Goal: Task Accomplishment & Management: Manage account settings

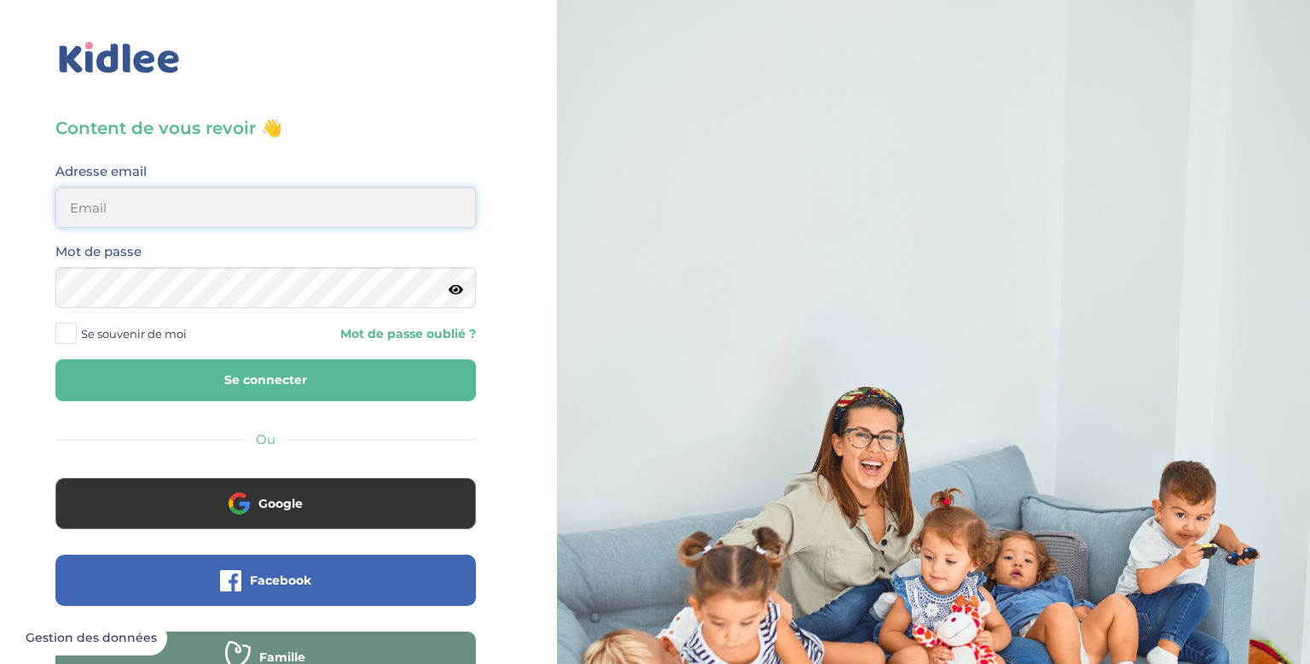
click at [327, 198] on input "email" at bounding box center [265, 207] width 421 height 41
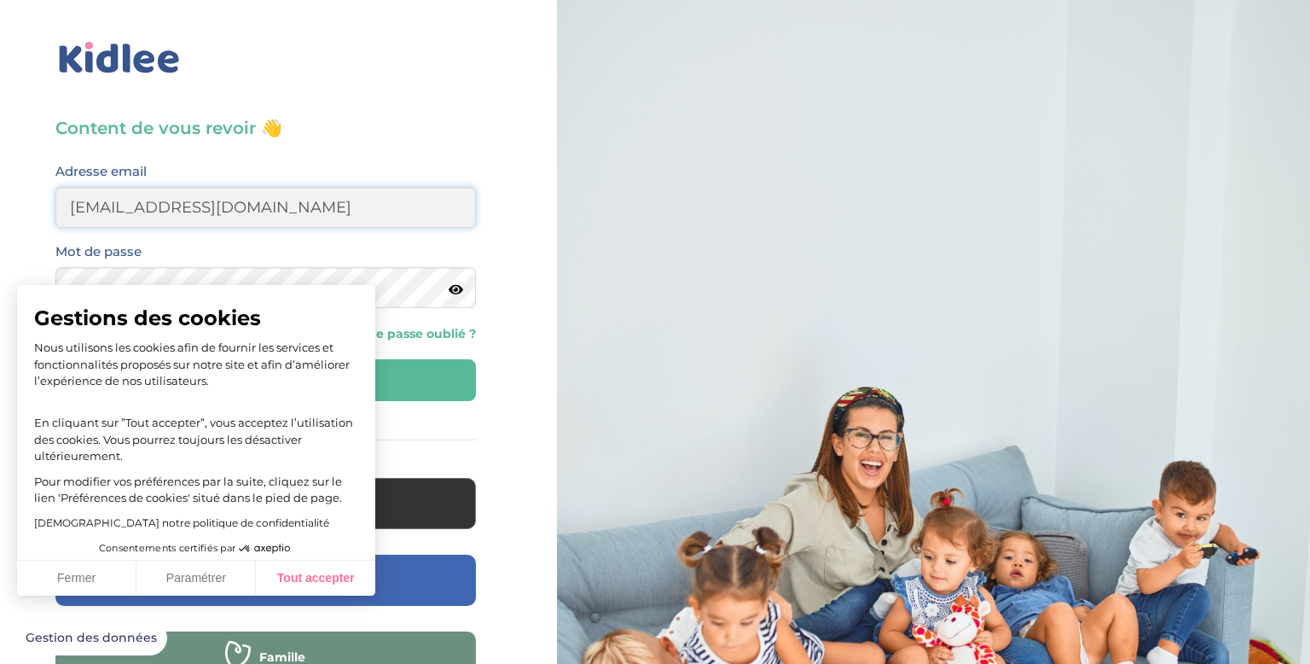
type input "Layla_jenzri@rocketmail.com"
click at [305, 587] on button "Tout accepter" at bounding box center [315, 578] width 119 height 36
checkbox input "true"
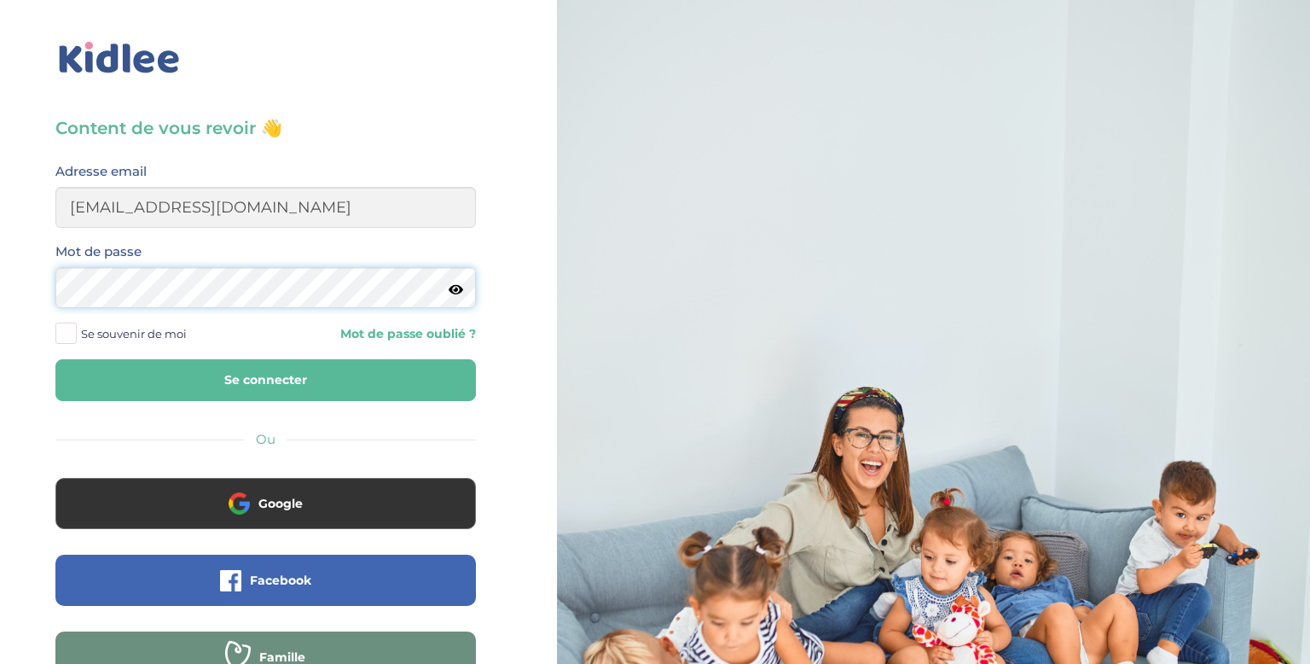
click at [55, 359] on button "Se connecter" at bounding box center [265, 380] width 421 height 42
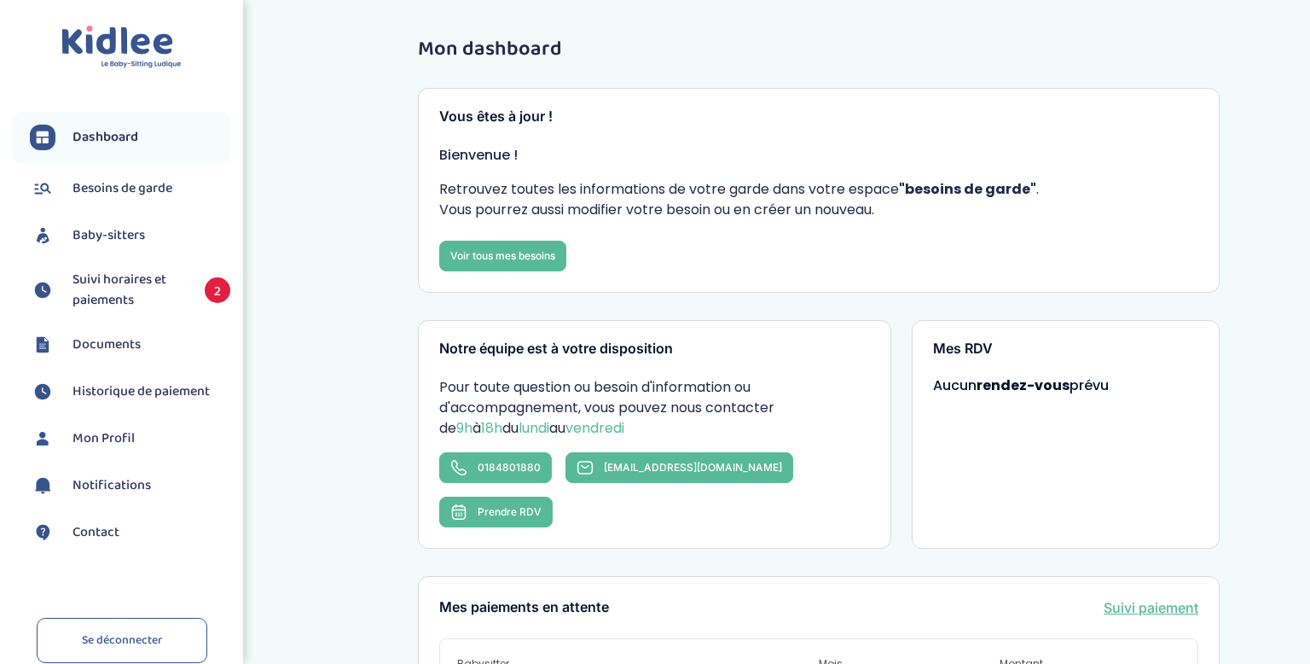
click at [112, 301] on span "Suivi horaires et paiements" at bounding box center [130, 290] width 115 height 41
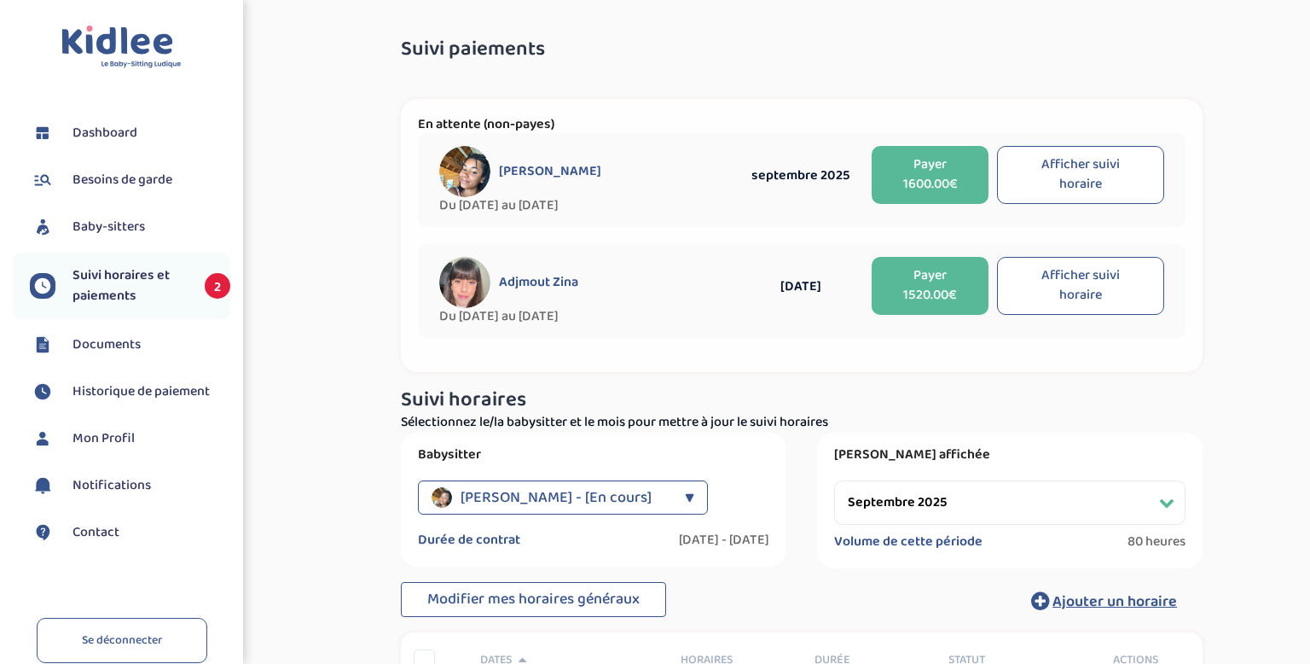
click at [1075, 166] on button "Afficher suivi horaire" at bounding box center [1080, 175] width 167 height 58
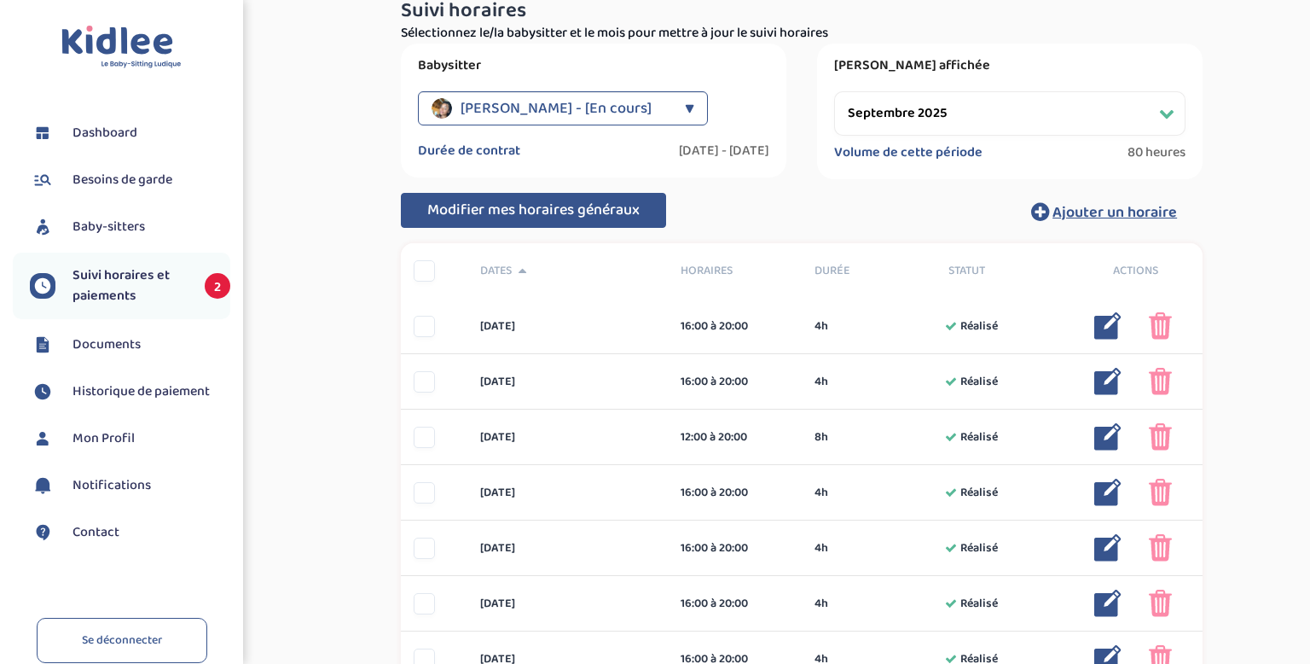
scroll to position [389, 0]
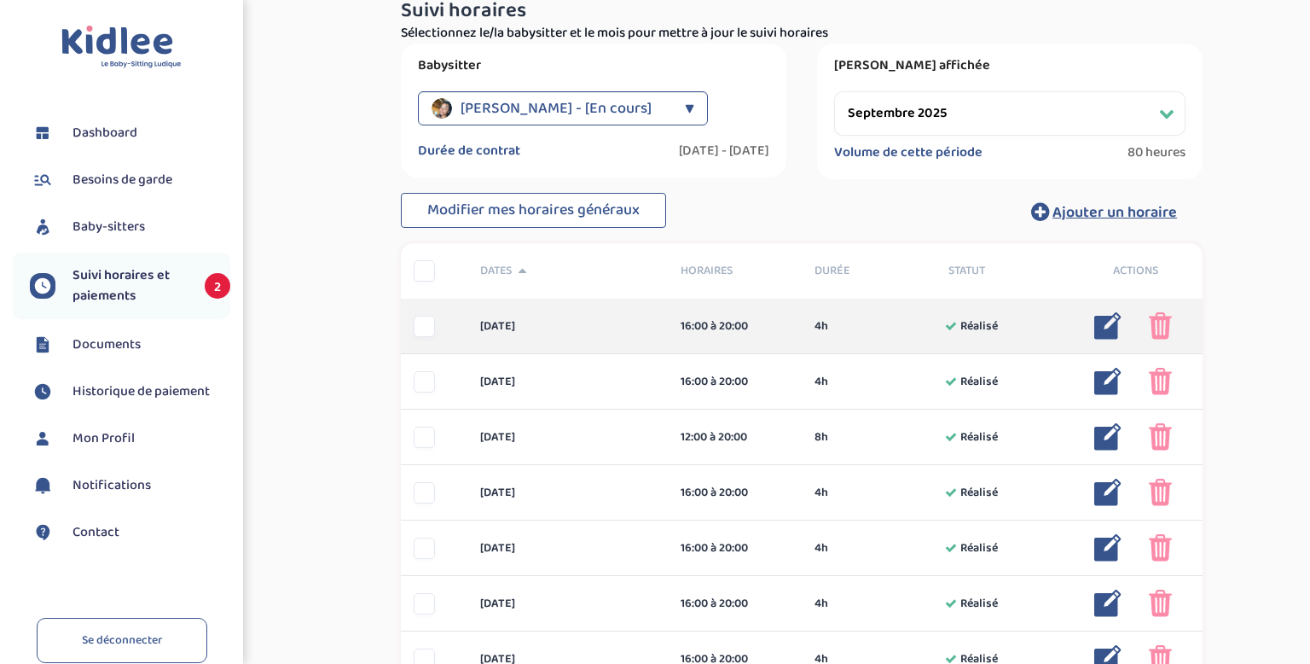
click at [1123, 316] on div at bounding box center [1153, 325] width 119 height 27
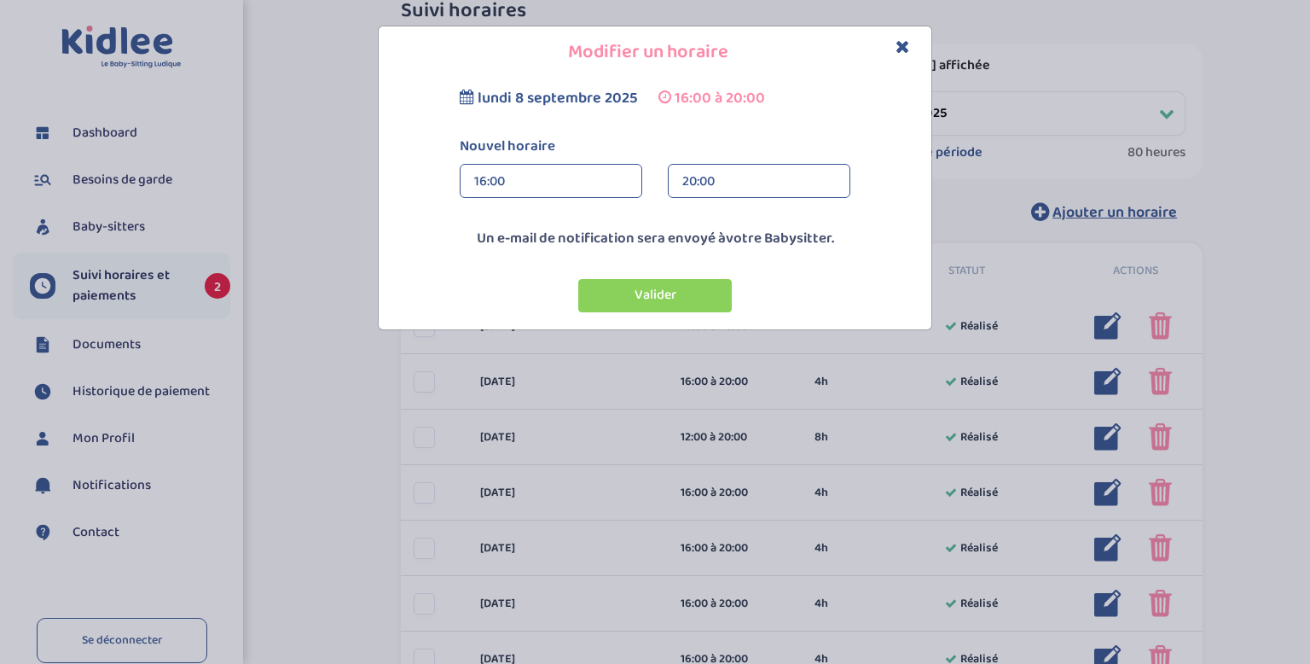
click at [487, 178] on div "16:00" at bounding box center [551, 182] width 154 height 34
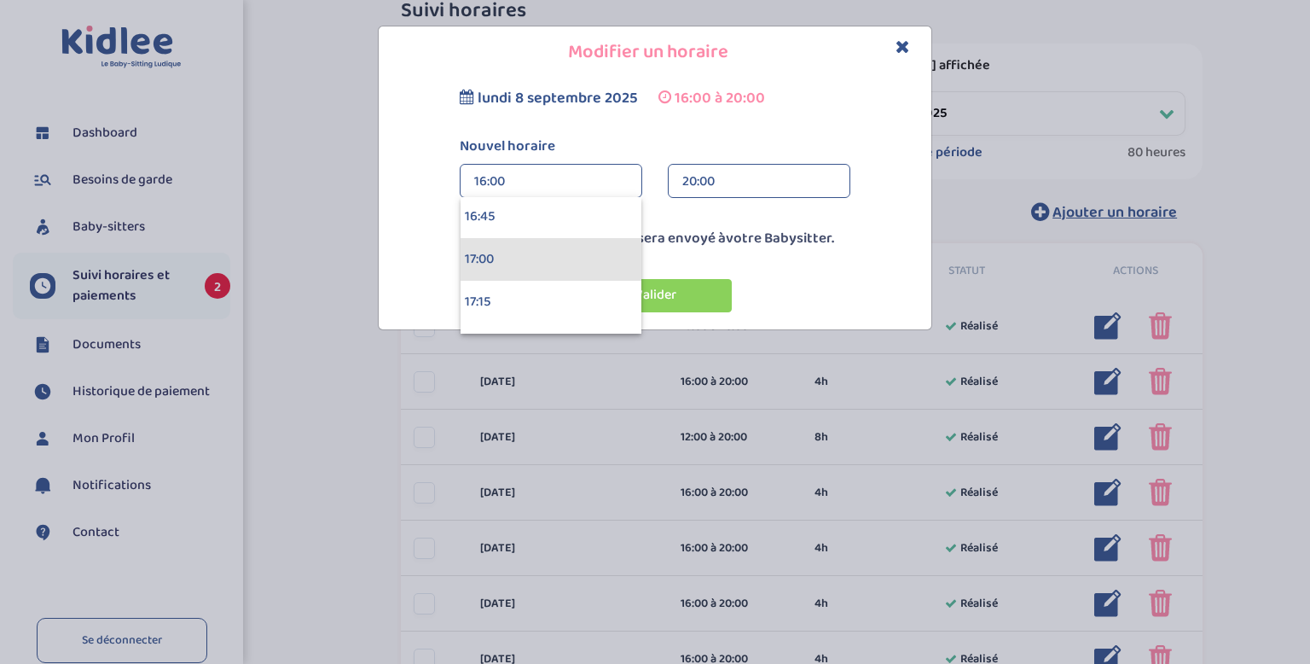
click at [520, 244] on div "17:00" at bounding box center [551, 259] width 181 height 43
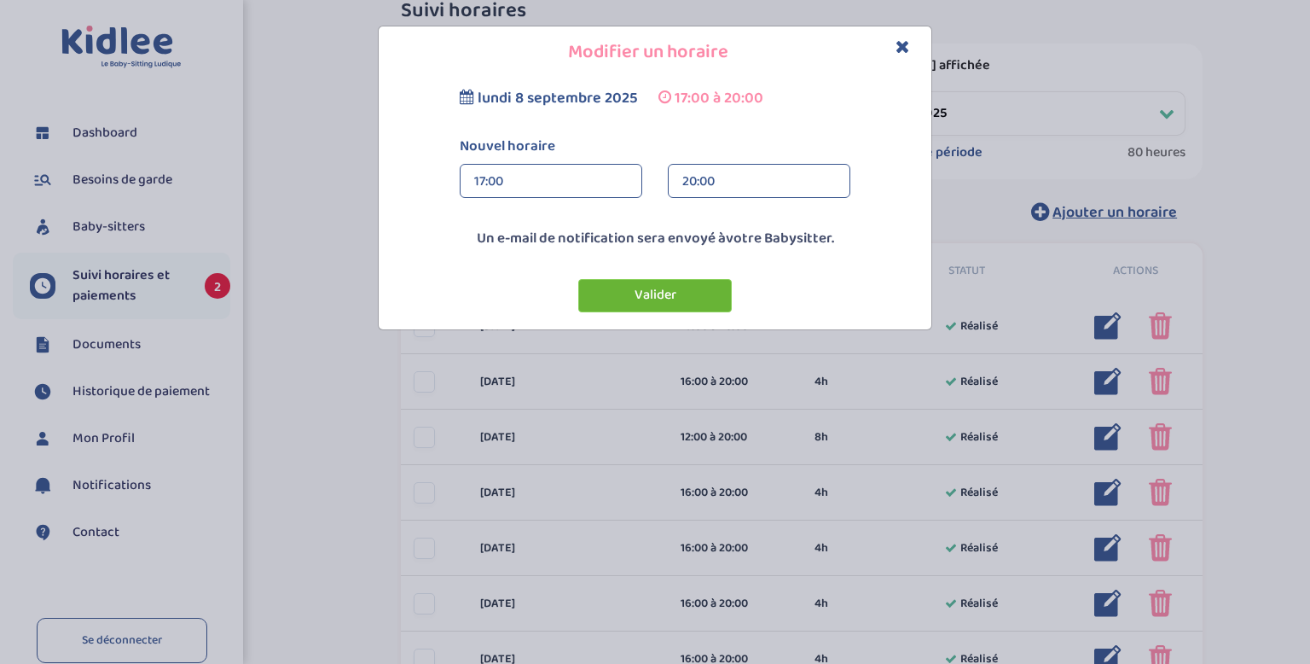
click at [631, 308] on button "Valider" at bounding box center [655, 295] width 154 height 33
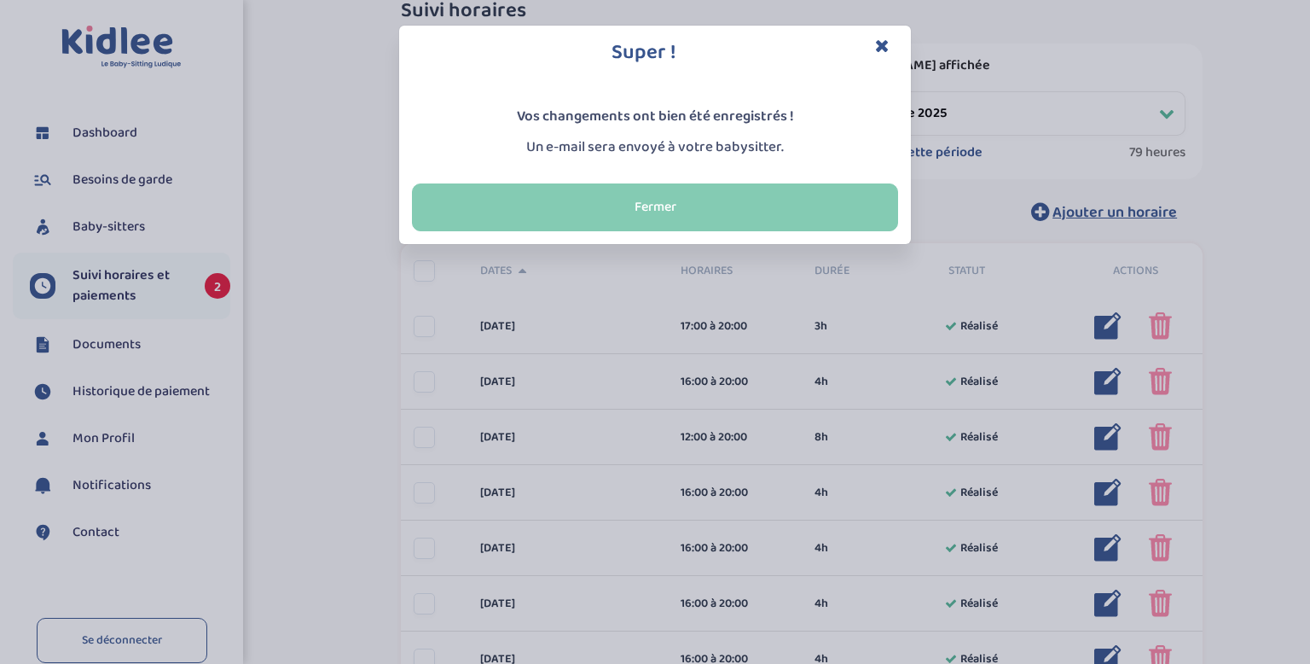
click at [658, 194] on button "Fermer" at bounding box center [655, 207] width 486 height 48
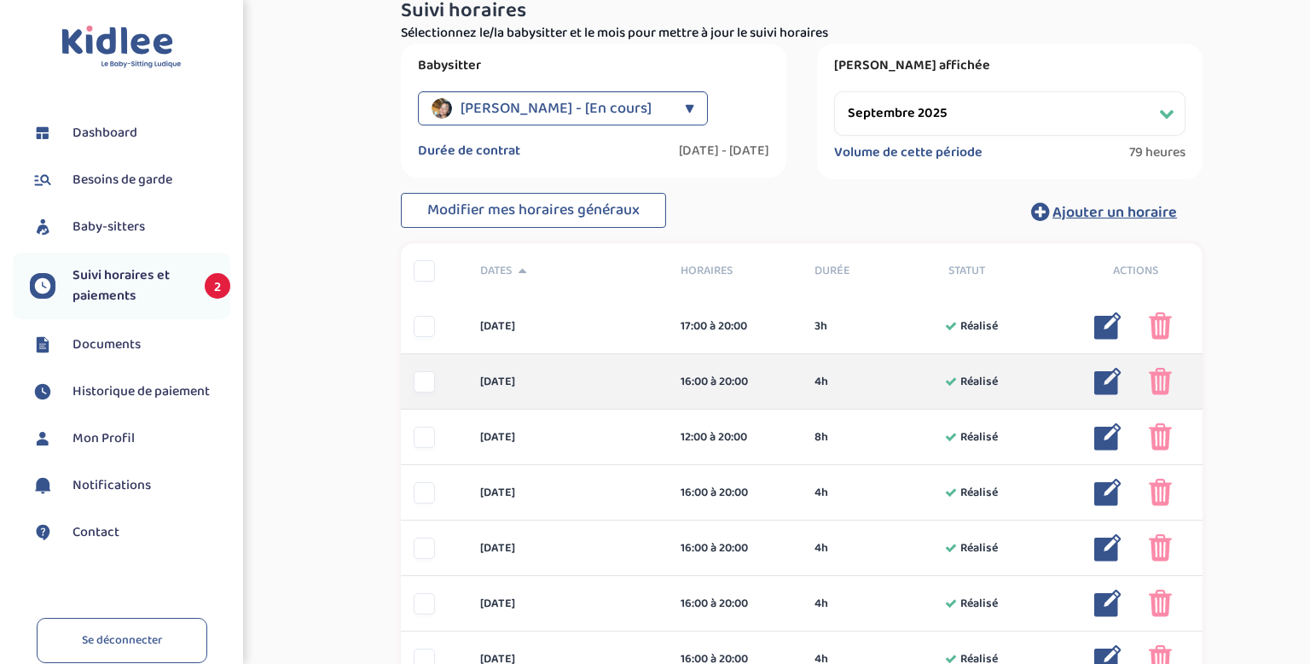
click at [1107, 380] on img at bounding box center [1107, 381] width 27 height 27
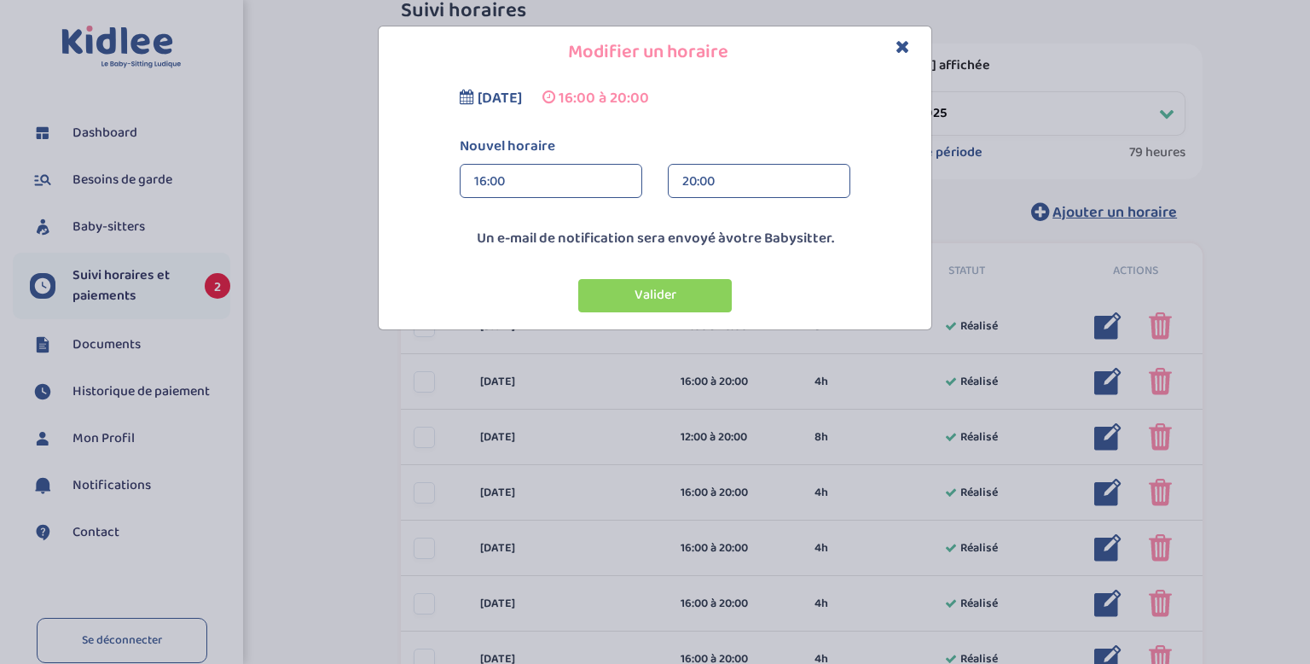
click at [731, 189] on div "20:00" at bounding box center [759, 182] width 154 height 34
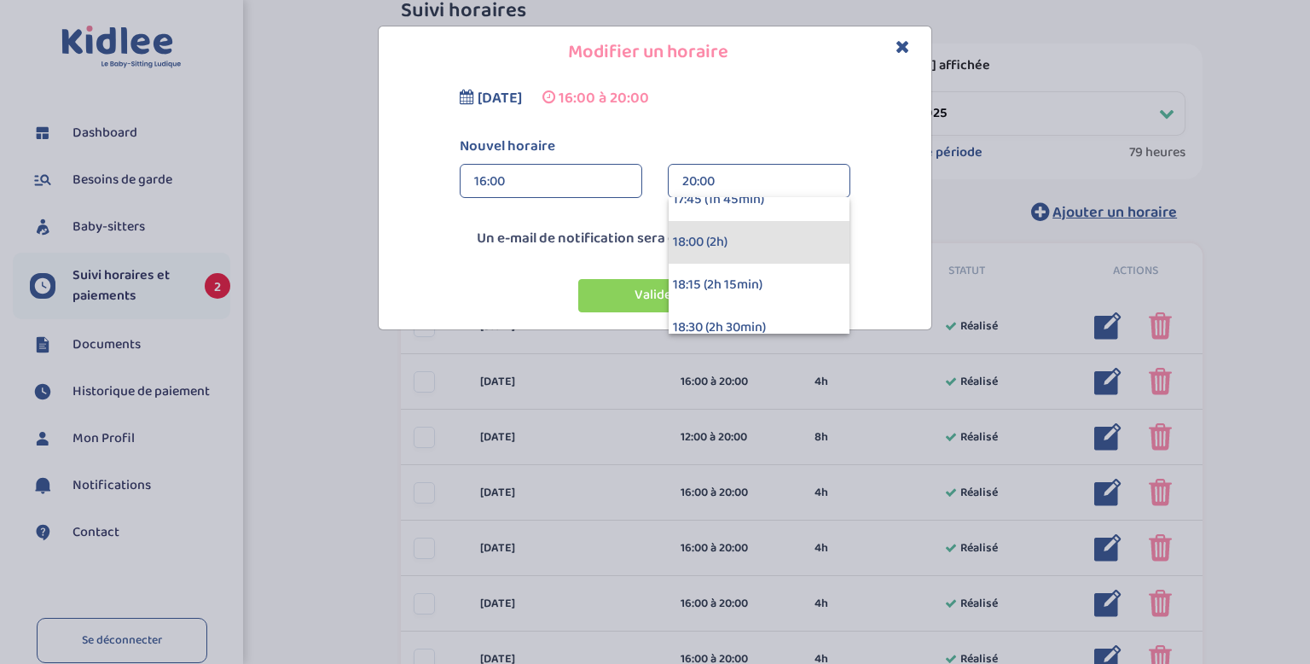
click at [711, 246] on div "18:00 (2h)" at bounding box center [759, 242] width 181 height 43
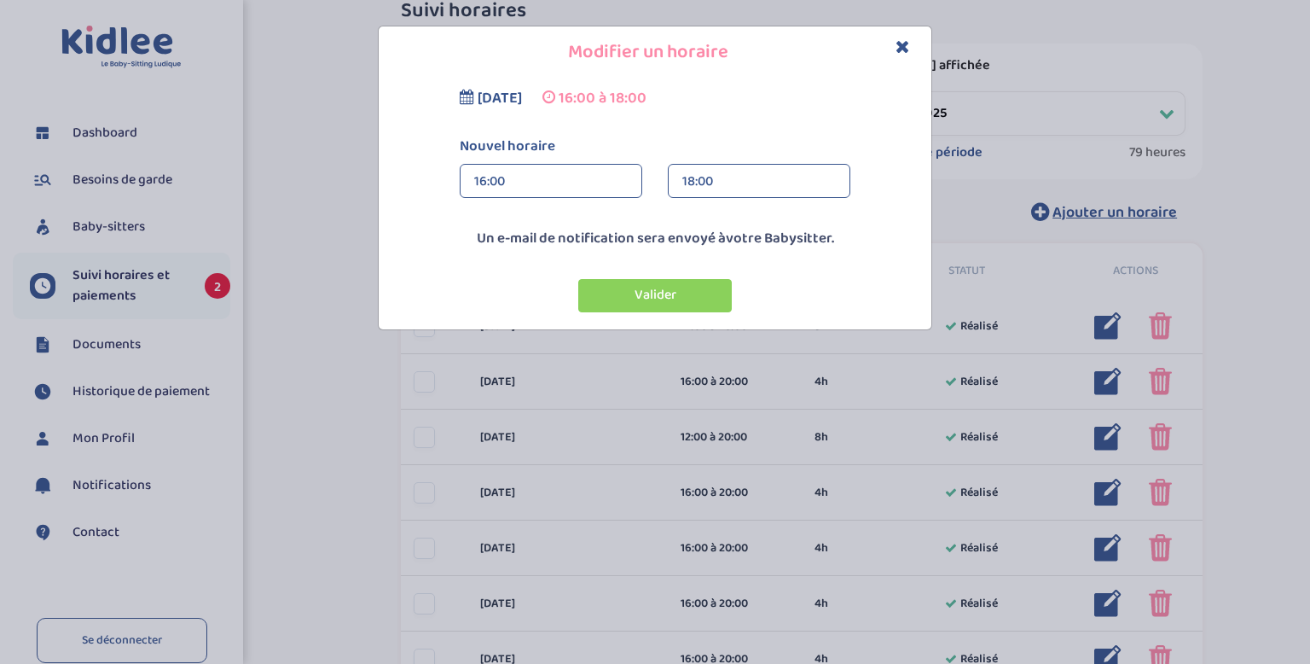
click at [542, 176] on div "16:00" at bounding box center [551, 182] width 154 height 34
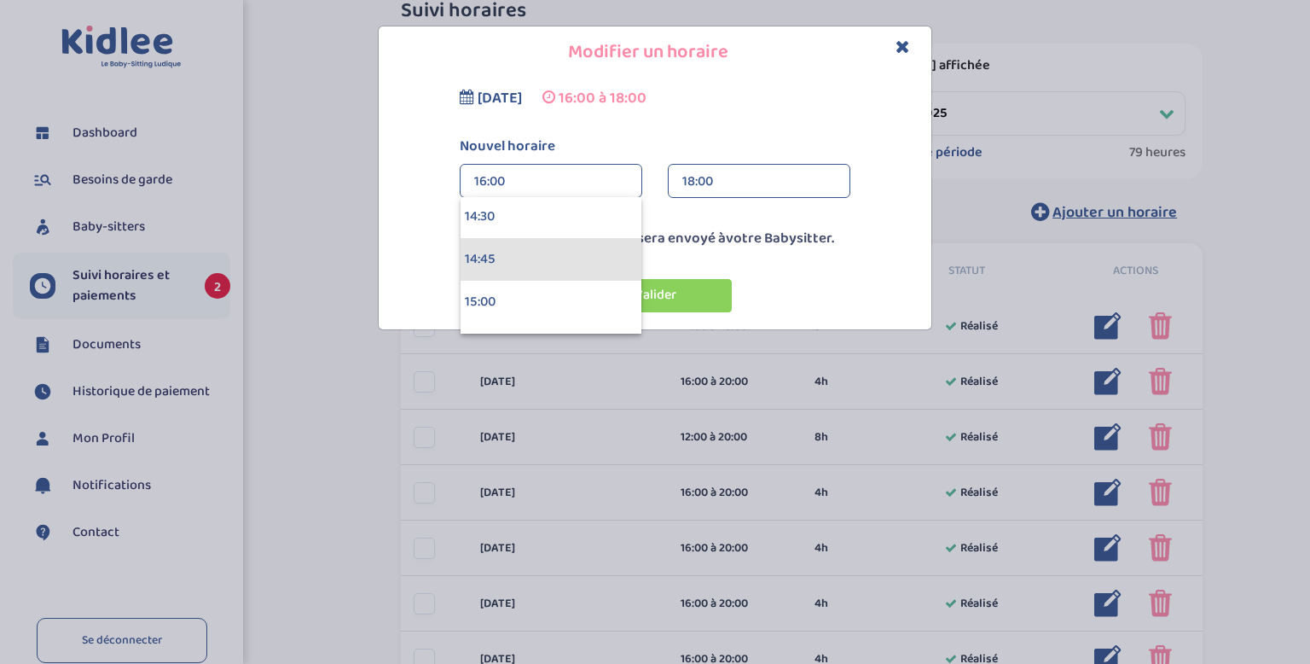
click at [524, 260] on div "14:45" at bounding box center [551, 259] width 181 height 43
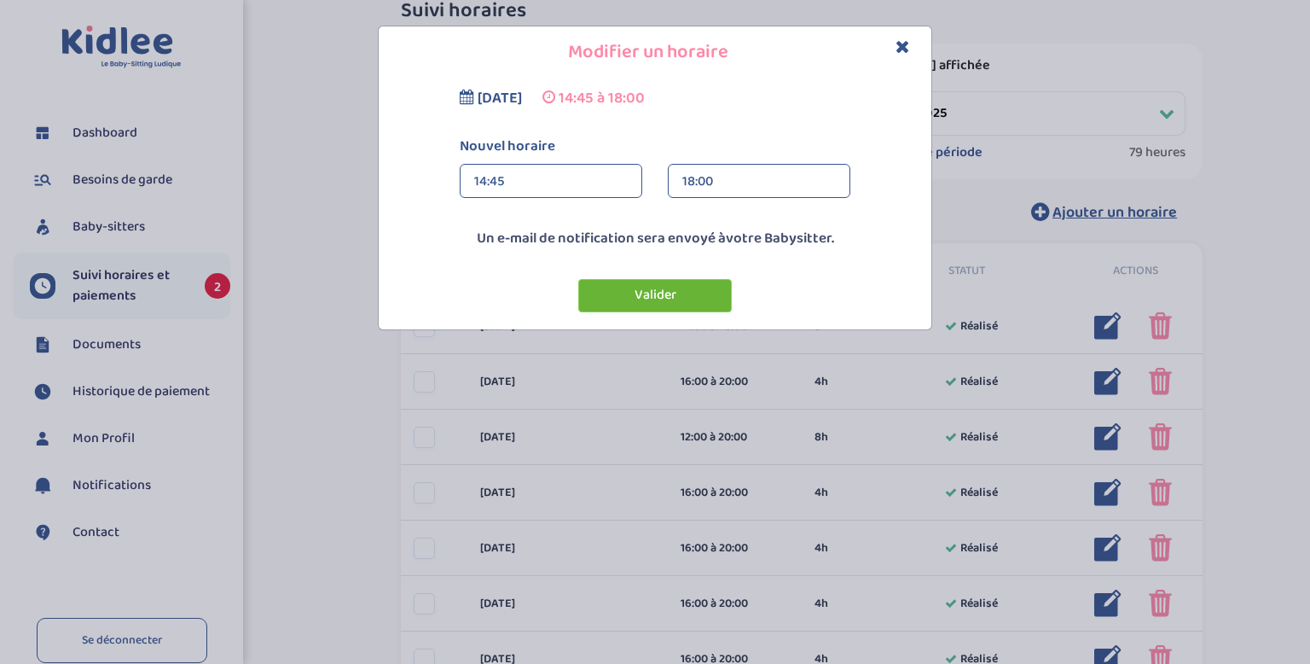
click at [612, 299] on button "Valider" at bounding box center [655, 295] width 154 height 33
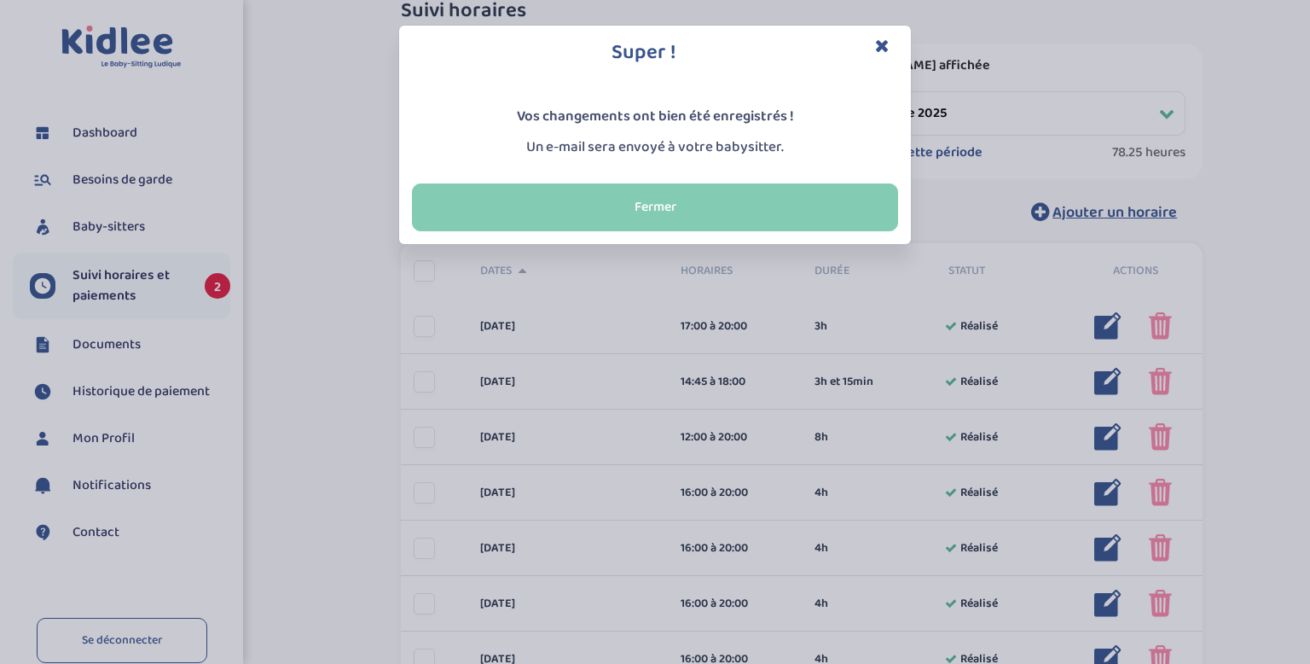
click at [760, 203] on button "Fermer" at bounding box center [655, 207] width 486 height 48
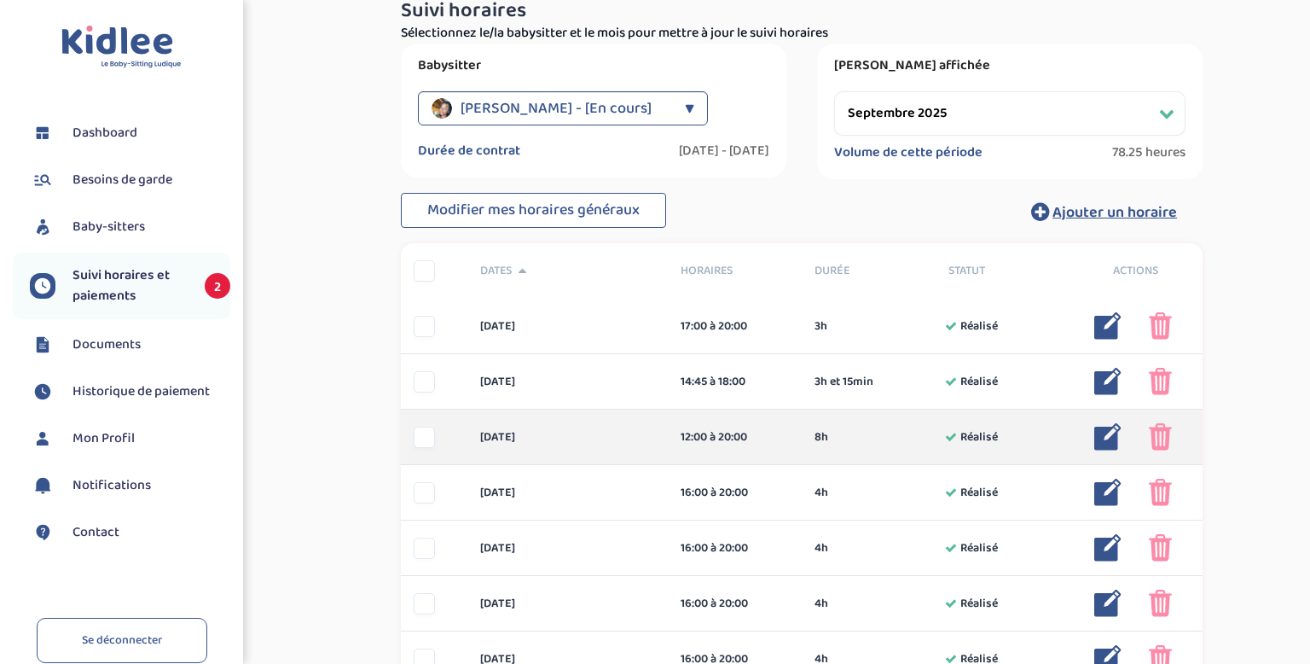
click at [1107, 444] on img at bounding box center [1107, 436] width 27 height 27
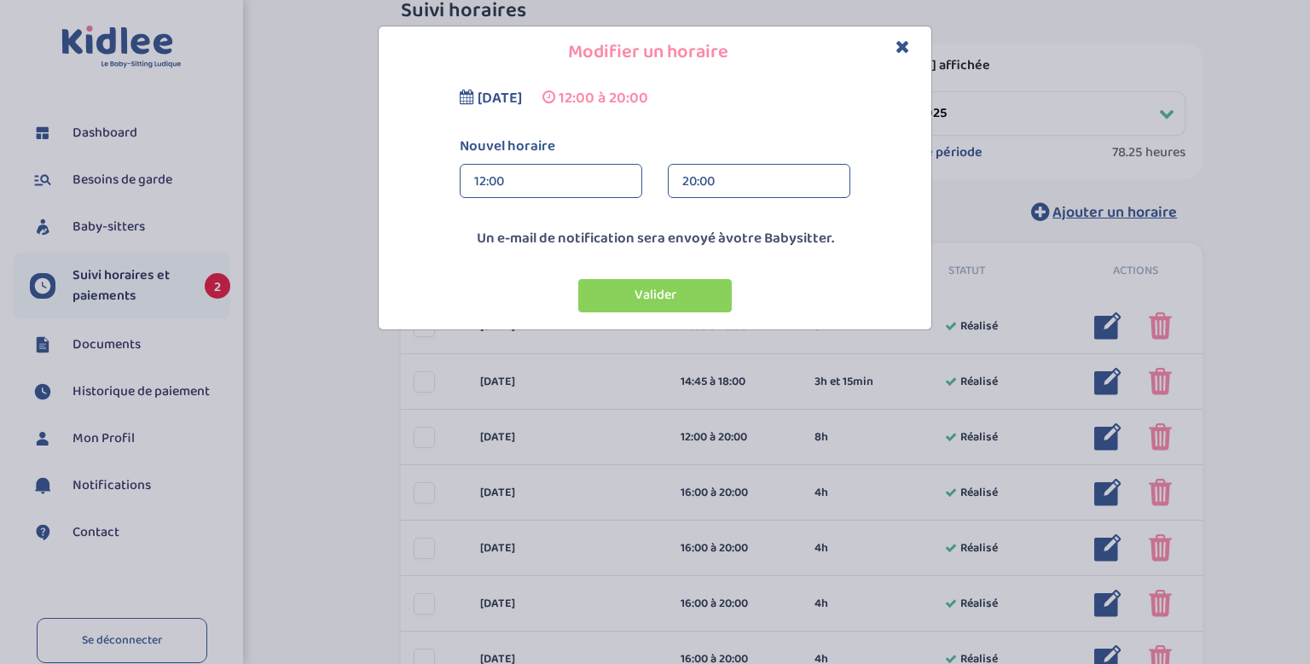
click at [504, 175] on div "12:00" at bounding box center [551, 182] width 154 height 34
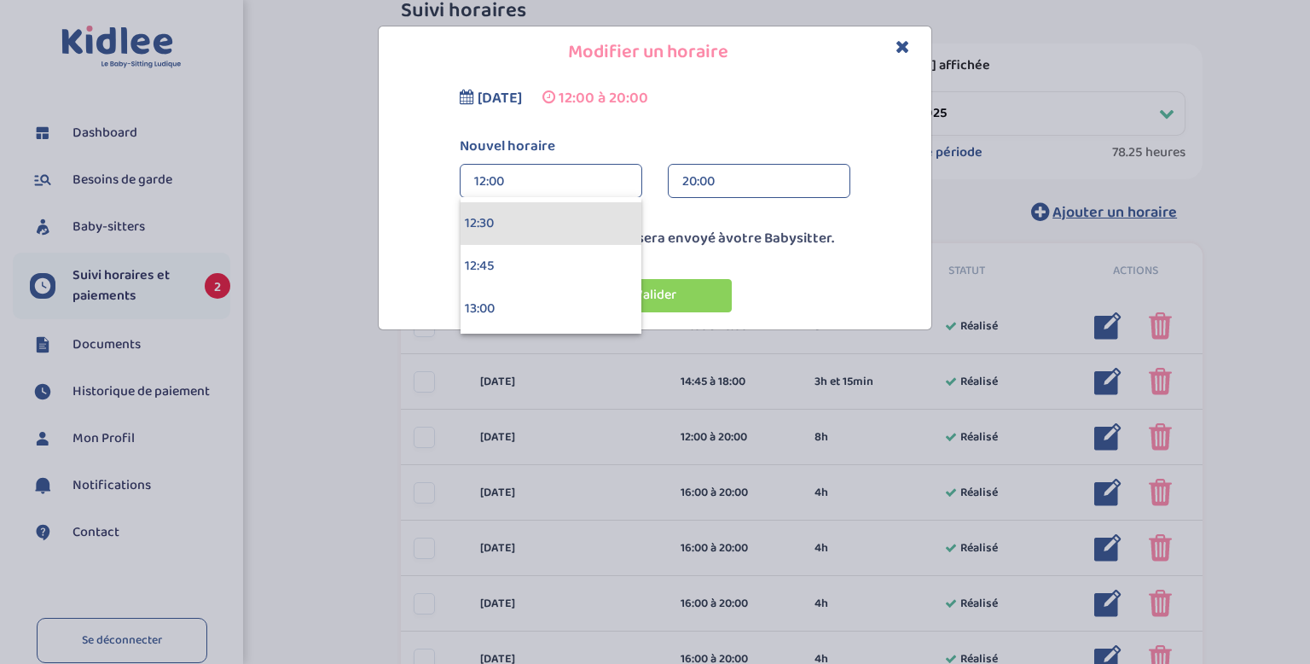
click at [500, 219] on div "12:30" at bounding box center [551, 223] width 181 height 43
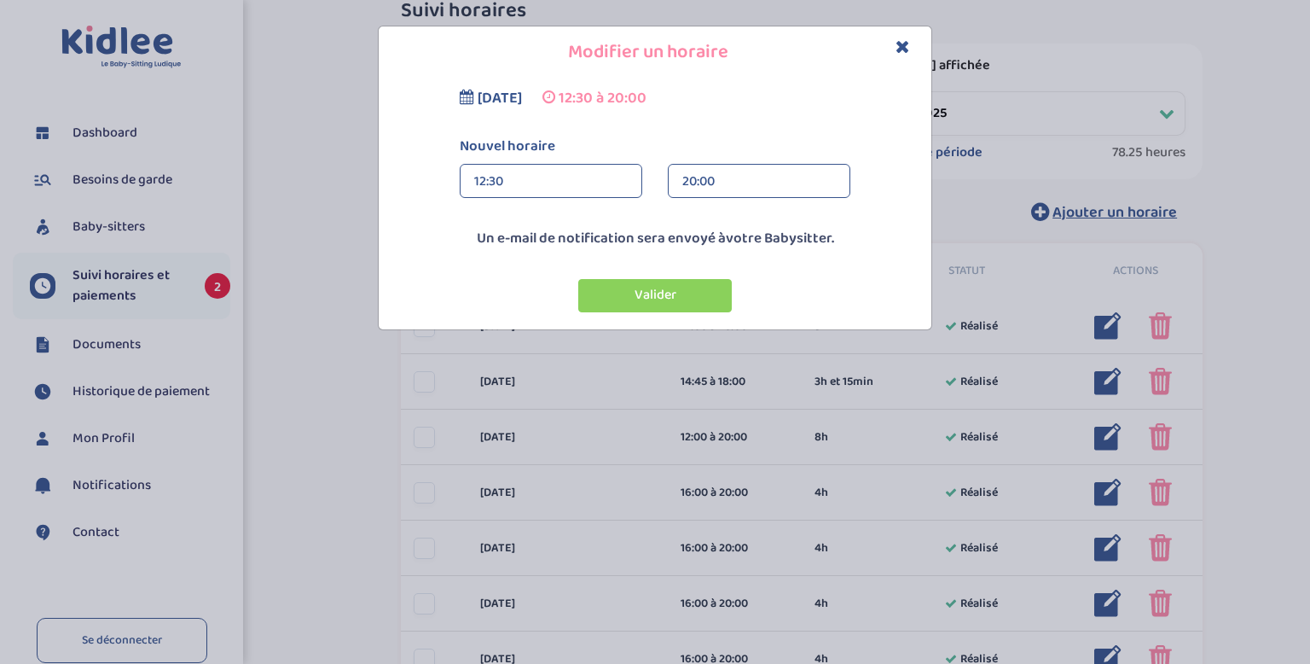
click at [694, 180] on div "20:00" at bounding box center [759, 182] width 154 height 34
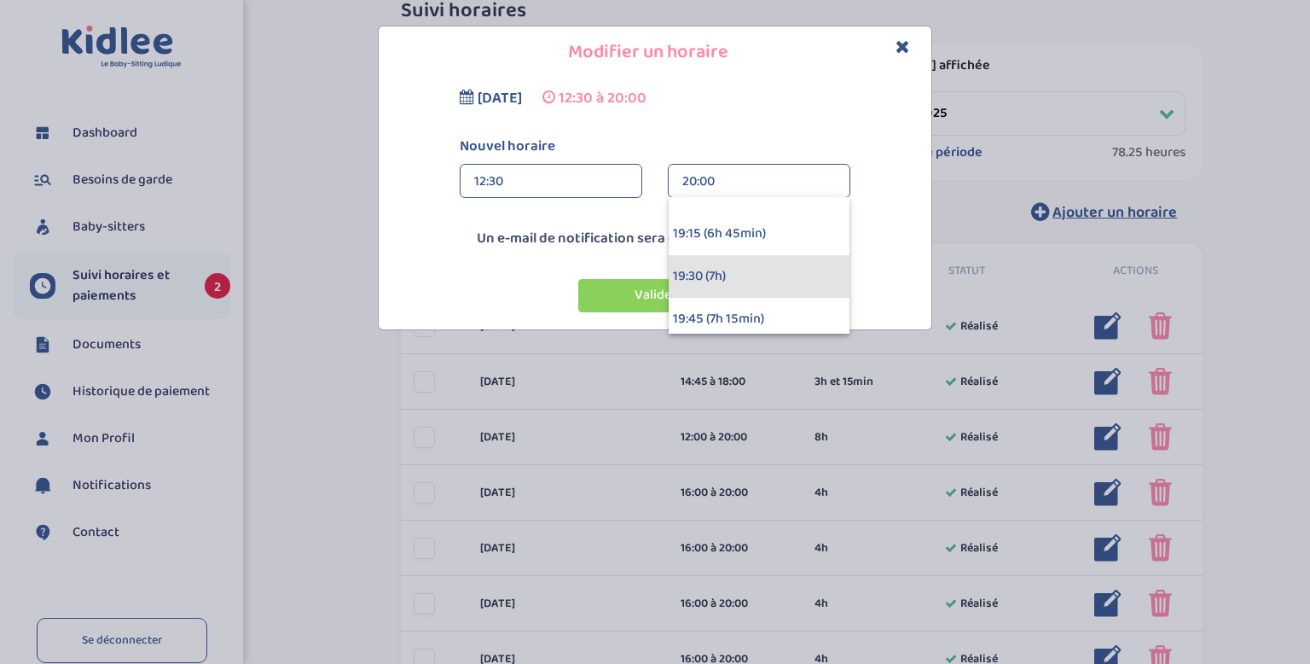
click at [707, 268] on div "19:30 (7h)" at bounding box center [759, 276] width 181 height 43
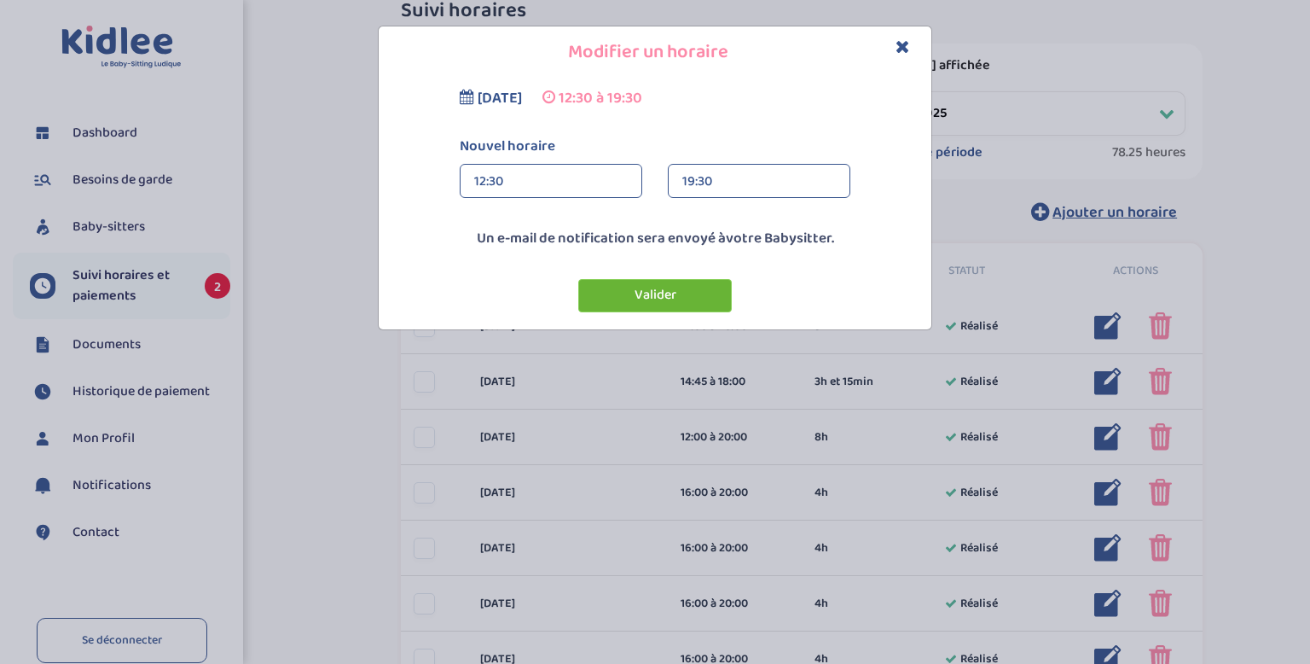
click at [677, 292] on button "Valider" at bounding box center [655, 295] width 154 height 33
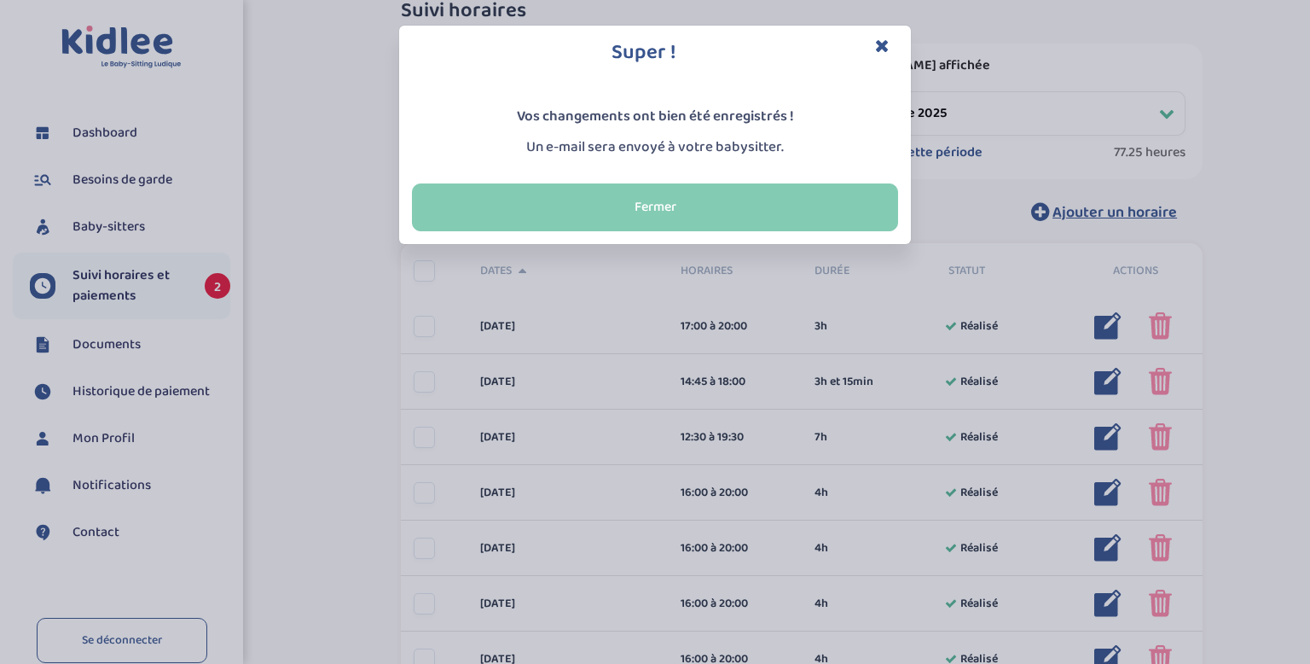
click at [661, 205] on button "Fermer" at bounding box center [655, 207] width 486 height 48
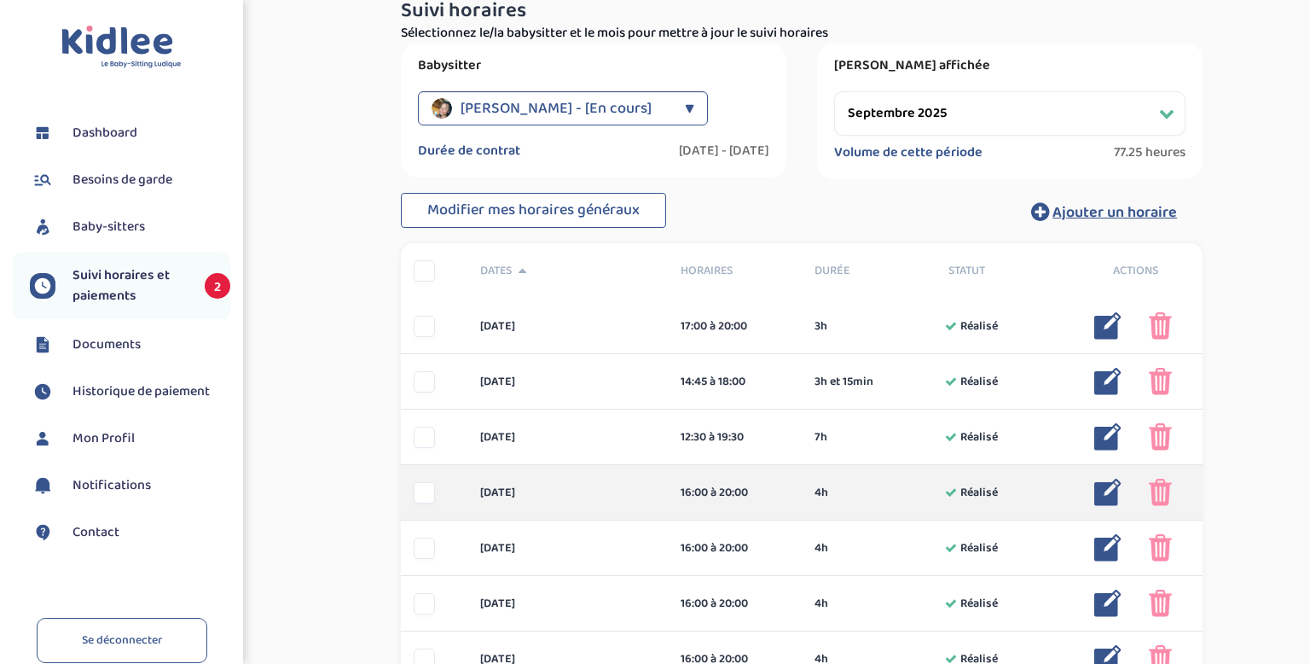
click at [1112, 487] on img at bounding box center [1107, 492] width 27 height 27
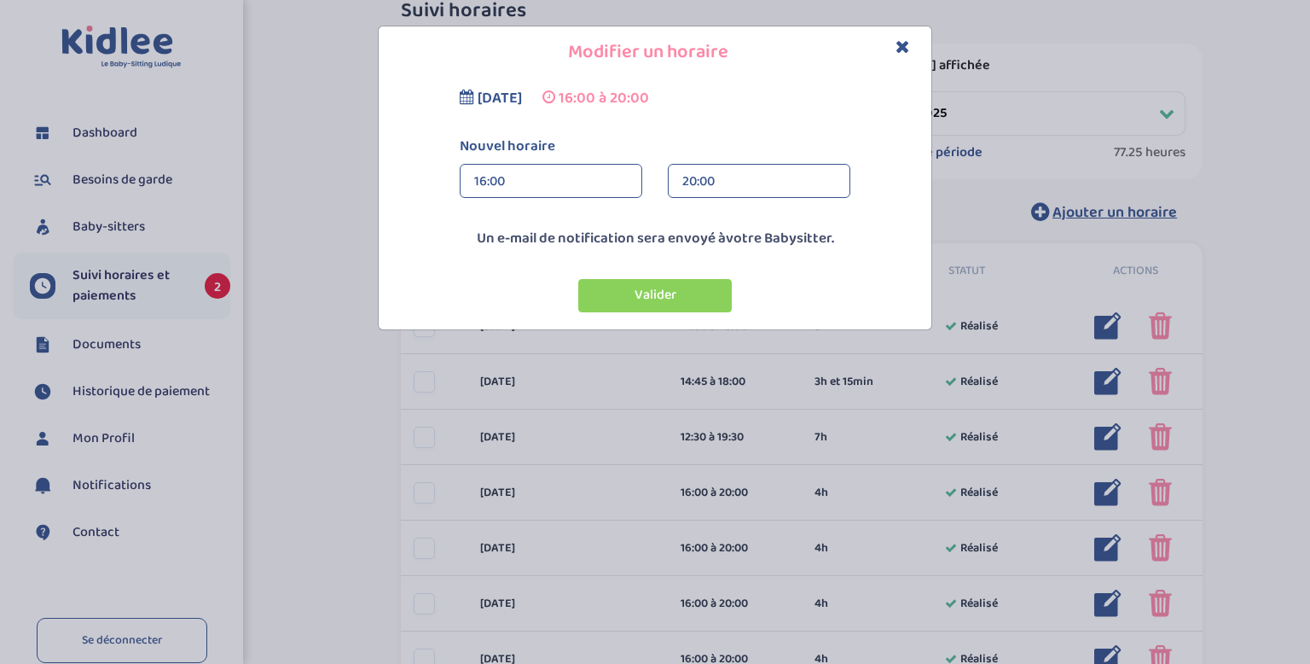
click at [514, 174] on div "16:00" at bounding box center [551, 182] width 154 height 34
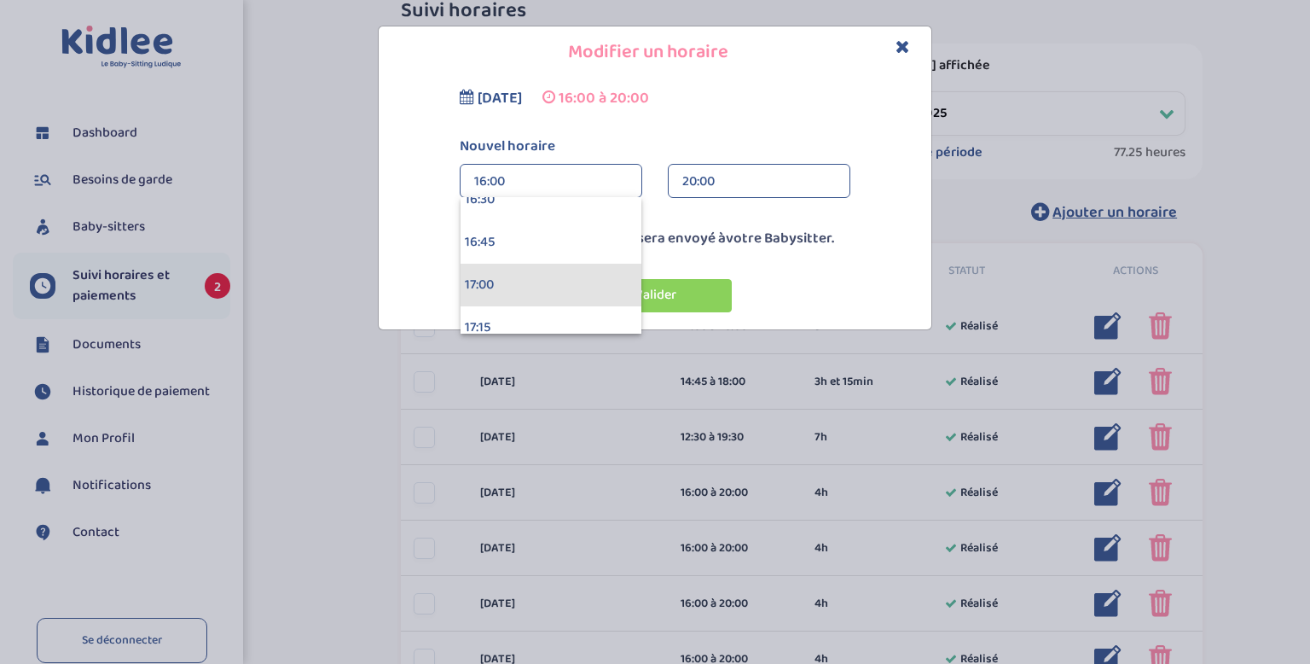
click at [519, 284] on div "17:00" at bounding box center [551, 285] width 181 height 43
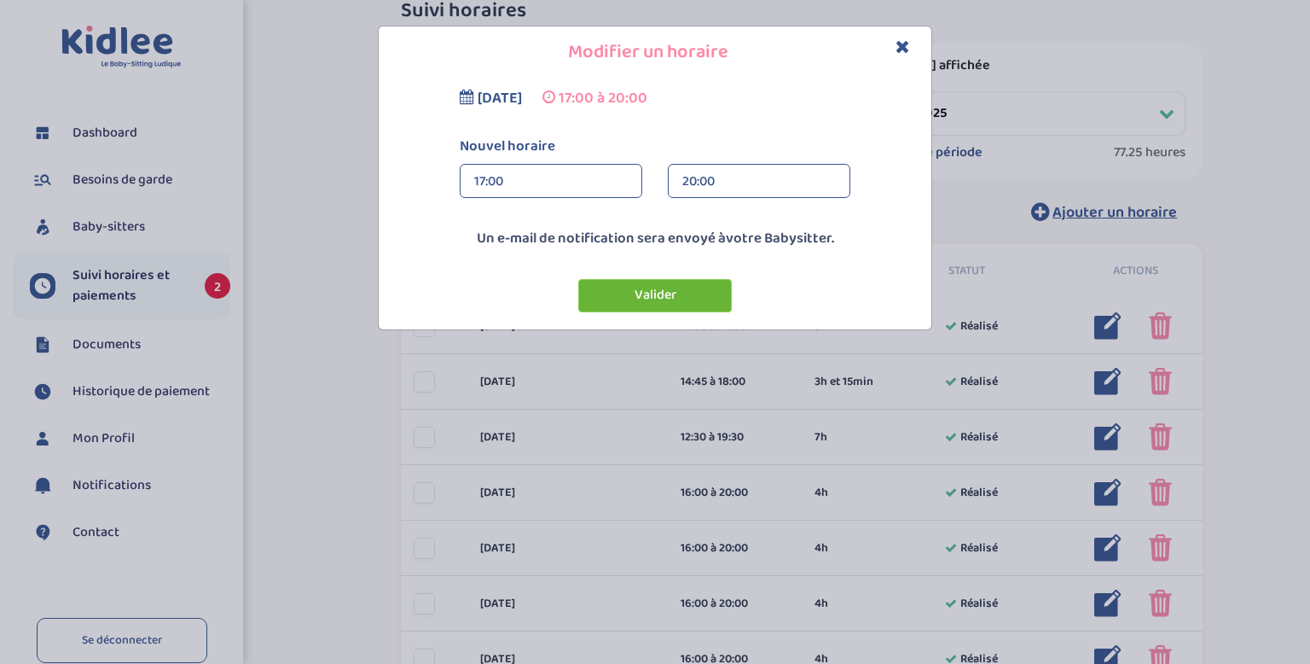
click at [619, 288] on button "Valider" at bounding box center [655, 295] width 154 height 33
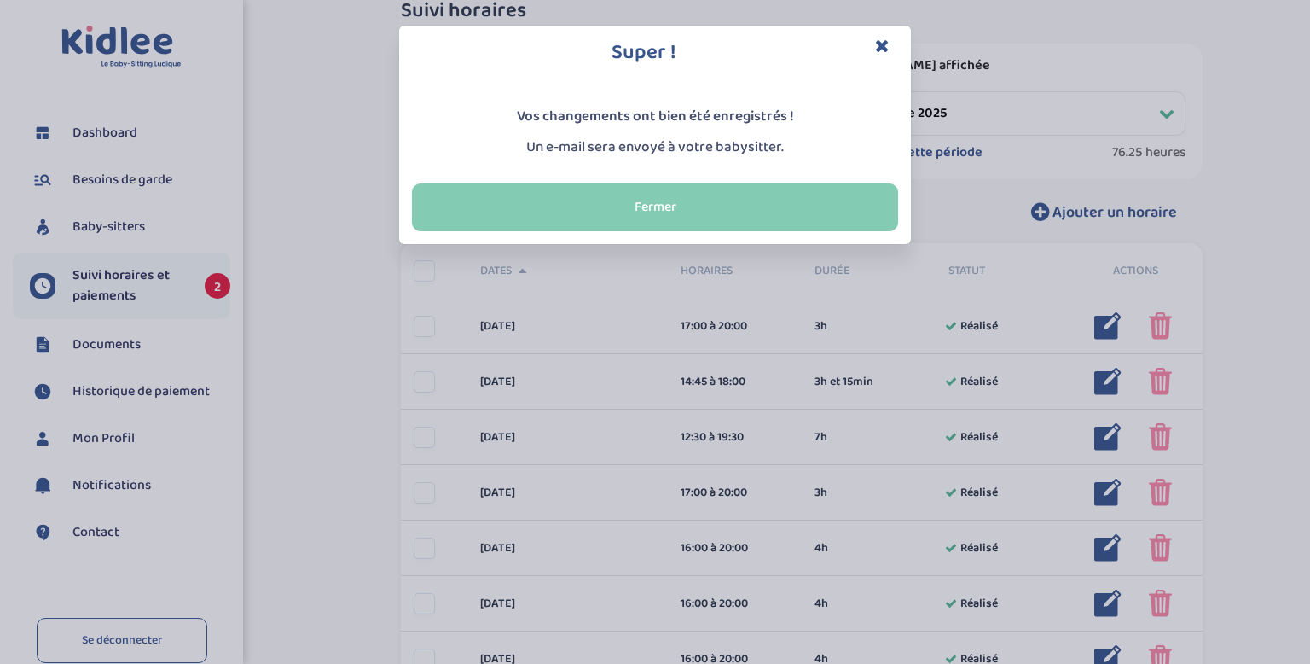
click at [684, 211] on button "Fermer" at bounding box center [655, 207] width 486 height 48
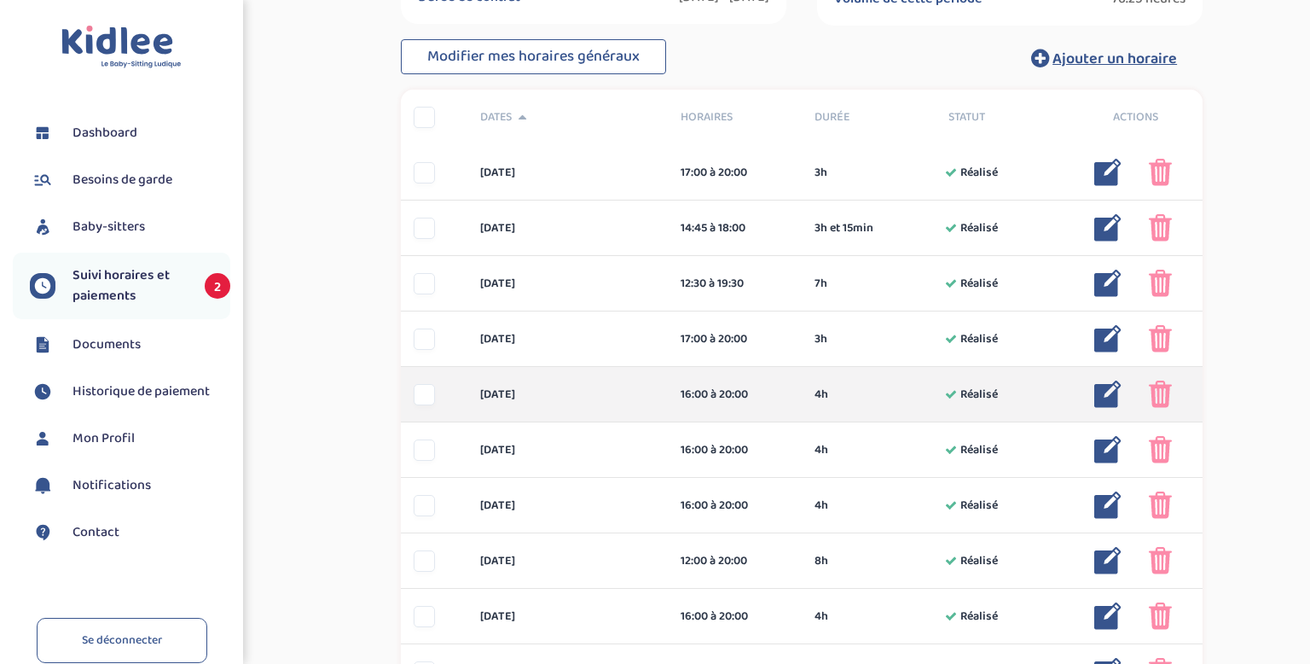
scroll to position [548, 0]
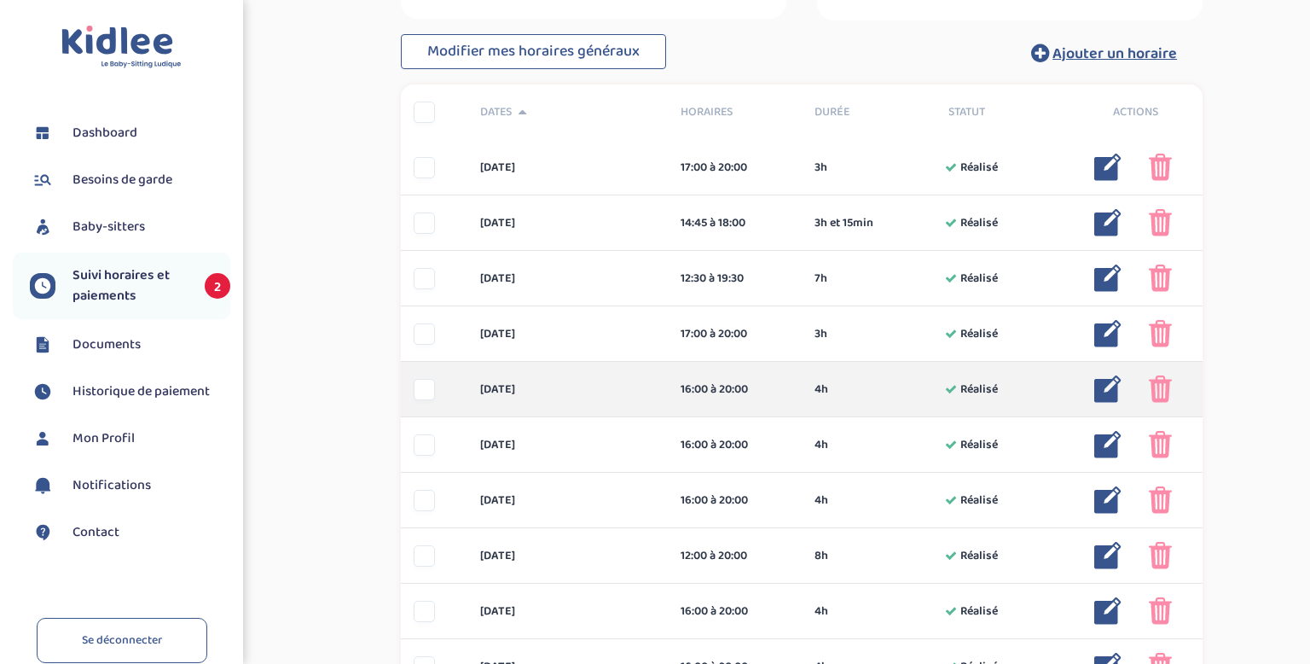
click at [1104, 396] on img at bounding box center [1107, 388] width 27 height 27
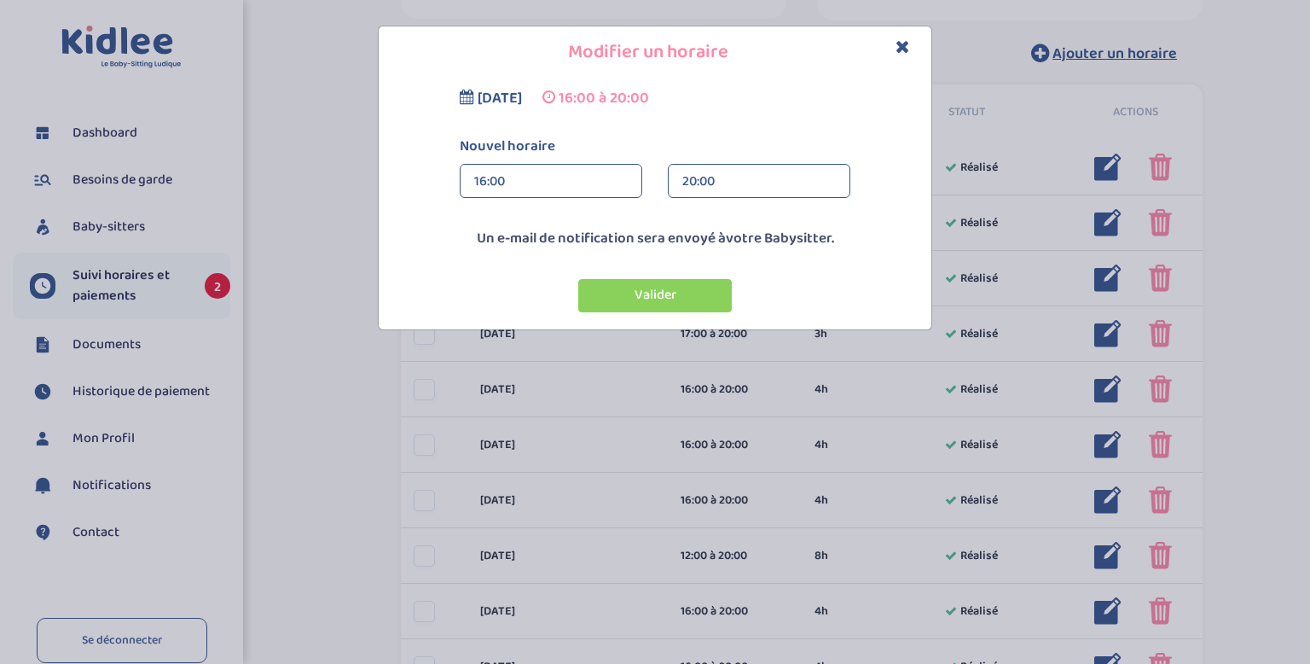
click at [554, 191] on div "16:00" at bounding box center [551, 182] width 154 height 34
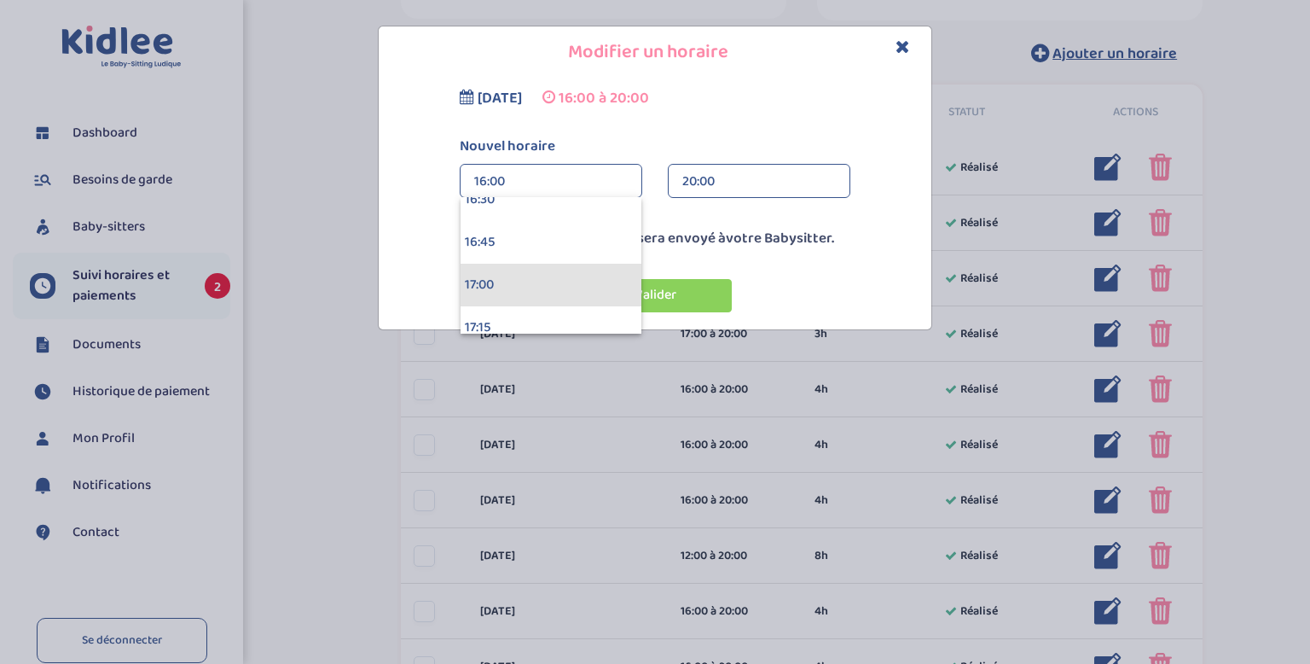
click at [532, 281] on div "17:00" at bounding box center [551, 285] width 181 height 43
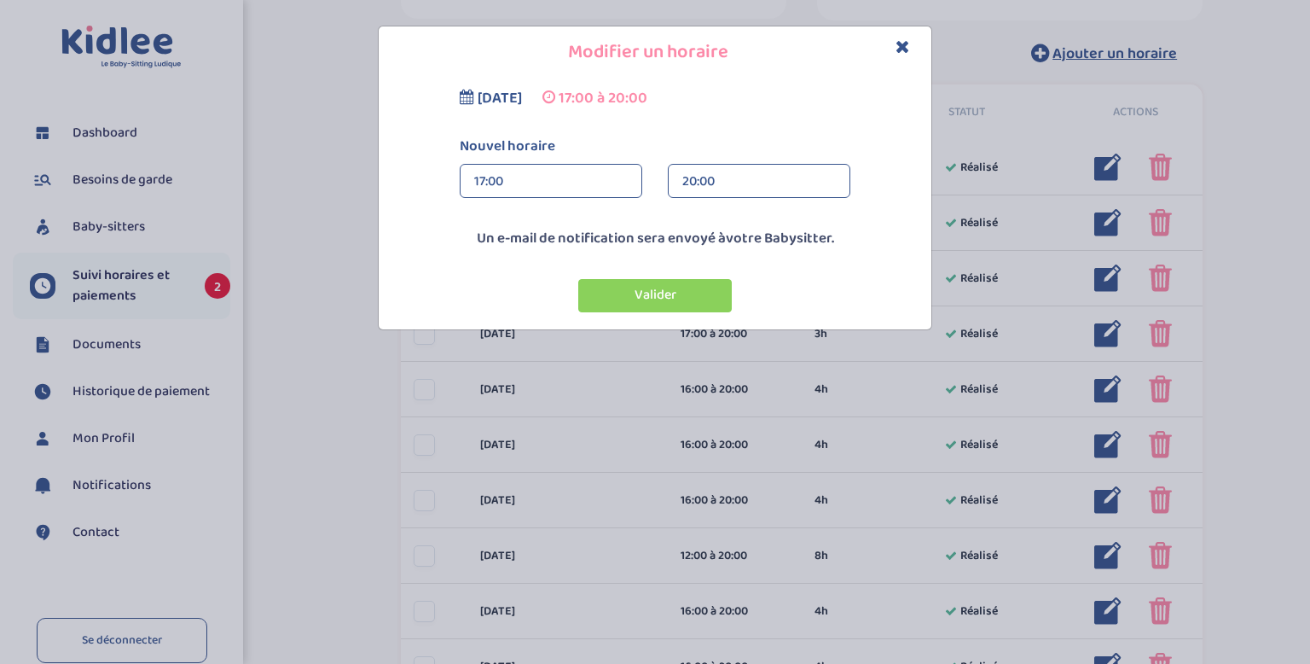
click at [699, 189] on div "20:00" at bounding box center [759, 182] width 154 height 34
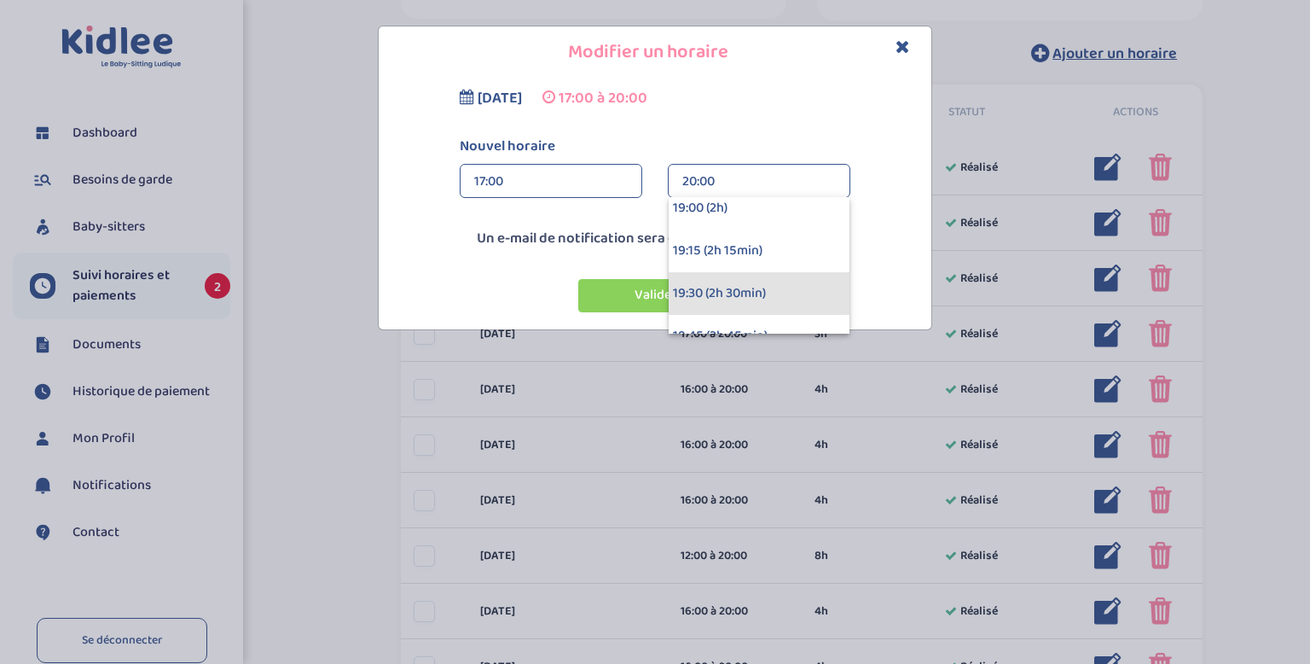
click at [721, 288] on div "19:30 (2h 30min)" at bounding box center [759, 293] width 181 height 43
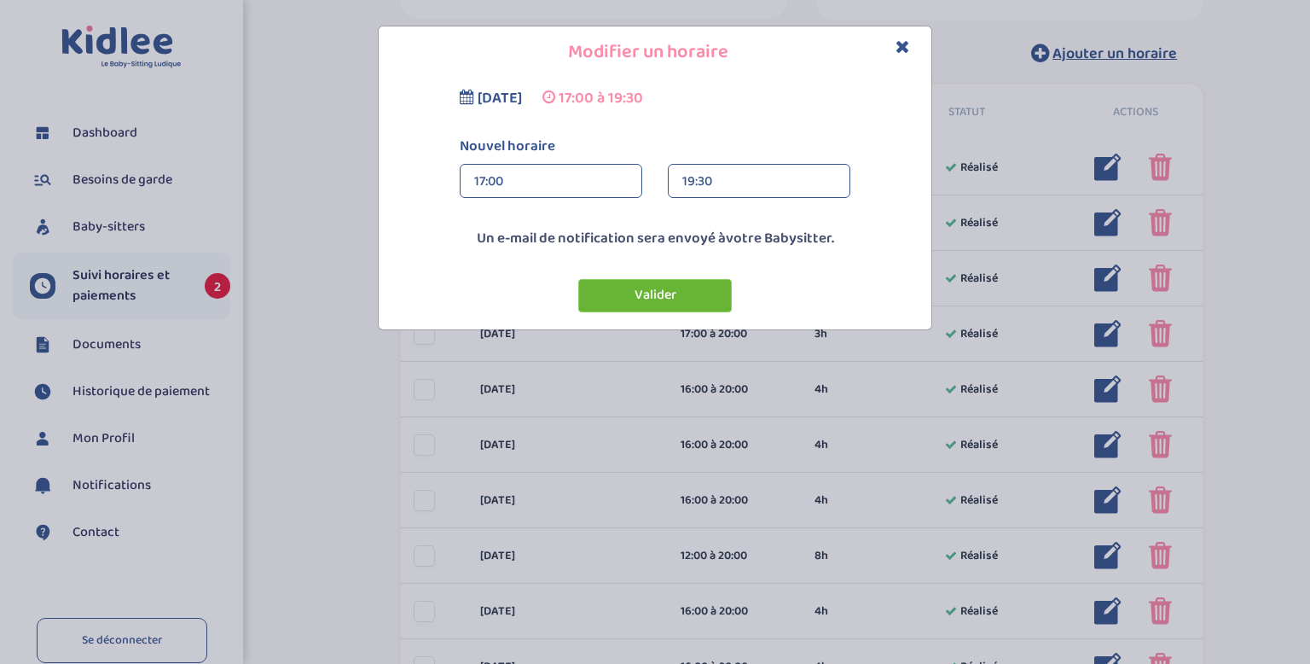
click at [684, 290] on button "Valider" at bounding box center [655, 295] width 154 height 33
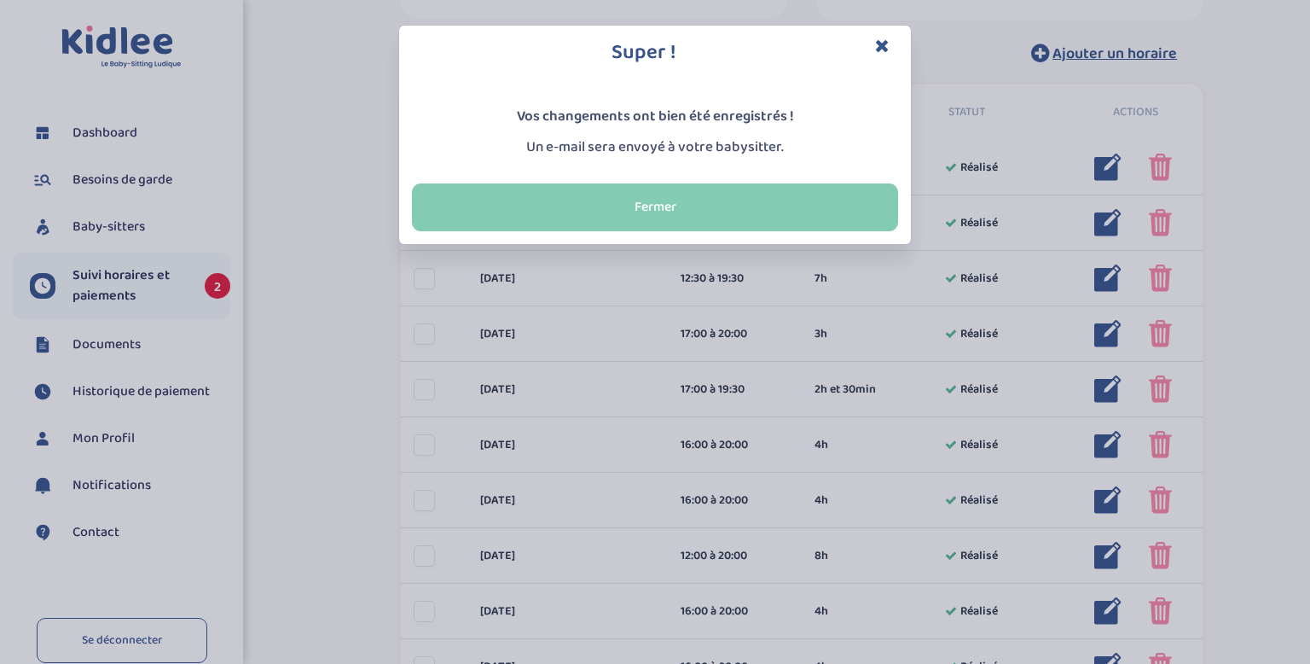
click at [674, 204] on button "Fermer" at bounding box center [655, 207] width 486 height 48
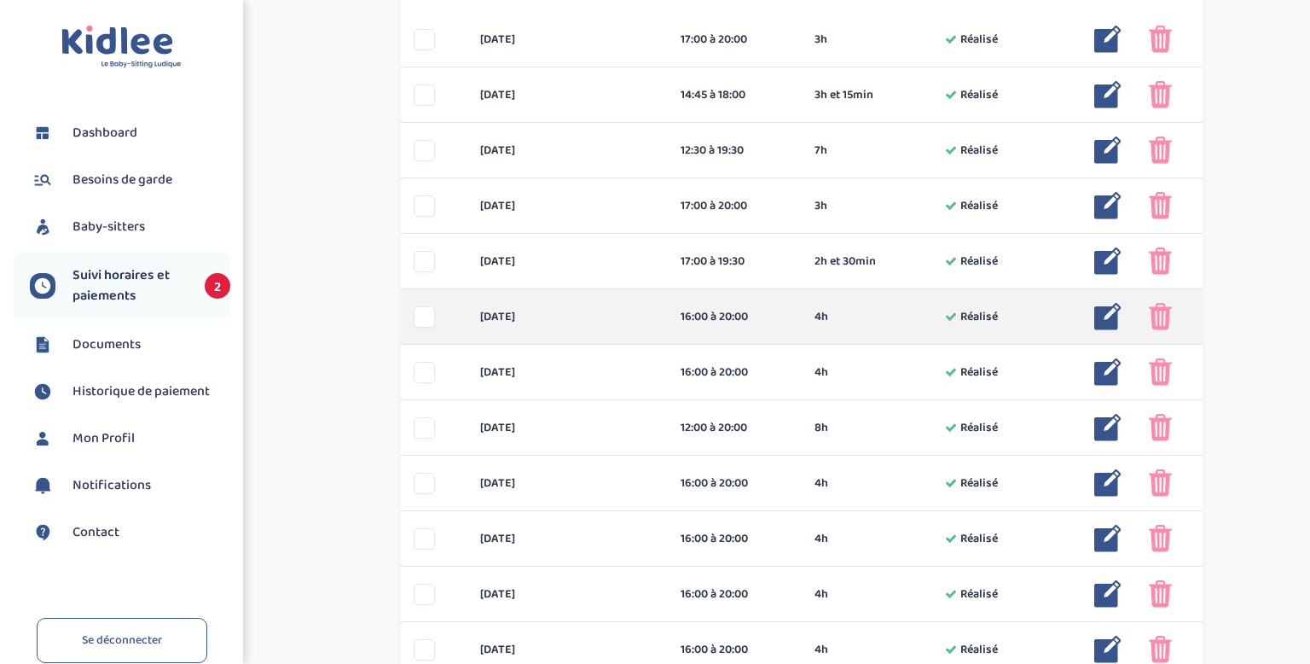
scroll to position [676, 0]
click at [723, 324] on div "16:00 à 20:00" at bounding box center [735, 317] width 108 height 18
click at [1107, 314] on img at bounding box center [1107, 316] width 27 height 27
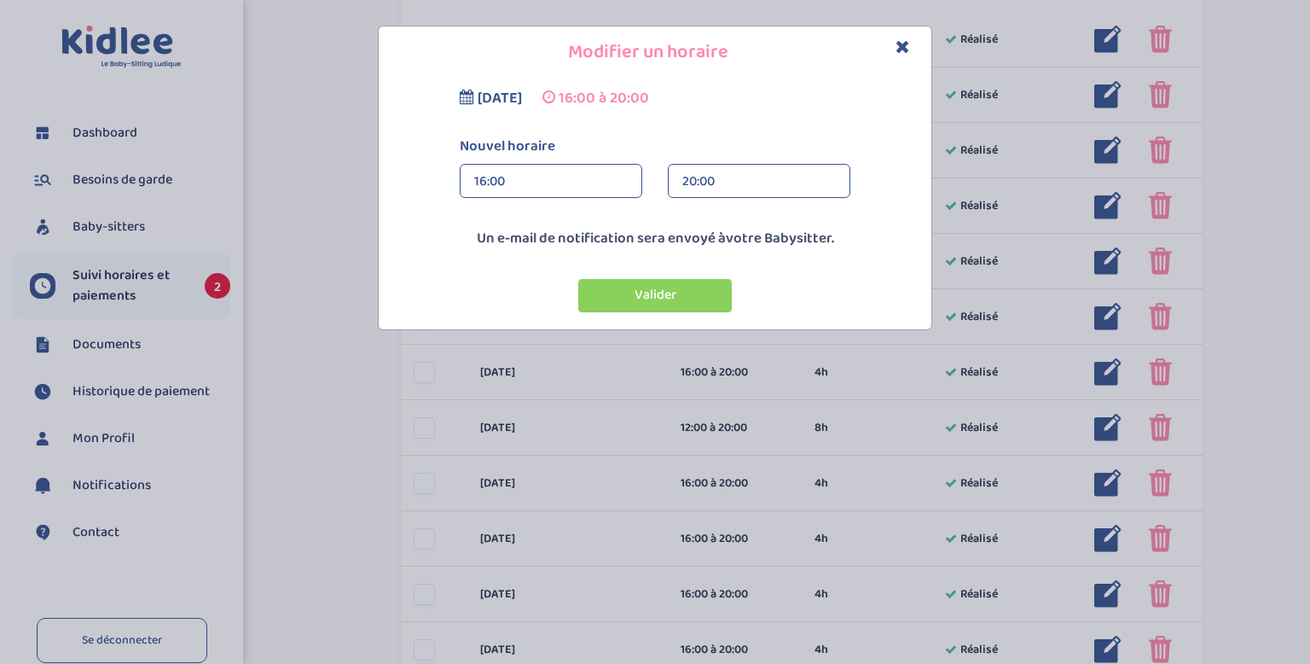
click at [477, 173] on div "16:00" at bounding box center [551, 182] width 154 height 34
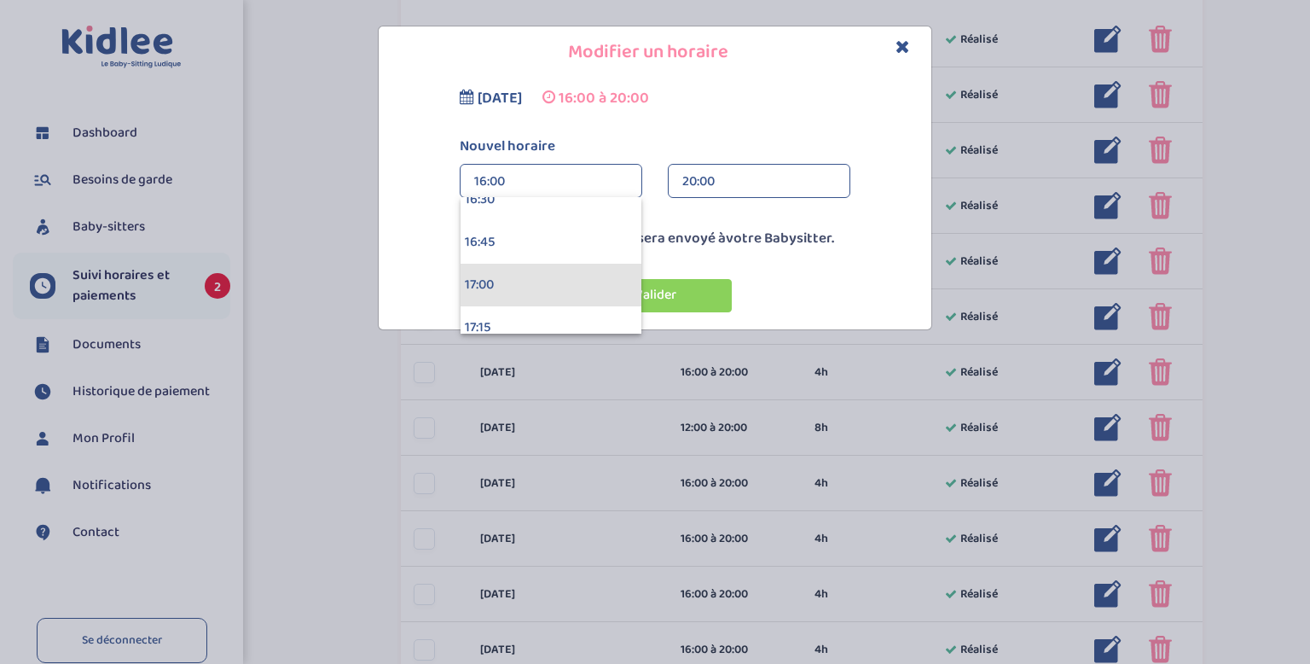
click at [502, 281] on div "17:00" at bounding box center [551, 285] width 181 height 43
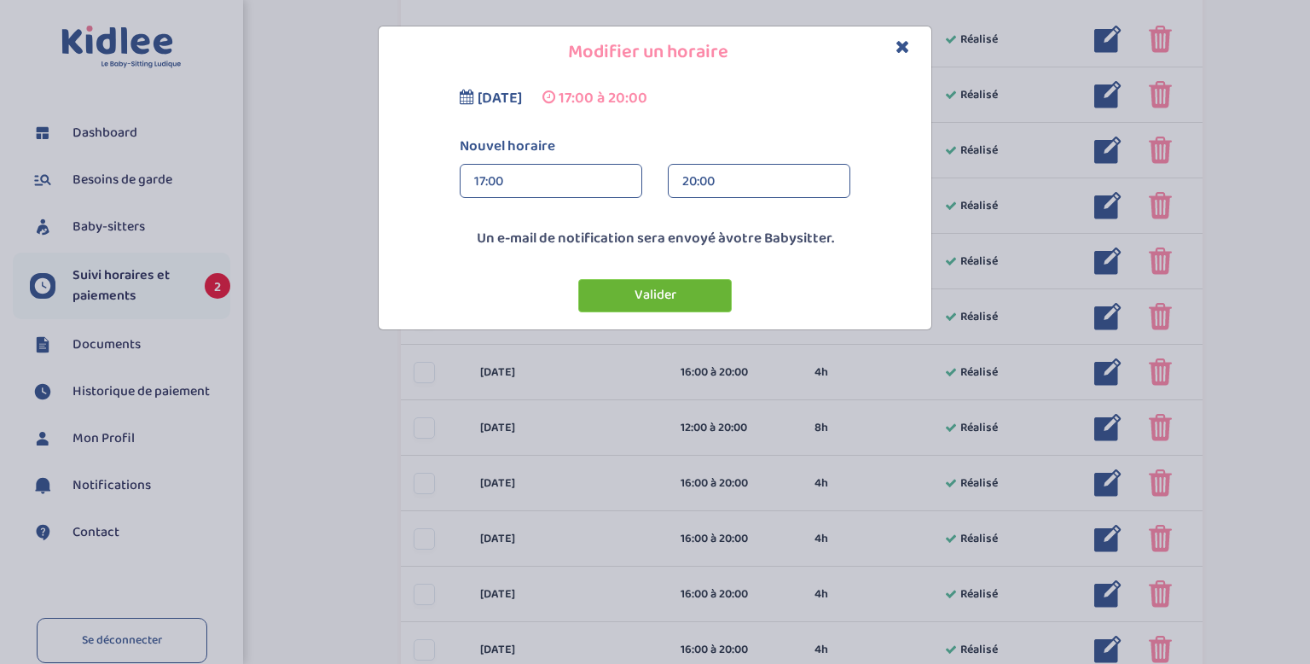
click at [626, 294] on button "Valider" at bounding box center [655, 295] width 154 height 33
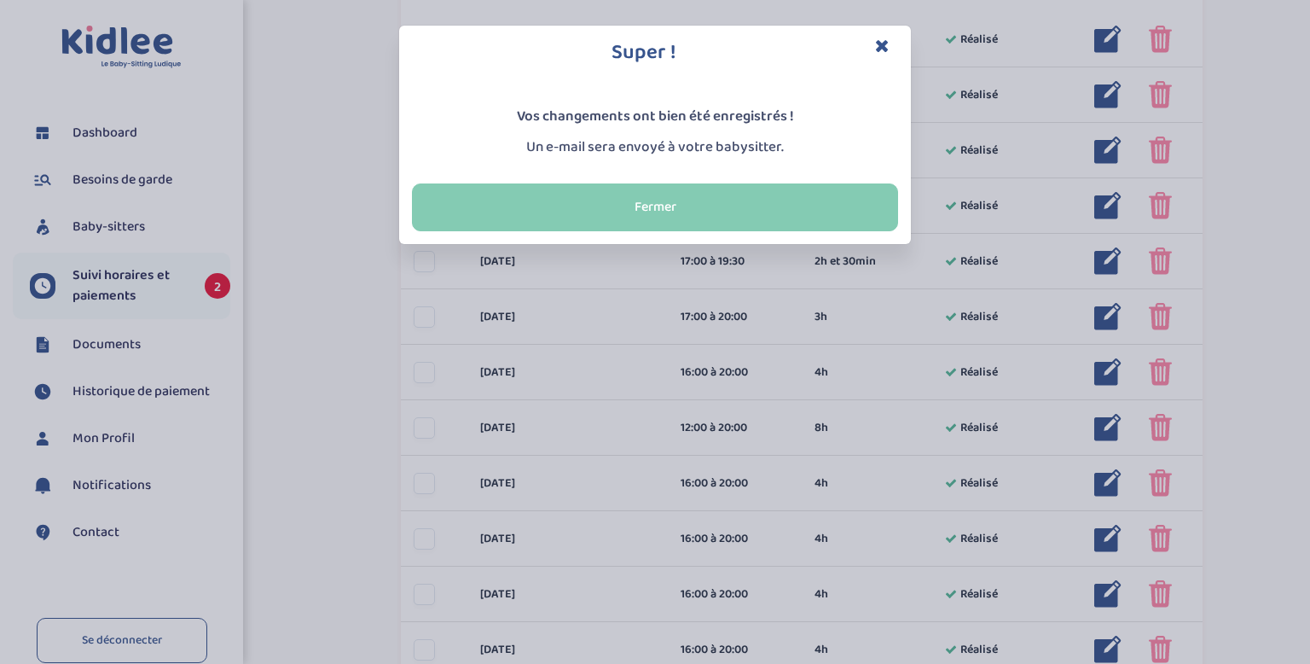
click at [679, 217] on button "Fermer" at bounding box center [655, 207] width 486 height 48
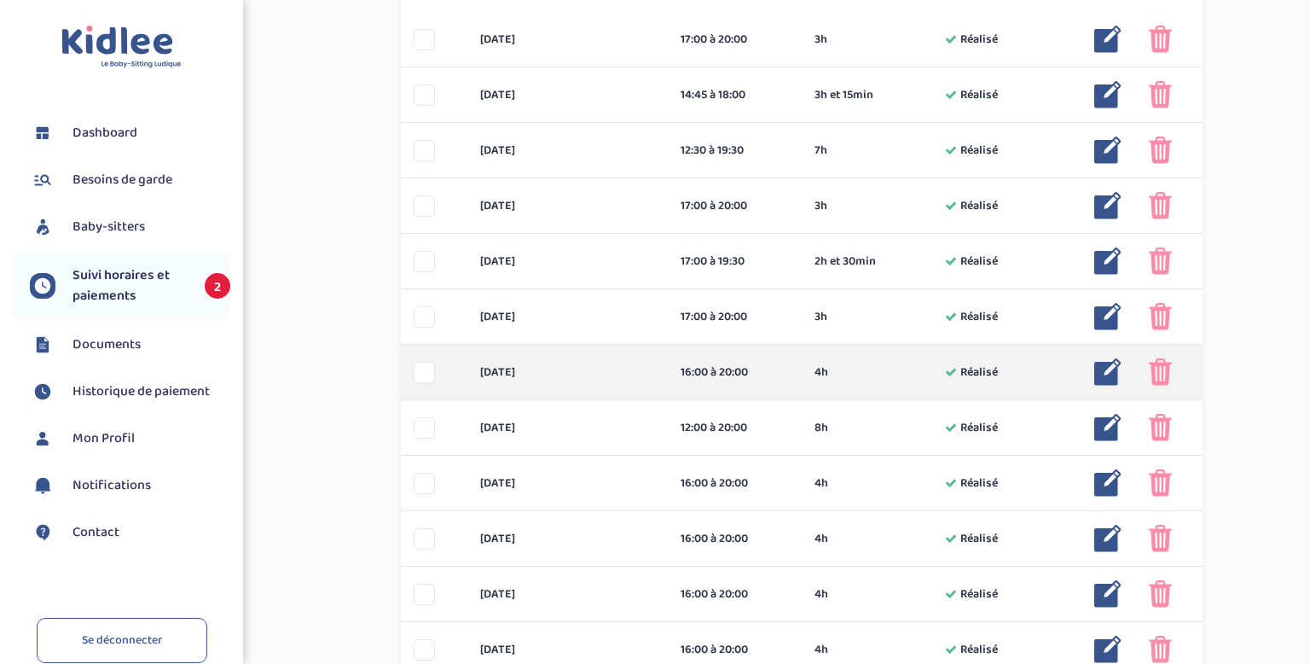
click at [1109, 373] on img at bounding box center [1107, 371] width 27 height 27
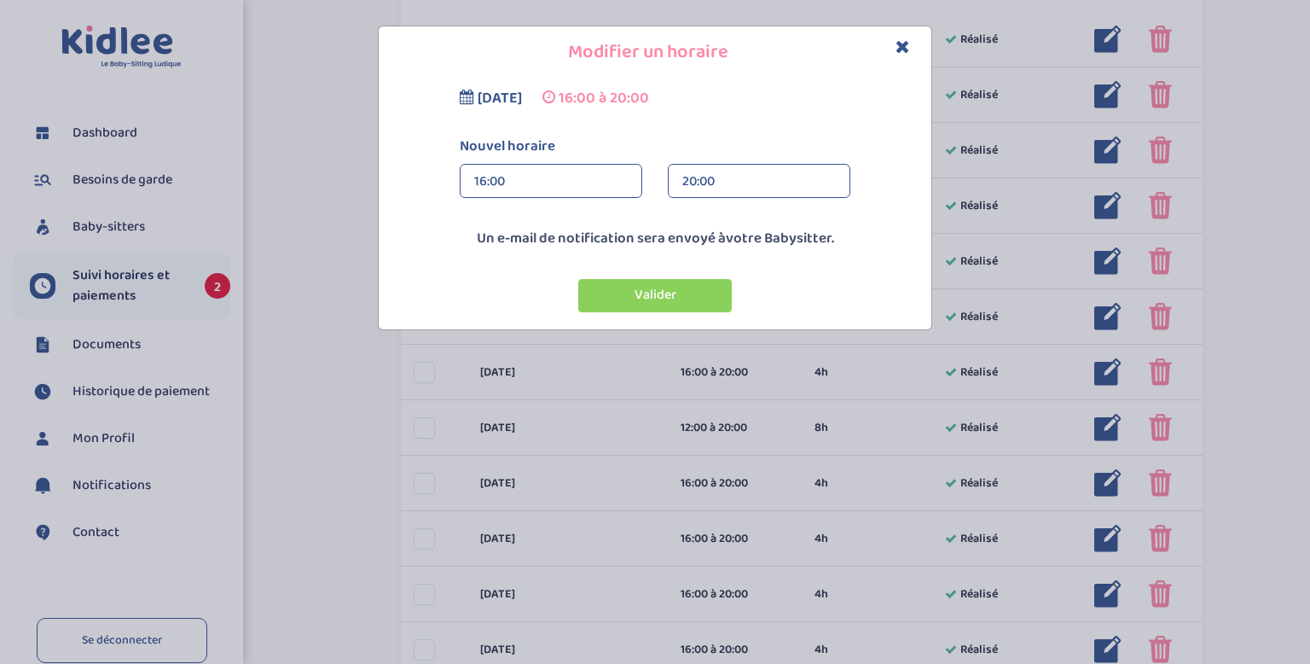
click at [508, 178] on div "16:00" at bounding box center [551, 182] width 154 height 34
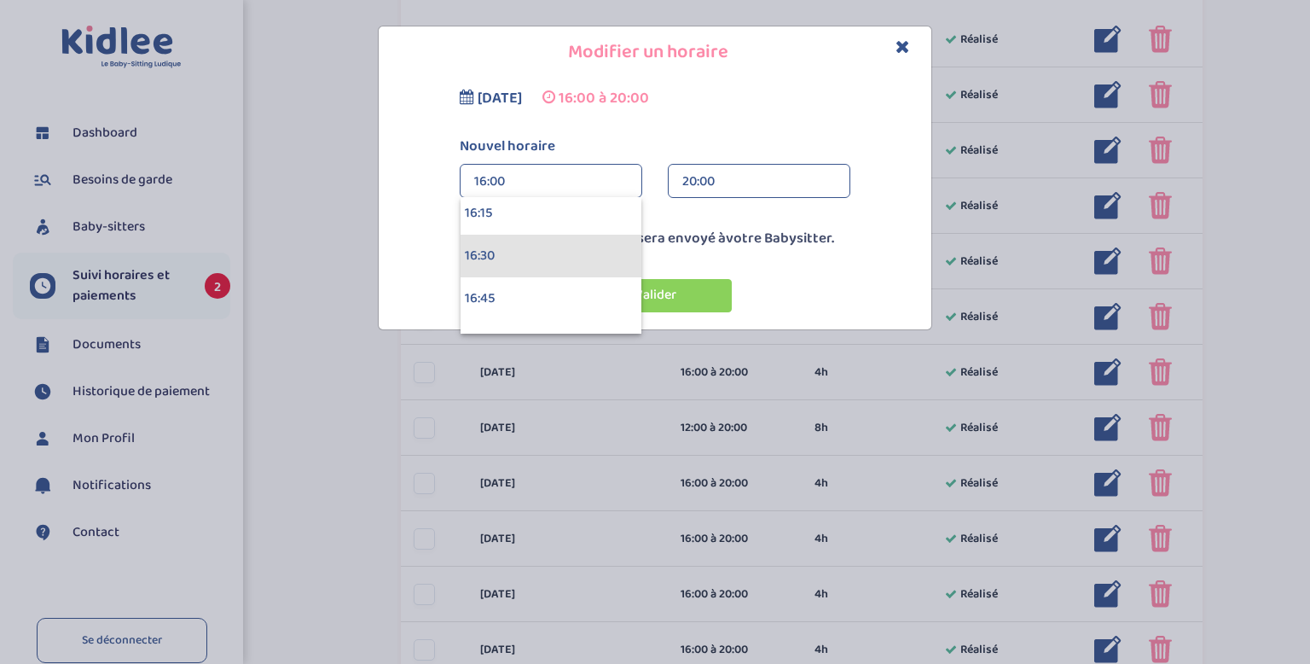
scroll to position [2777, 0]
click at [512, 218] on div "16:15" at bounding box center [551, 214] width 181 height 43
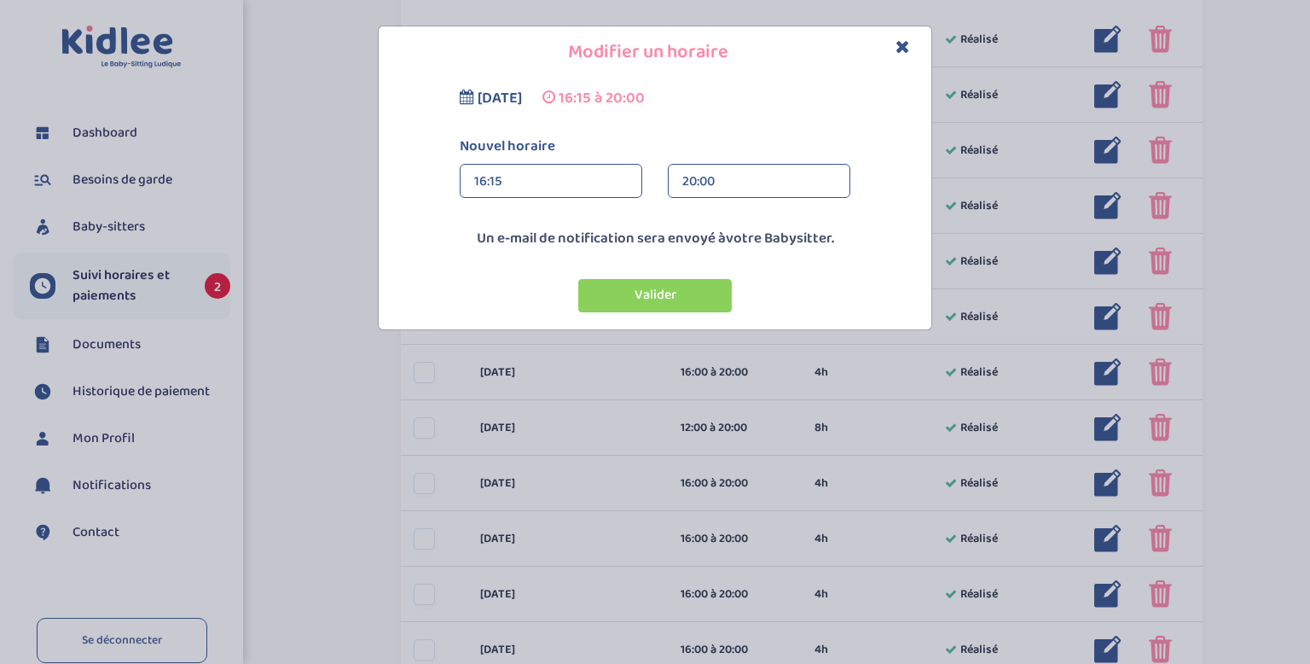
click at [723, 179] on div "20:00" at bounding box center [759, 182] width 154 height 34
click at [707, 252] on div "18:30 (2h 15min)" at bounding box center [759, 250] width 181 height 43
click at [652, 307] on button "Valider" at bounding box center [655, 295] width 154 height 33
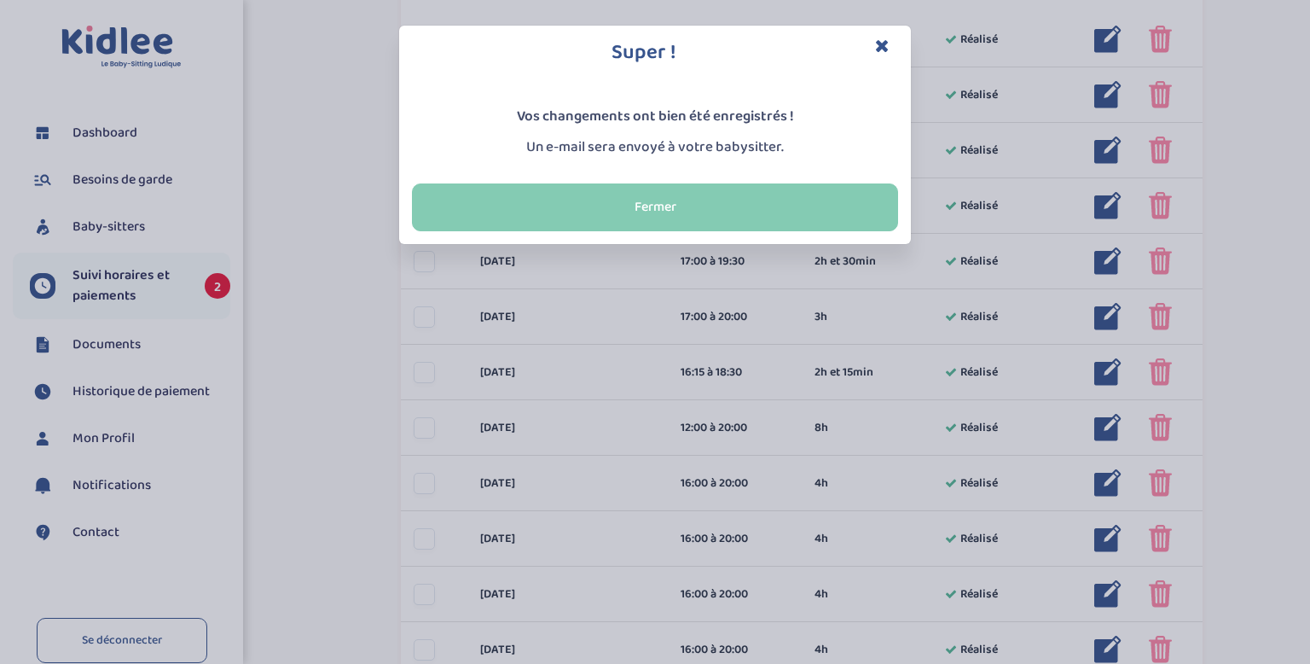
click at [670, 202] on button "Fermer" at bounding box center [655, 207] width 486 height 48
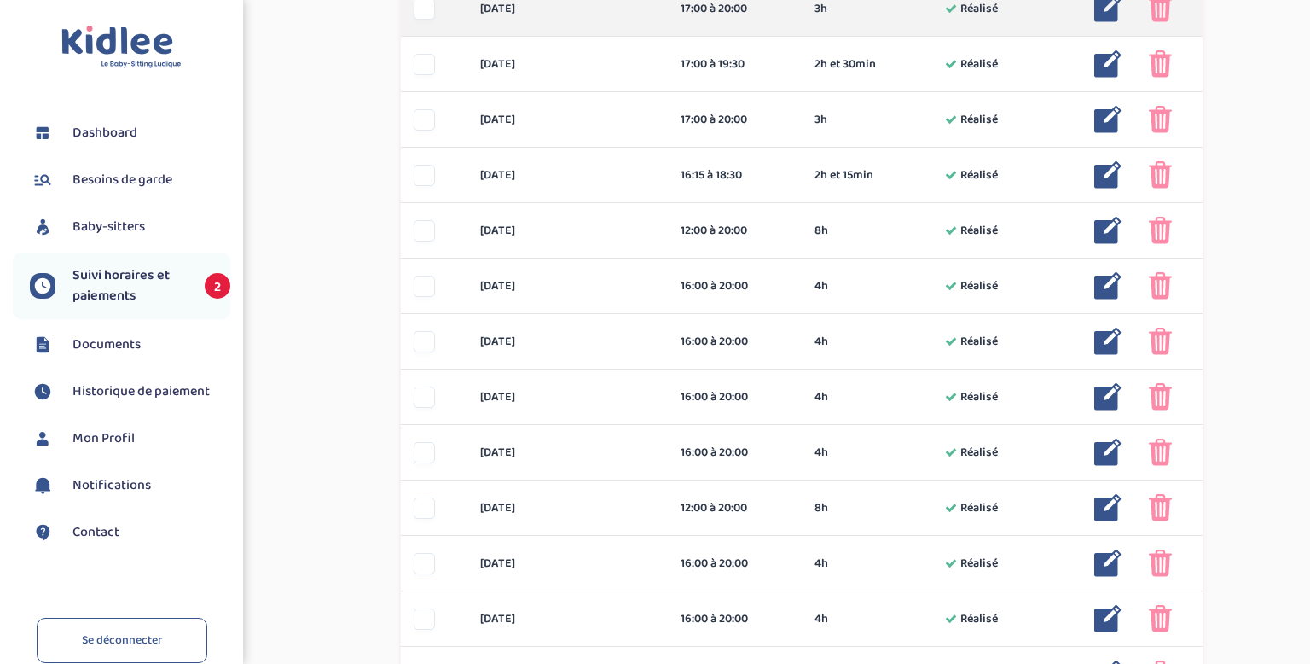
scroll to position [873, 0]
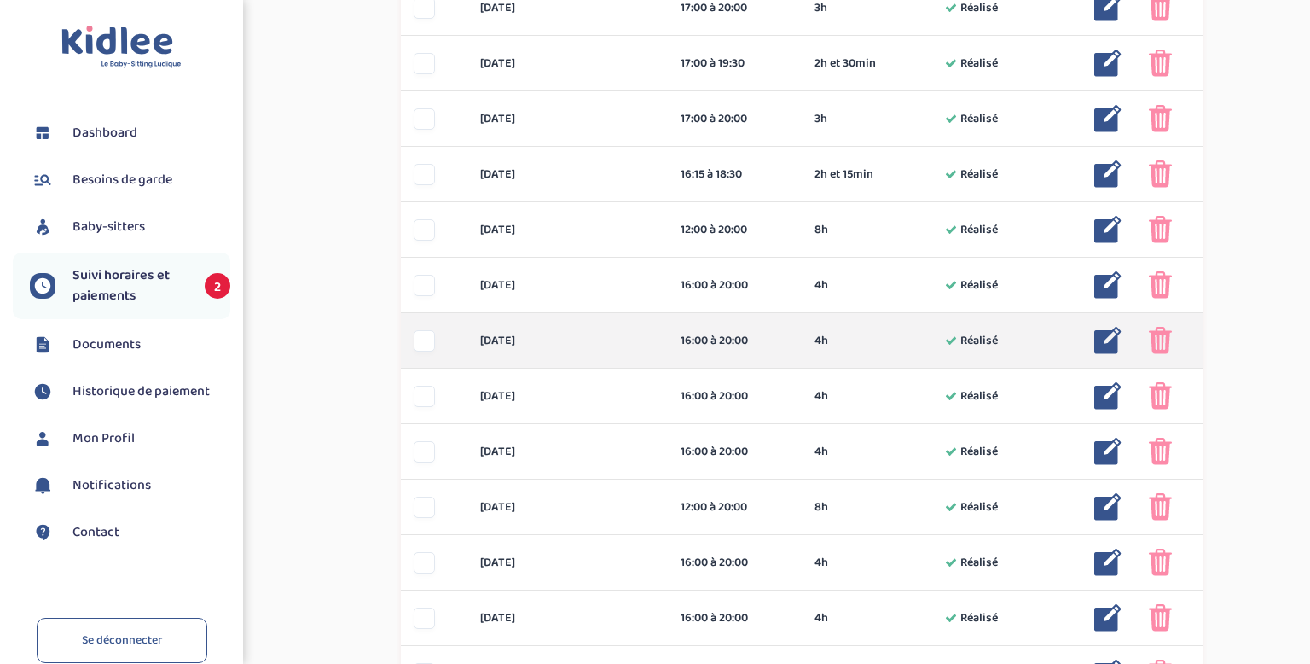
click at [1114, 350] on img at bounding box center [1107, 340] width 27 height 27
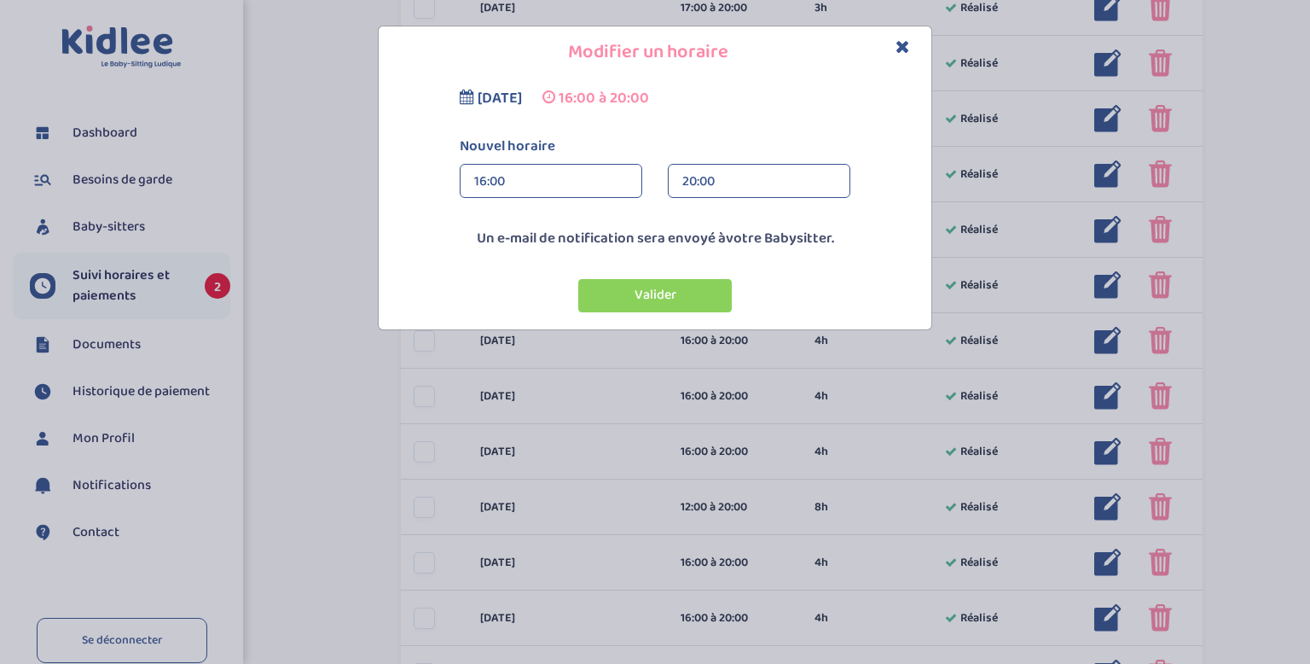
click at [521, 192] on div "16:00" at bounding box center [551, 182] width 154 height 34
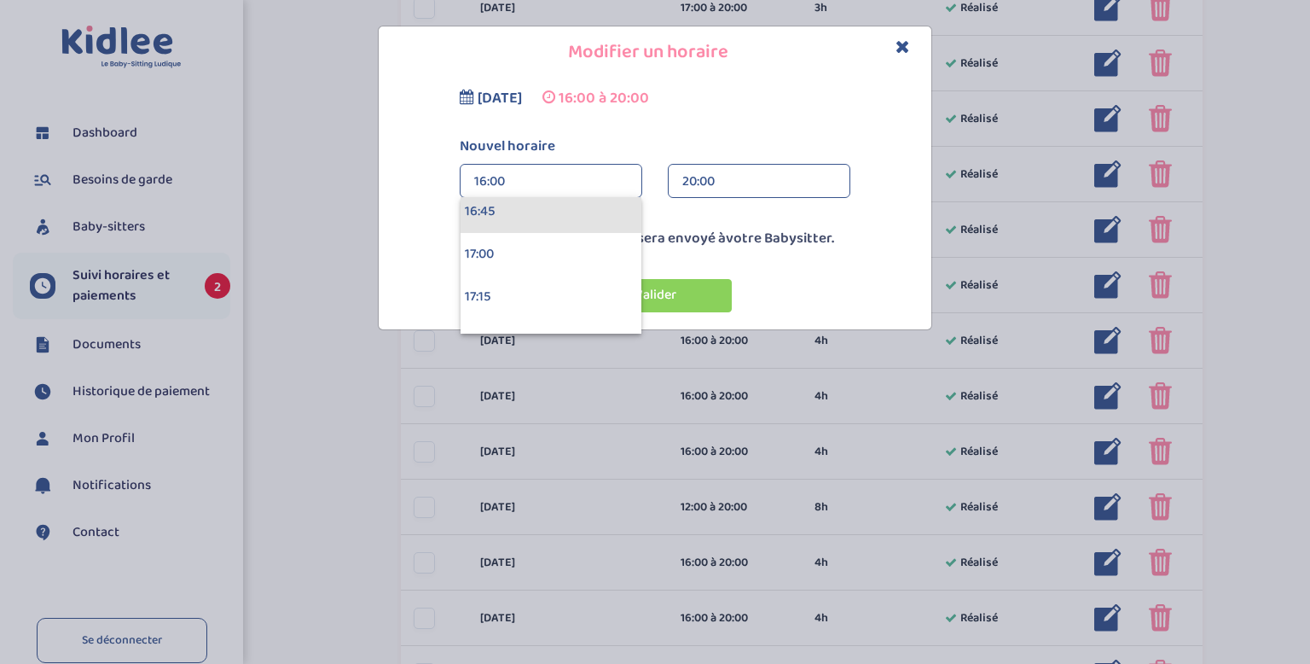
scroll to position [2864, 0]
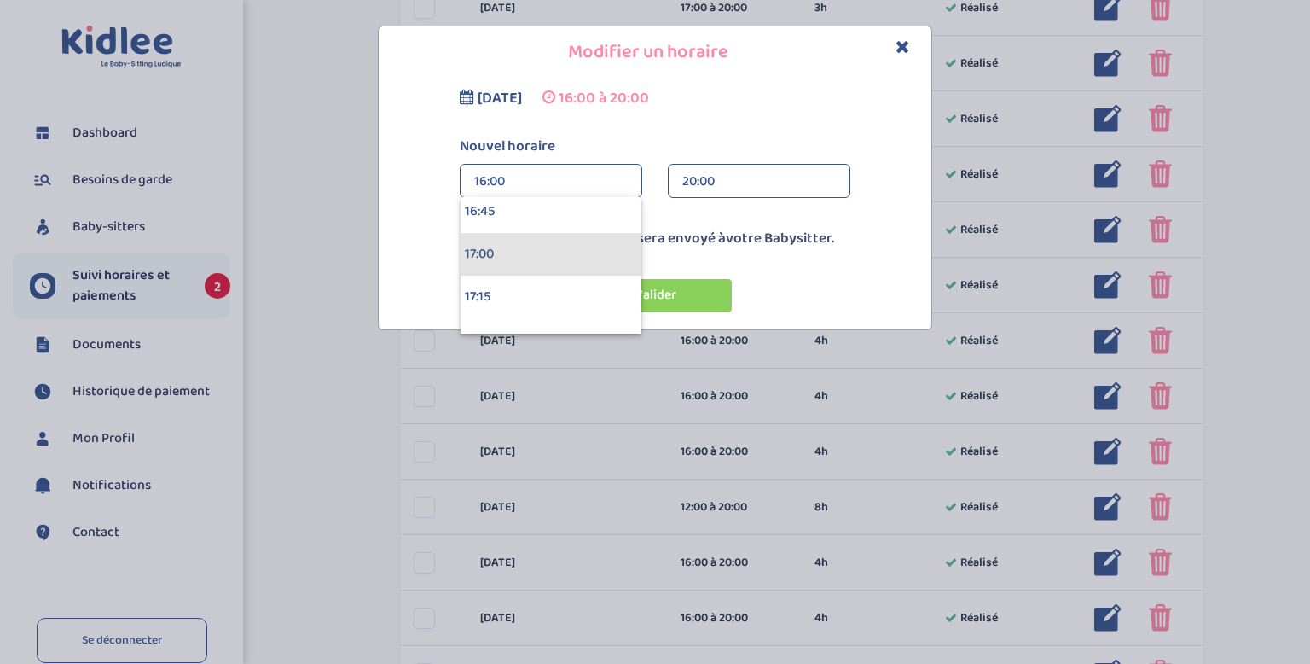
click at [513, 258] on div "17:00" at bounding box center [551, 254] width 181 height 43
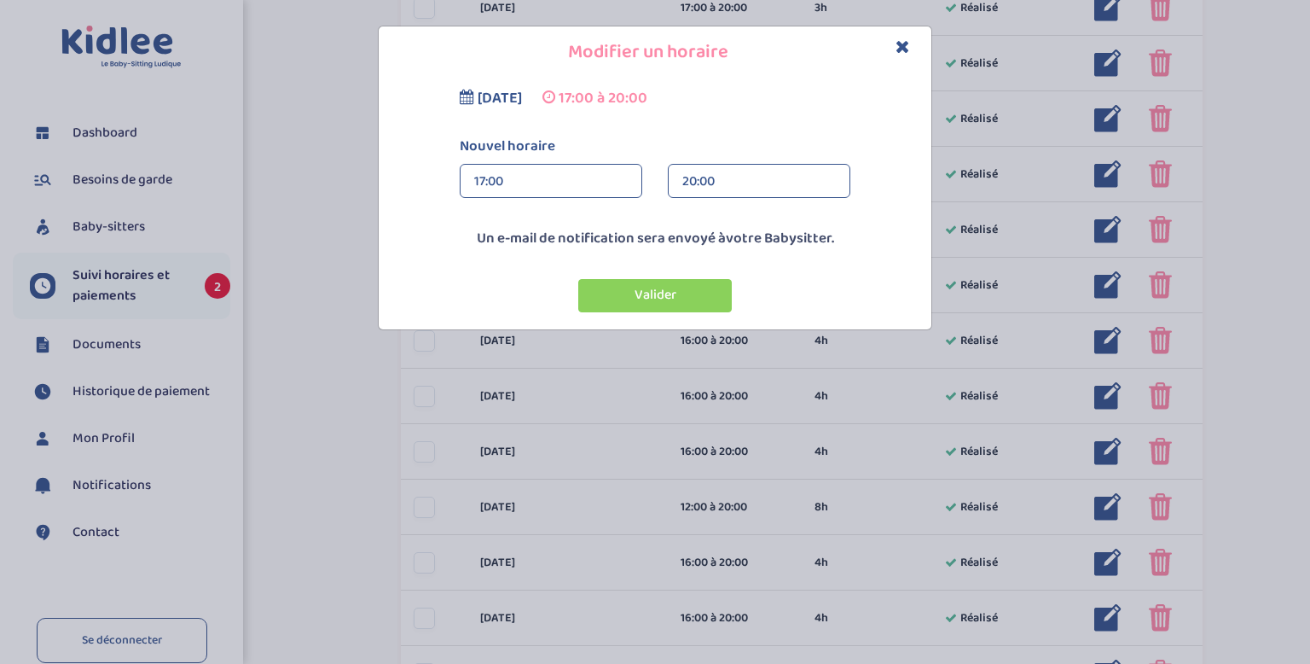
click at [707, 189] on div "20:00" at bounding box center [759, 182] width 154 height 34
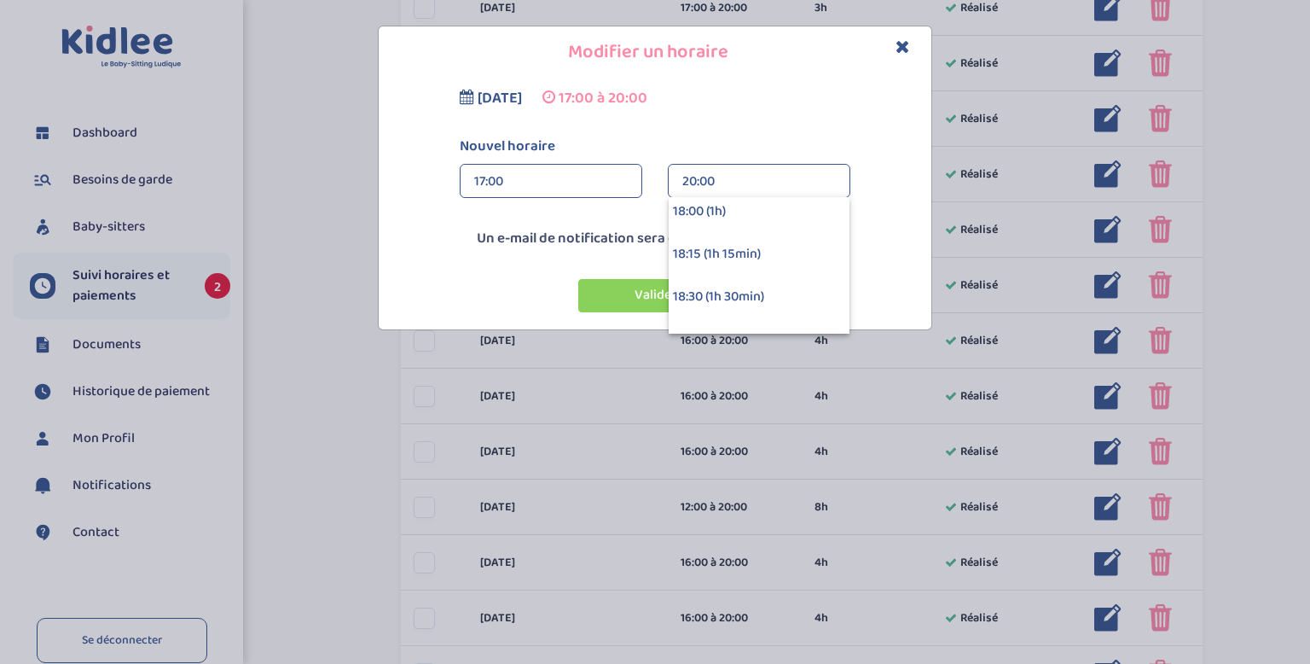
click at [810, 212] on div "18:00 (1h)" at bounding box center [759, 211] width 181 height 43
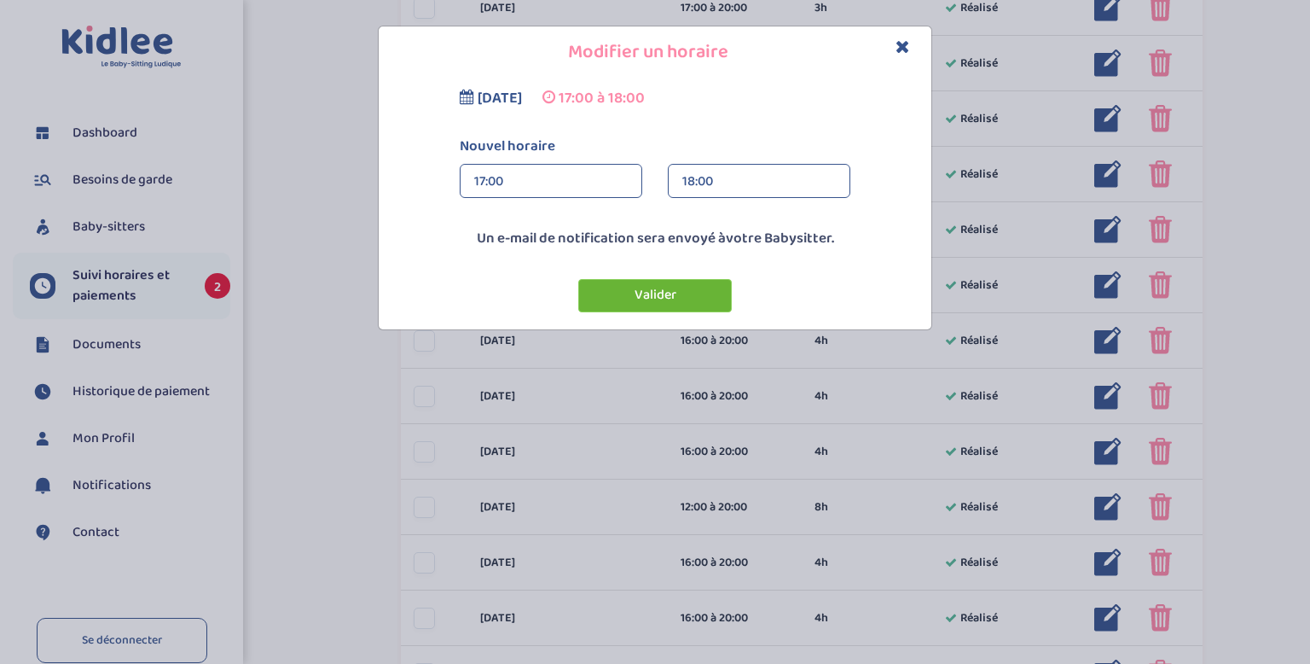
click at [671, 302] on button "Valider" at bounding box center [655, 295] width 154 height 33
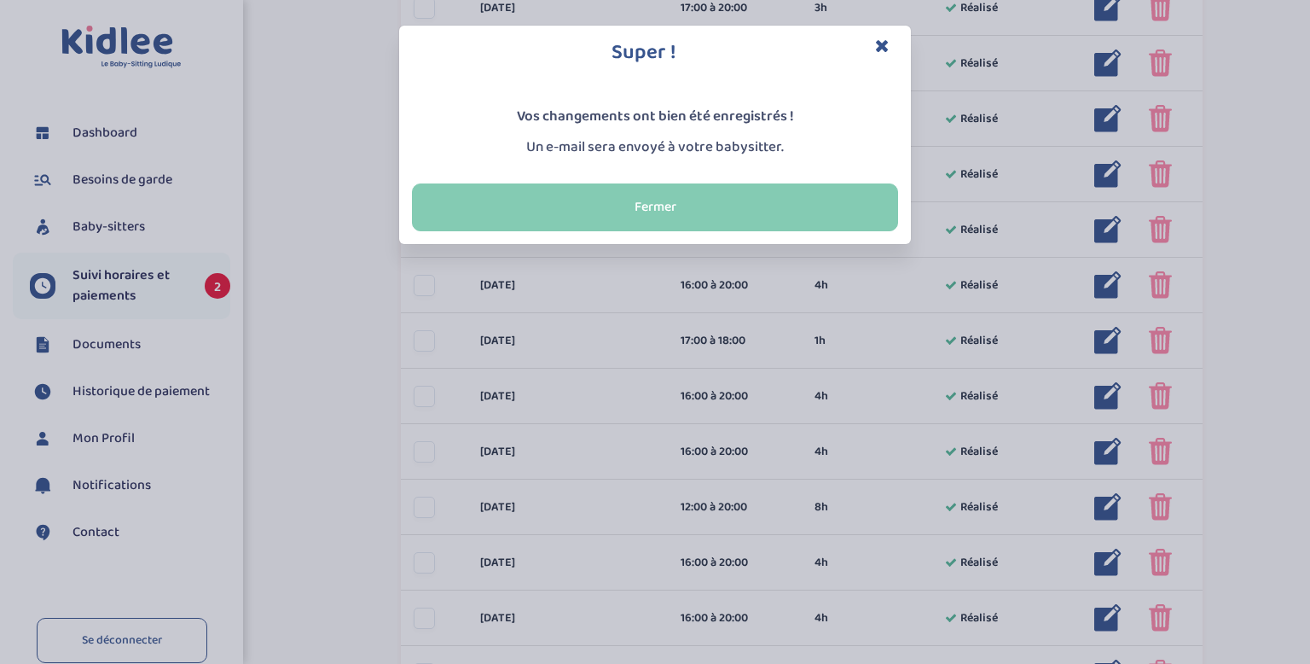
click at [664, 205] on button "Fermer" at bounding box center [655, 207] width 486 height 48
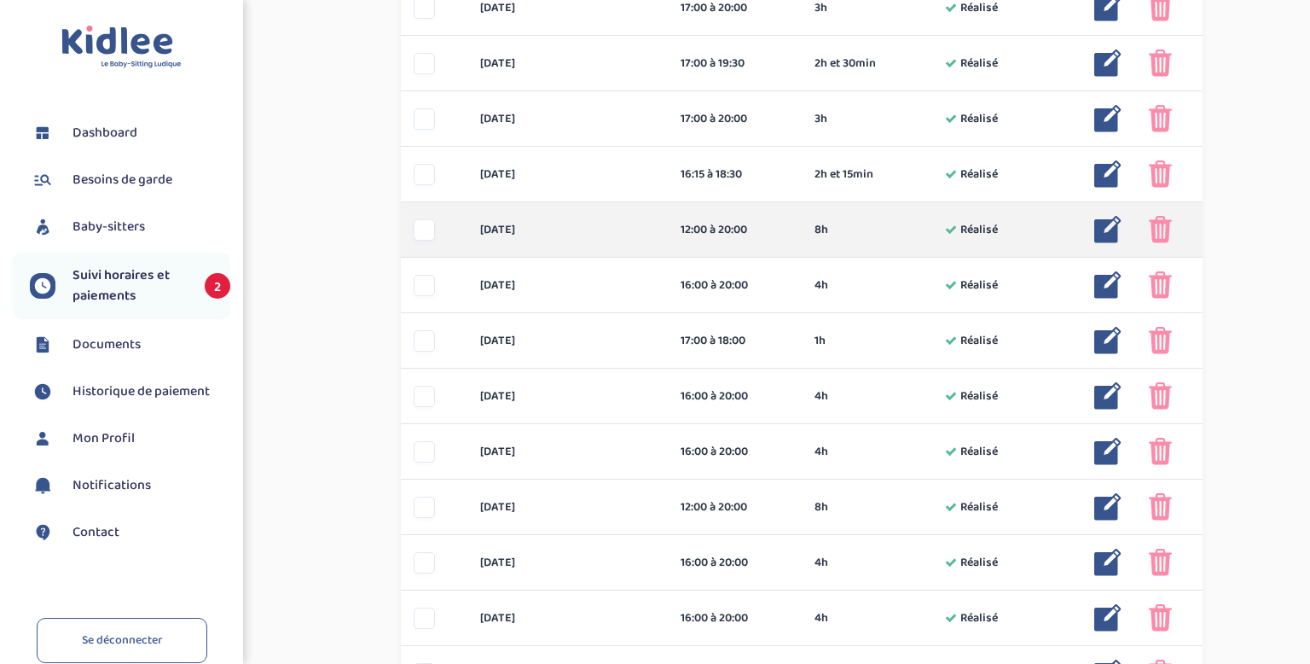
click at [1153, 234] on img at bounding box center [1160, 229] width 23 height 27
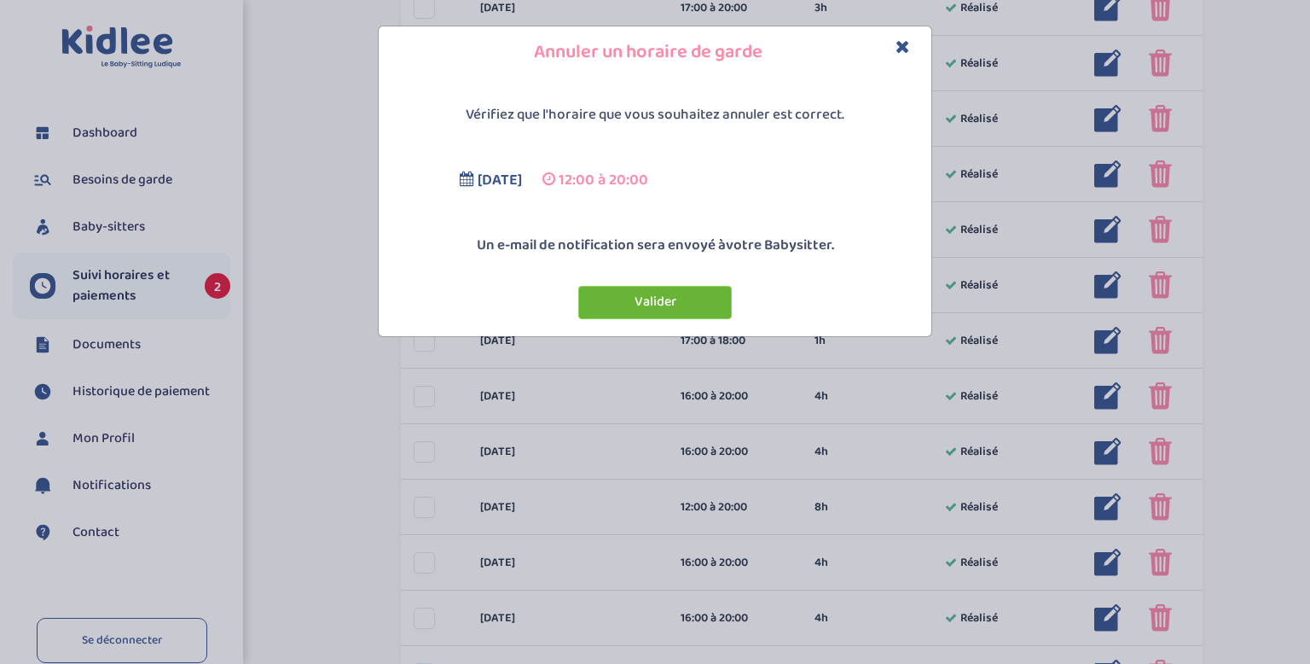
click at [636, 297] on button "Valider" at bounding box center [655, 302] width 154 height 33
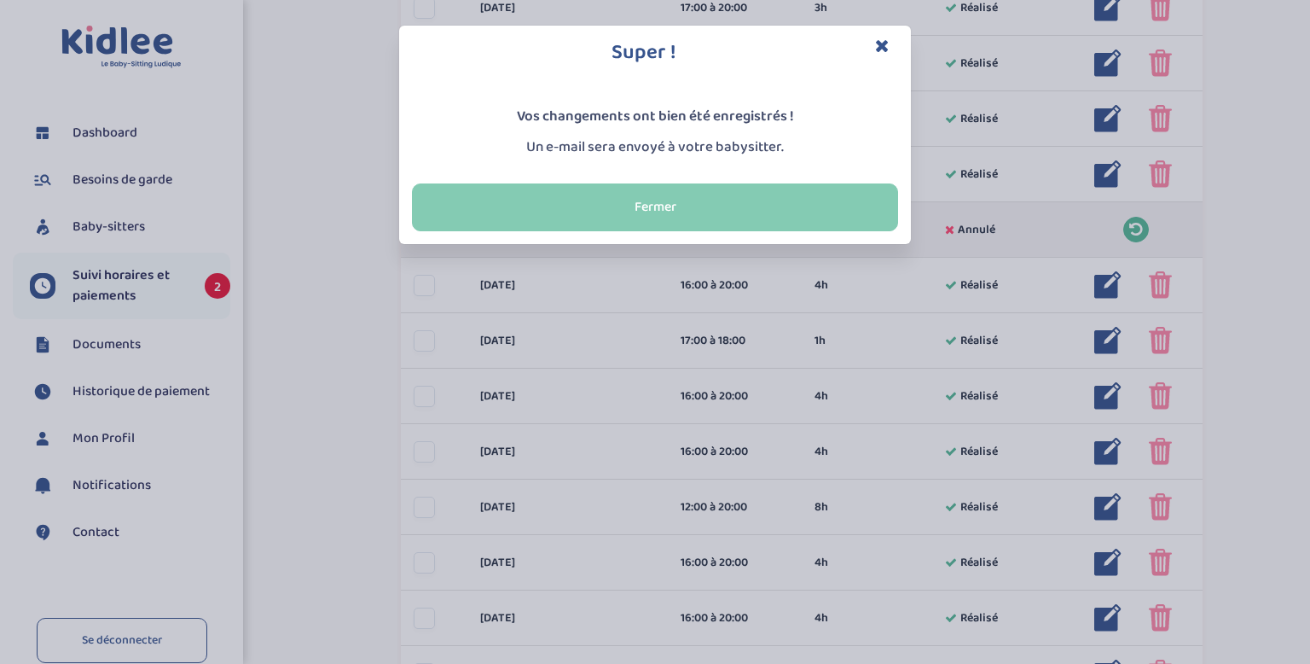
click at [728, 198] on button "Fermer" at bounding box center [655, 207] width 486 height 48
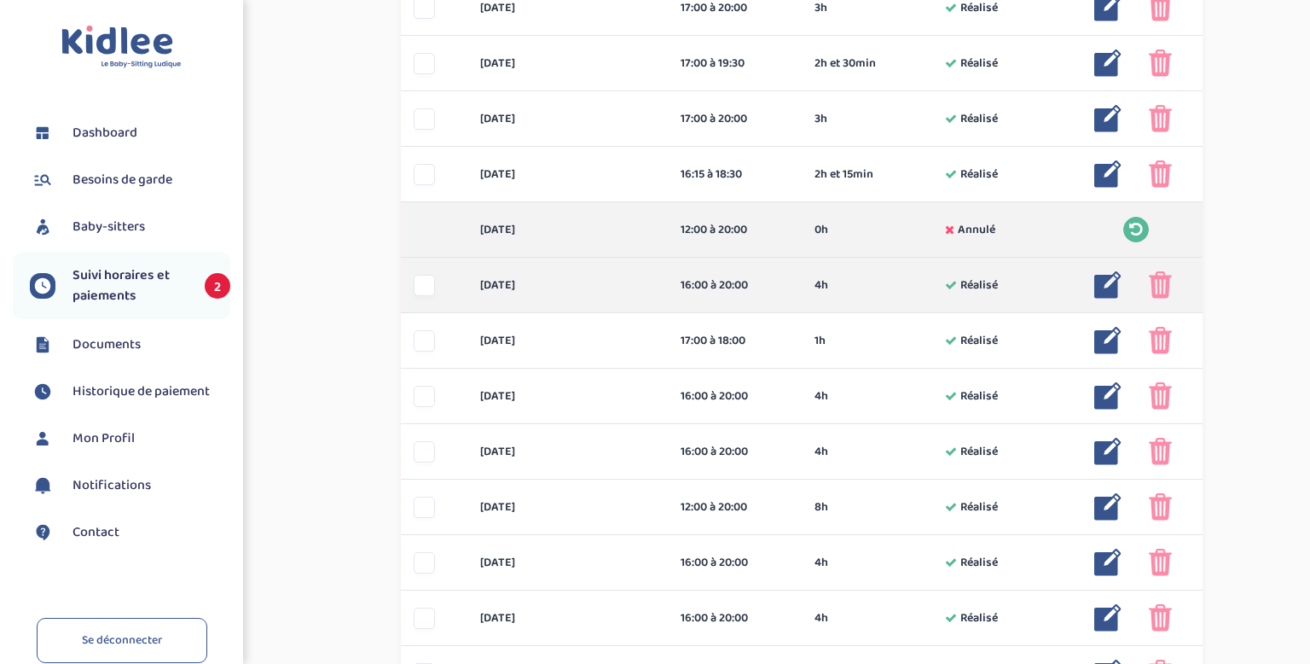
click at [1115, 284] on img at bounding box center [1107, 284] width 27 height 27
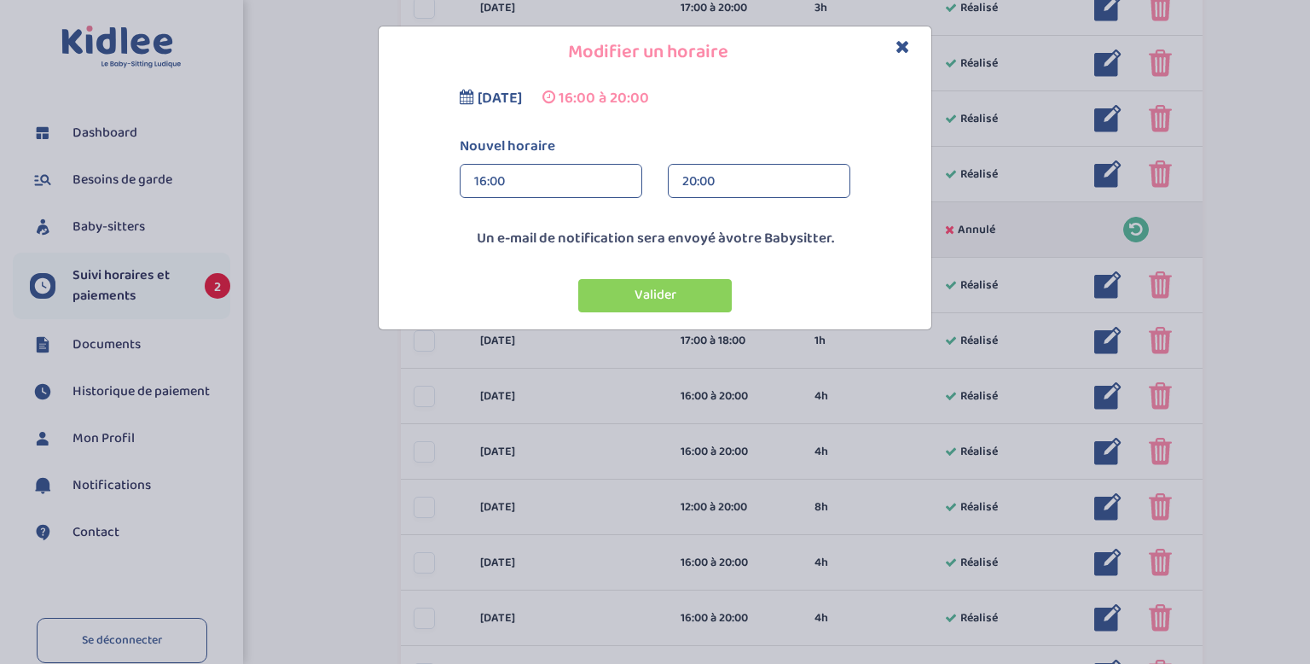
click at [689, 181] on div "20:00" at bounding box center [759, 182] width 154 height 34
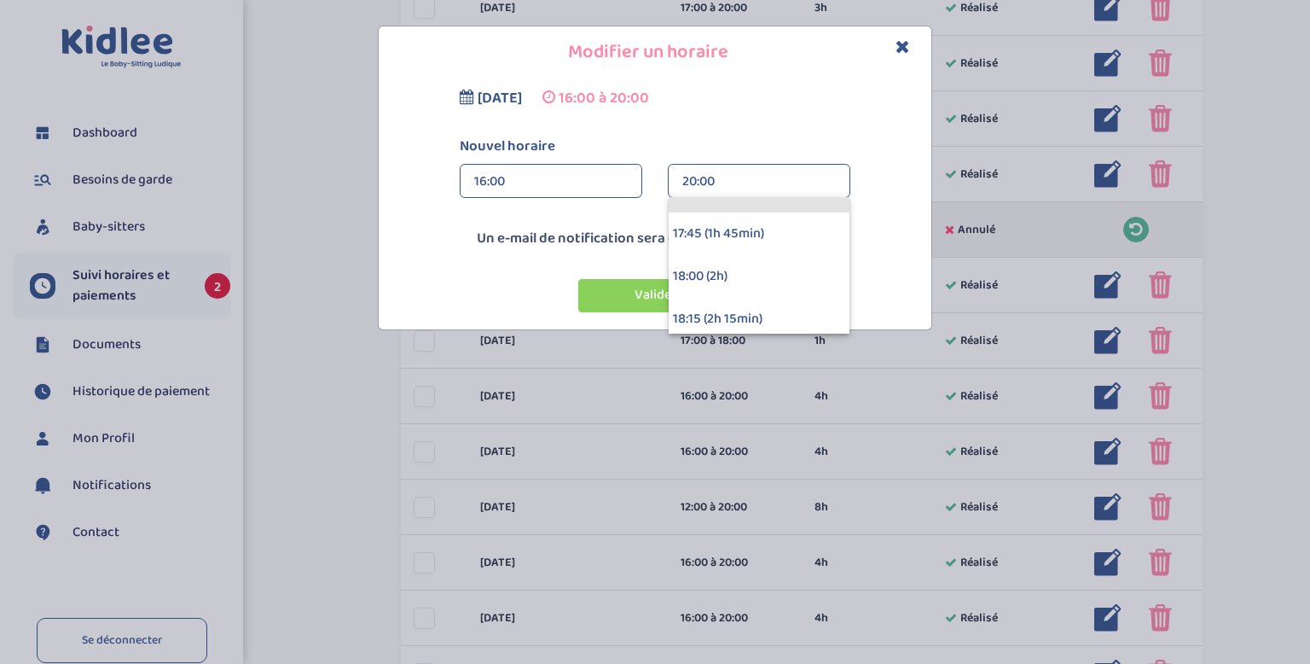
scroll to position [241, 0]
click at [706, 286] on div "18:00 (2h)" at bounding box center [759, 275] width 181 height 43
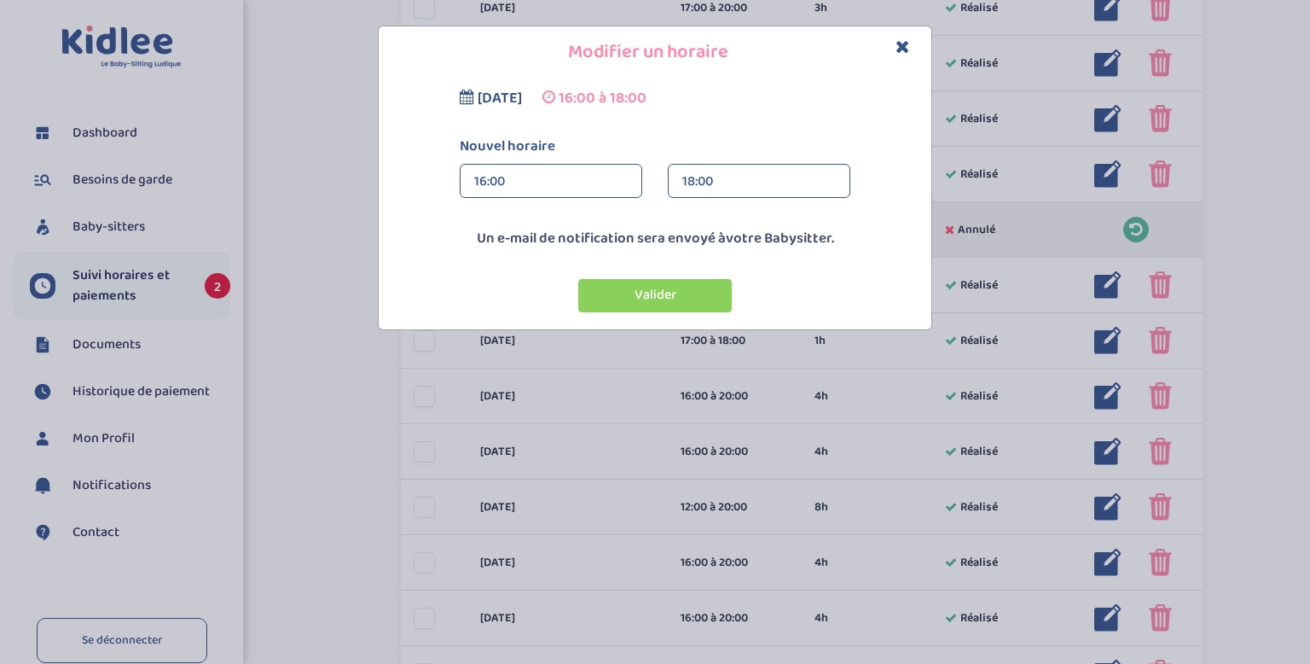
click at [500, 188] on div "16:00" at bounding box center [551, 182] width 154 height 34
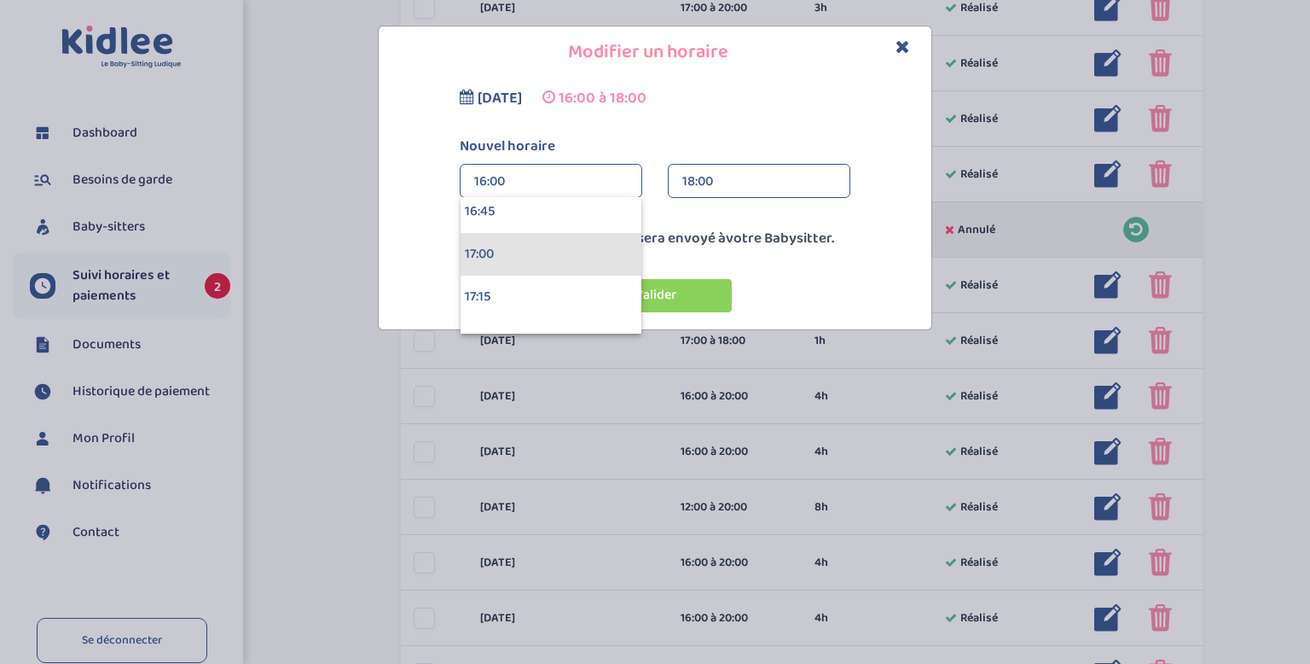
click at [505, 252] on div "17:00" at bounding box center [551, 254] width 181 height 43
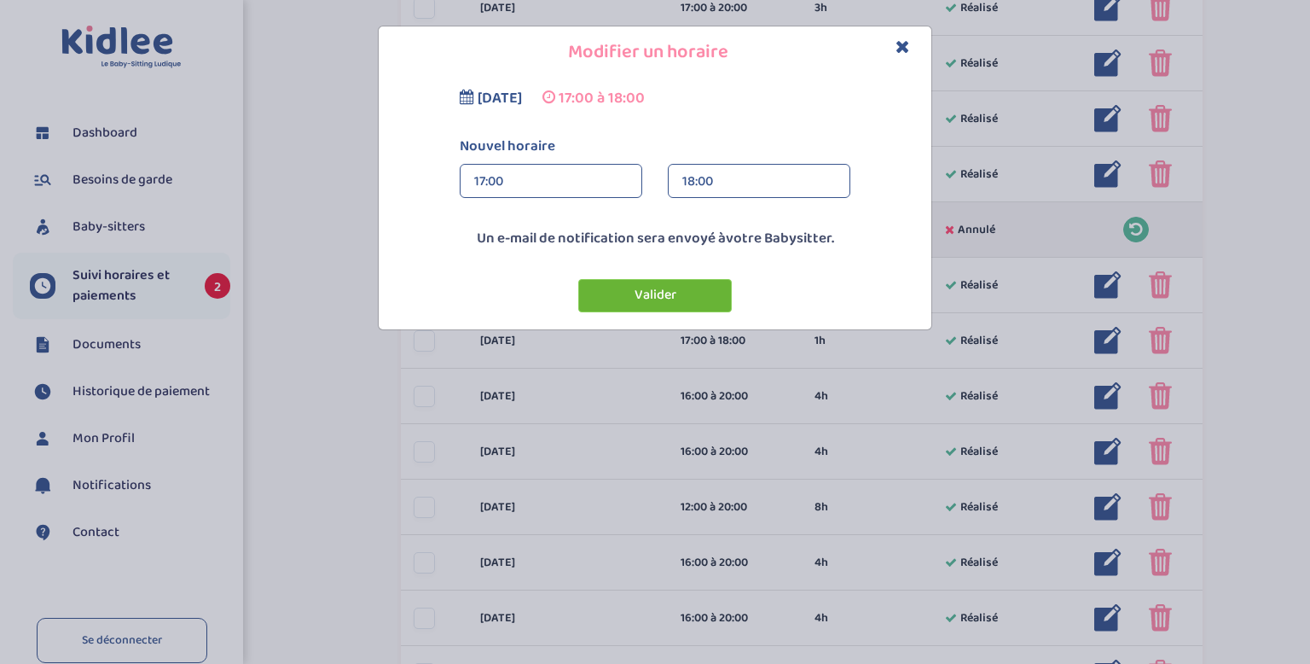
click at [670, 289] on button "Valider" at bounding box center [655, 295] width 154 height 33
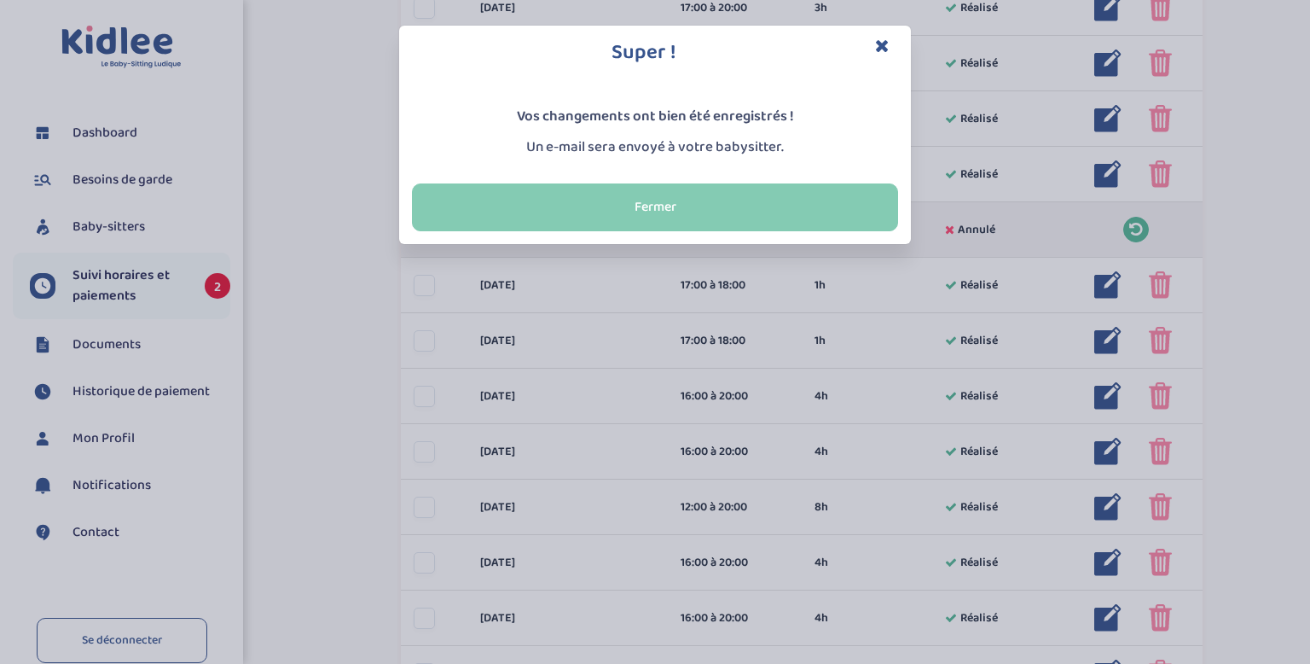
click at [675, 206] on button "Fermer" at bounding box center [655, 207] width 486 height 48
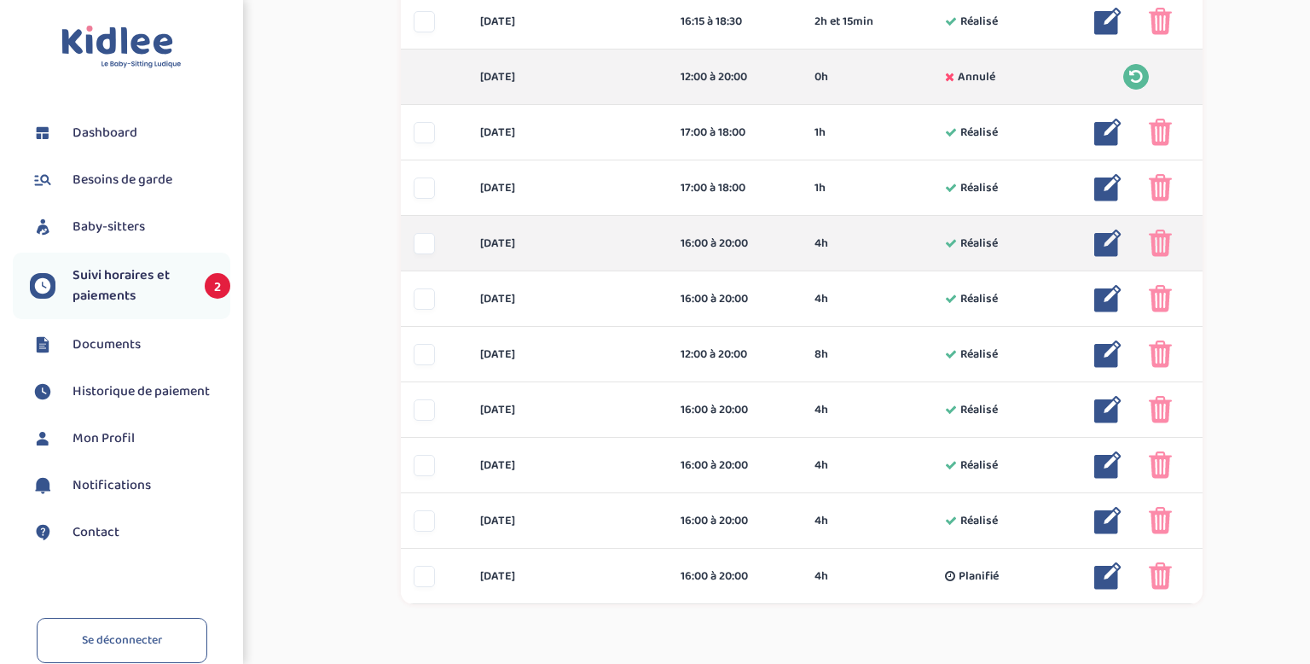
scroll to position [1030, 0]
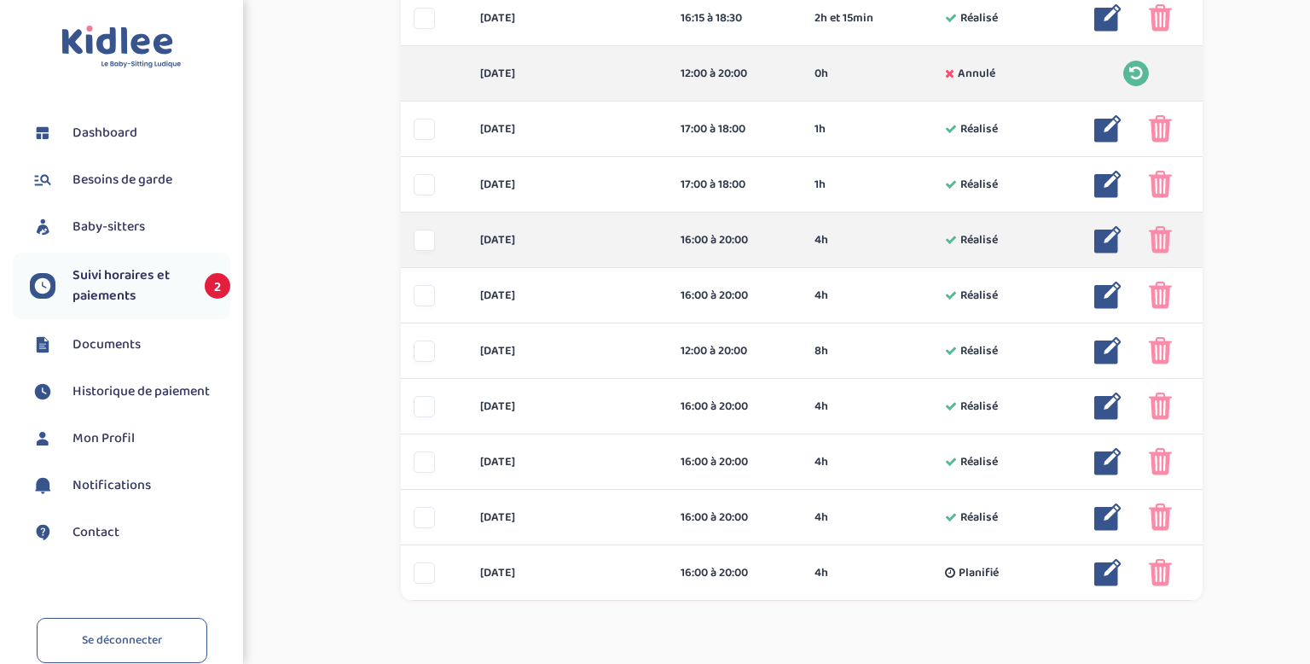
click at [1111, 234] on img at bounding box center [1107, 239] width 27 height 27
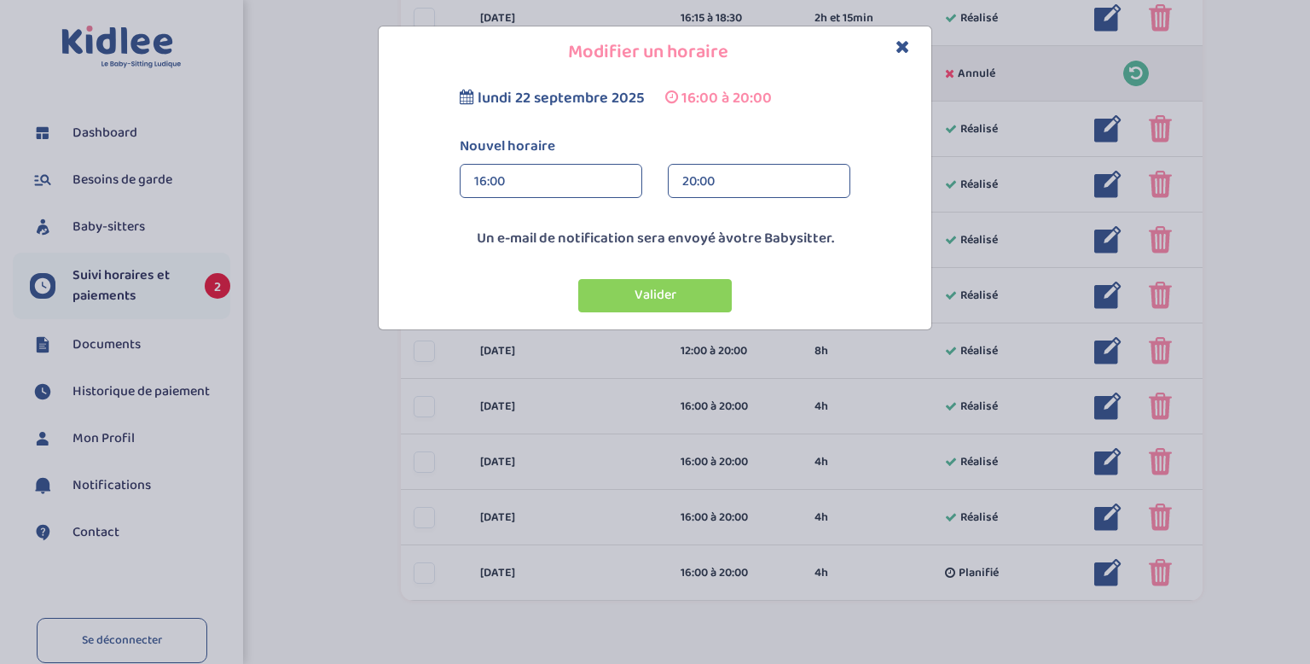
click at [520, 180] on div "16:00" at bounding box center [551, 182] width 154 height 34
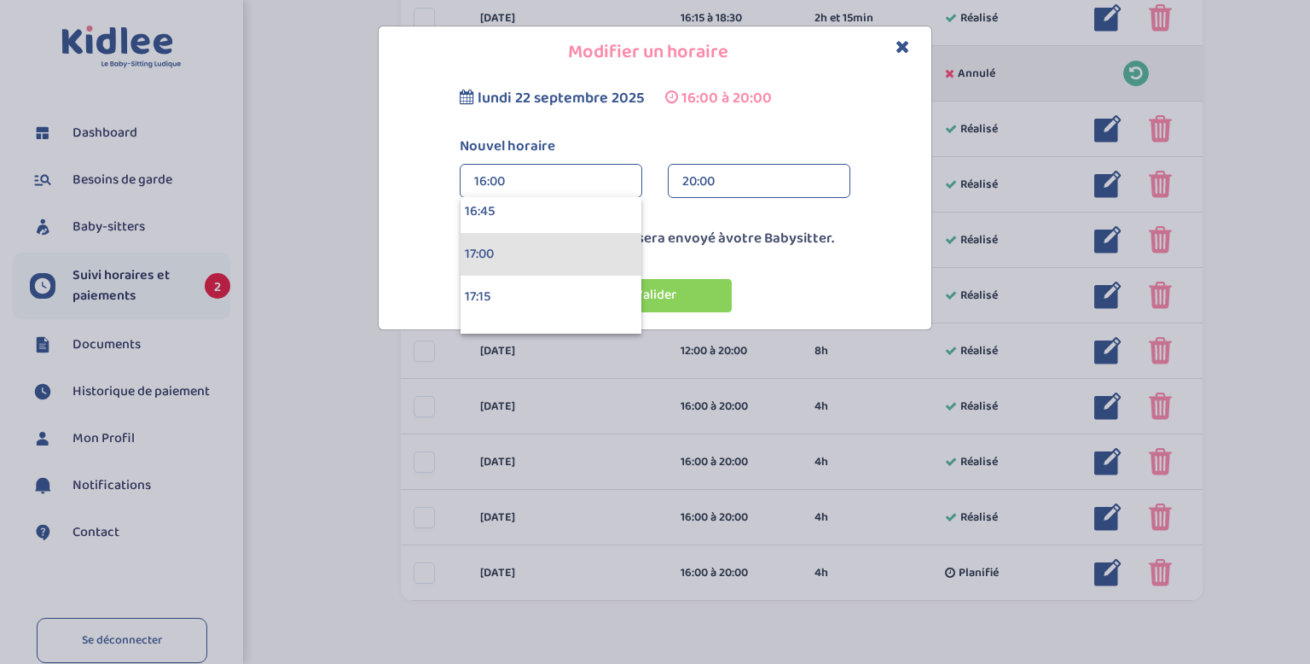
click at [522, 254] on div "17:00" at bounding box center [551, 254] width 181 height 43
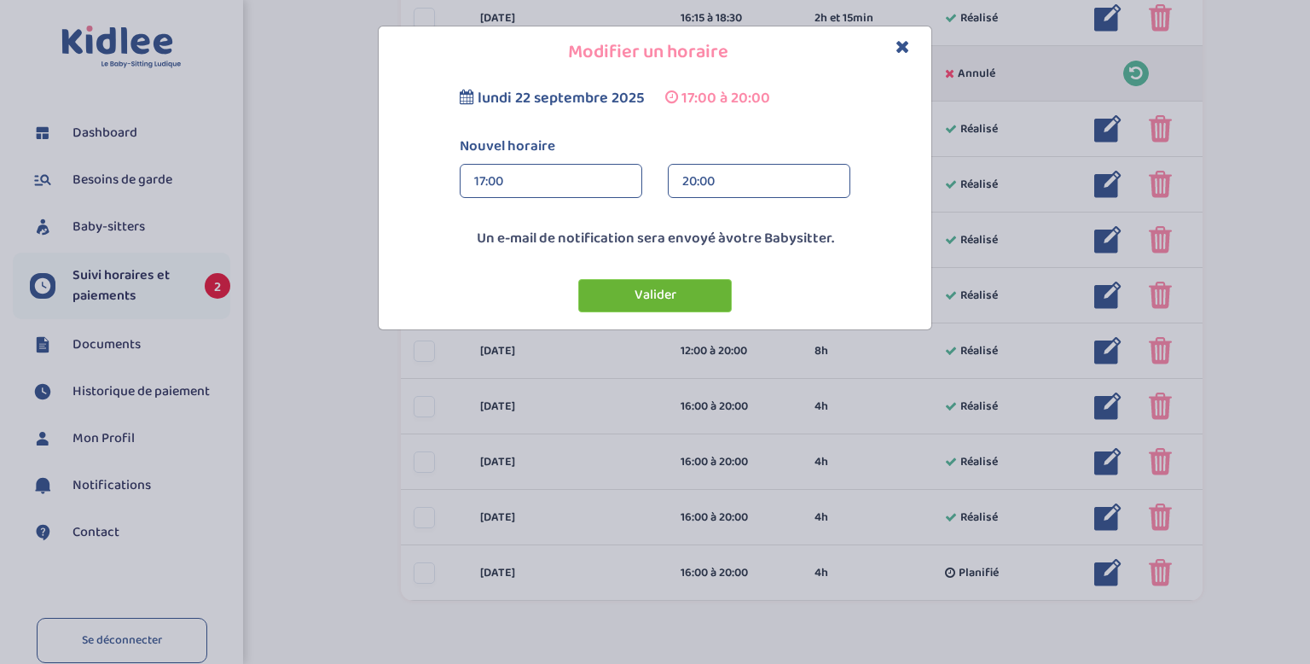
click at [599, 290] on button "Valider" at bounding box center [655, 295] width 154 height 33
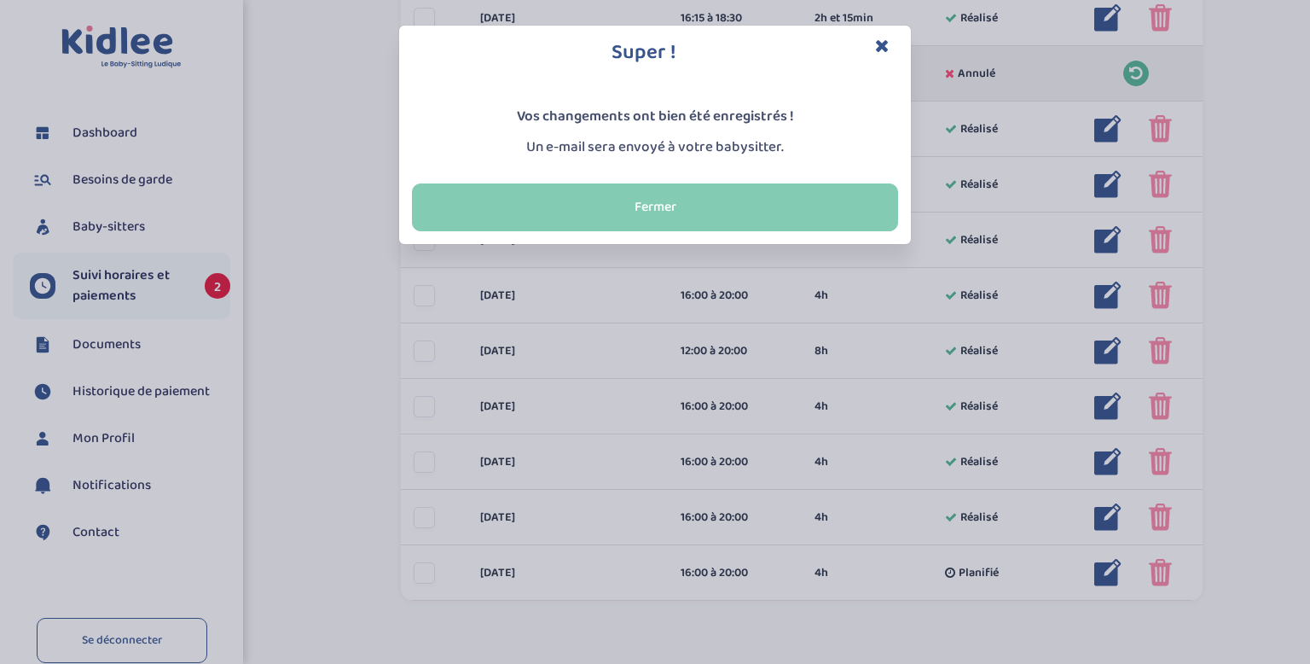
click at [595, 224] on button "Fermer" at bounding box center [655, 207] width 486 height 48
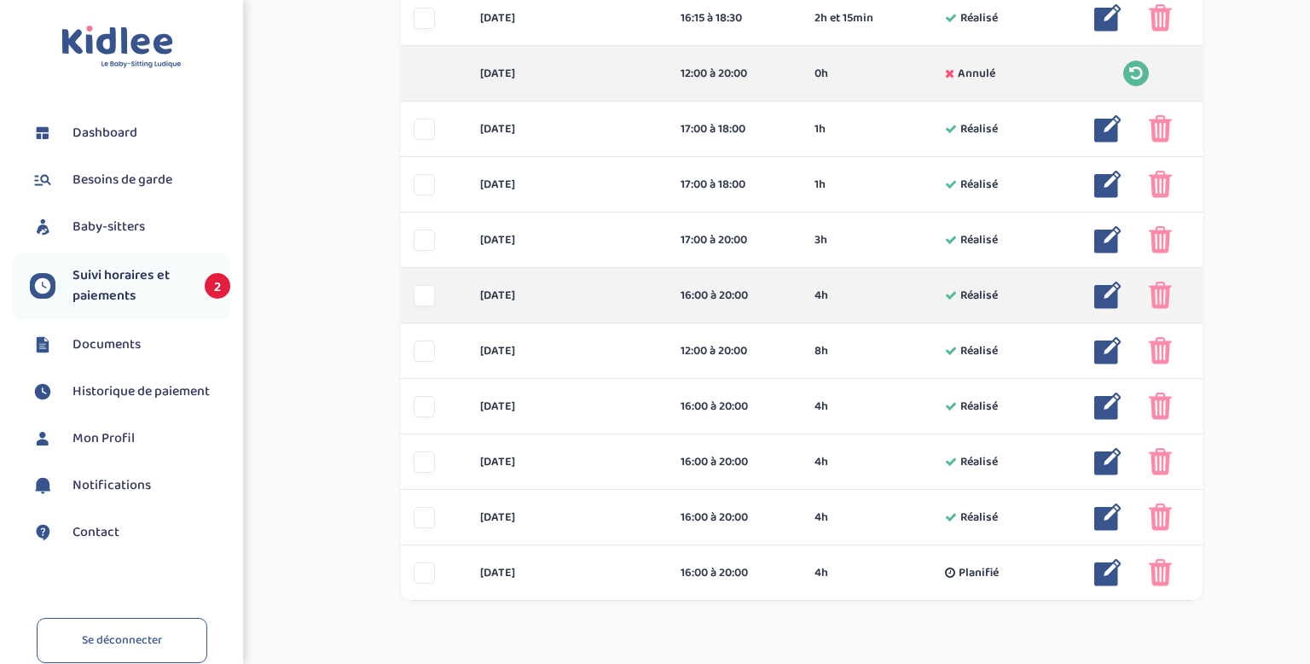
click at [1108, 292] on img at bounding box center [1107, 294] width 27 height 27
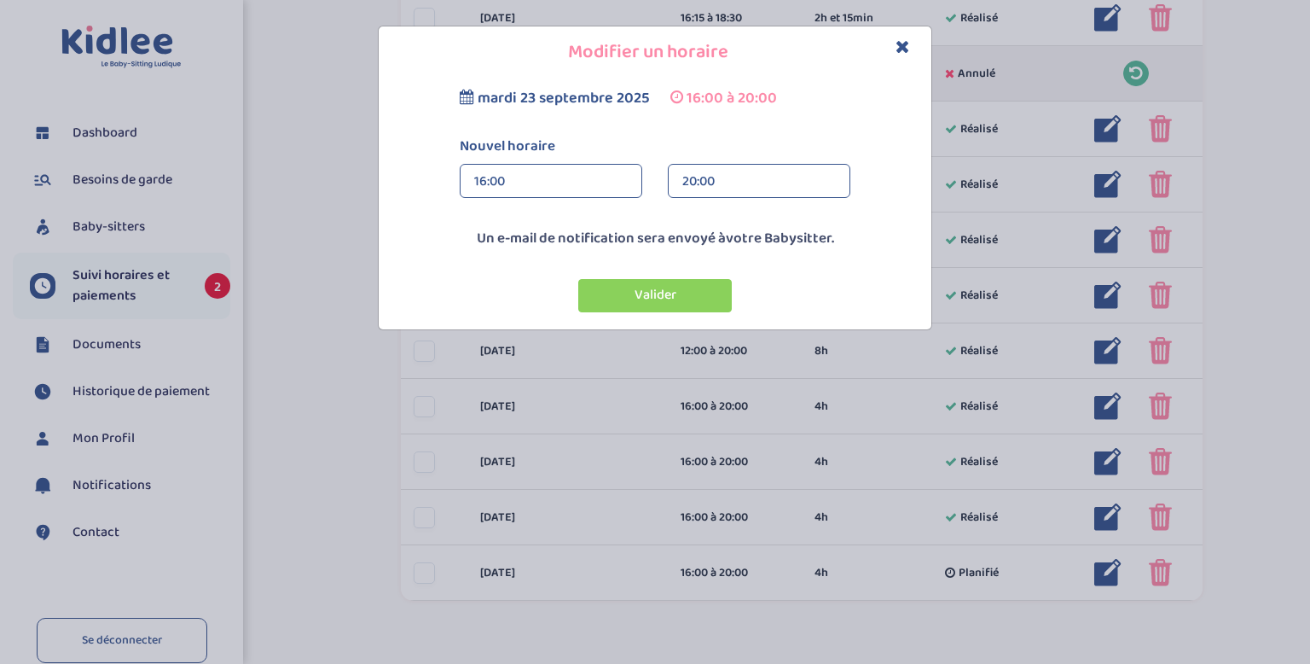
click at [690, 180] on div "20:00" at bounding box center [759, 182] width 154 height 34
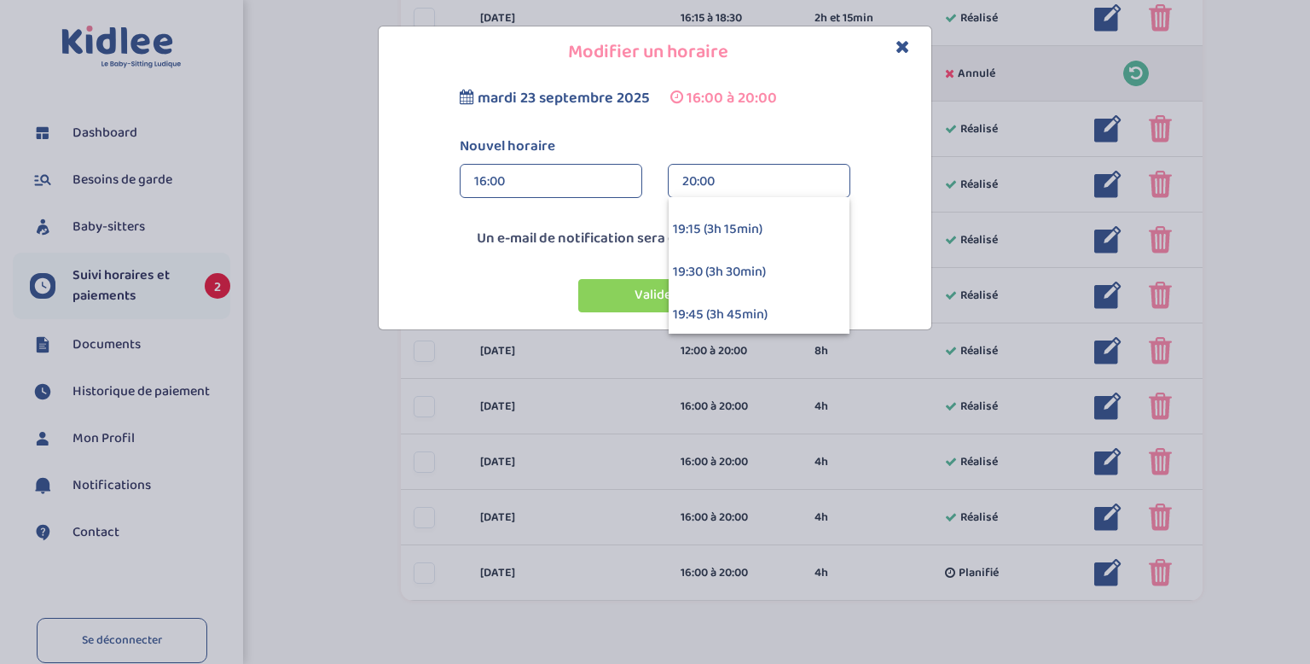
click at [705, 263] on div "19:30 (3h 30min)" at bounding box center [759, 272] width 181 height 43
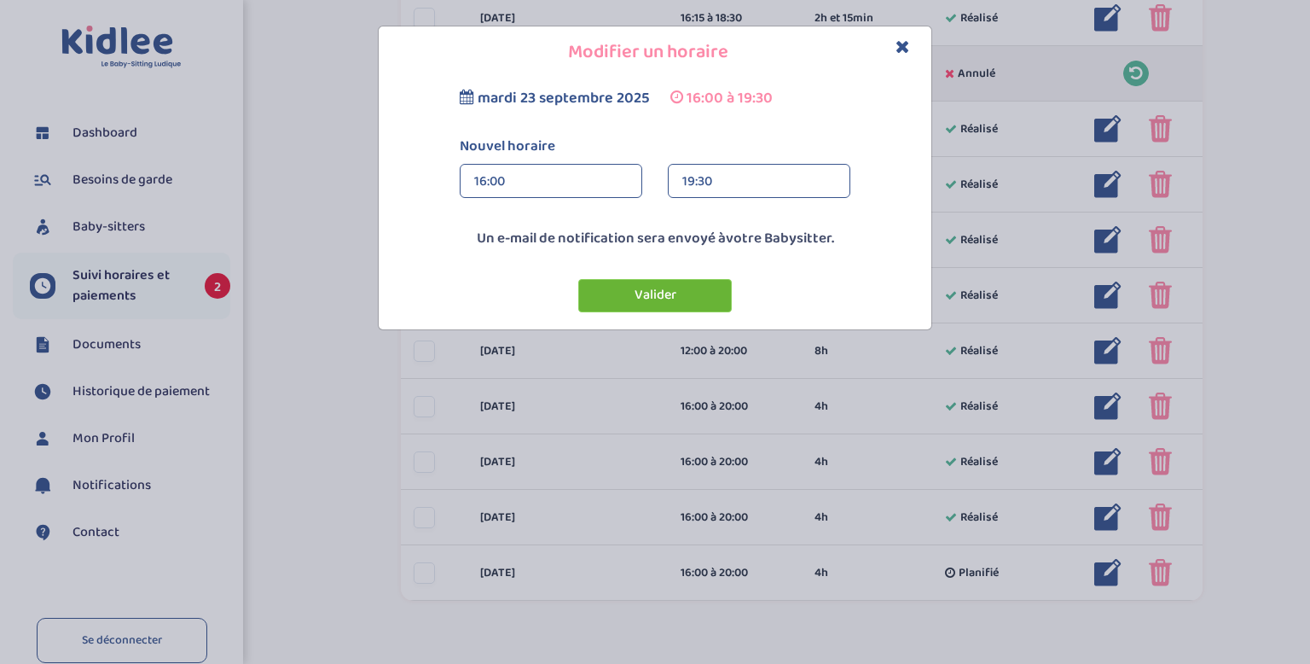
click at [657, 296] on button "Valider" at bounding box center [655, 295] width 154 height 33
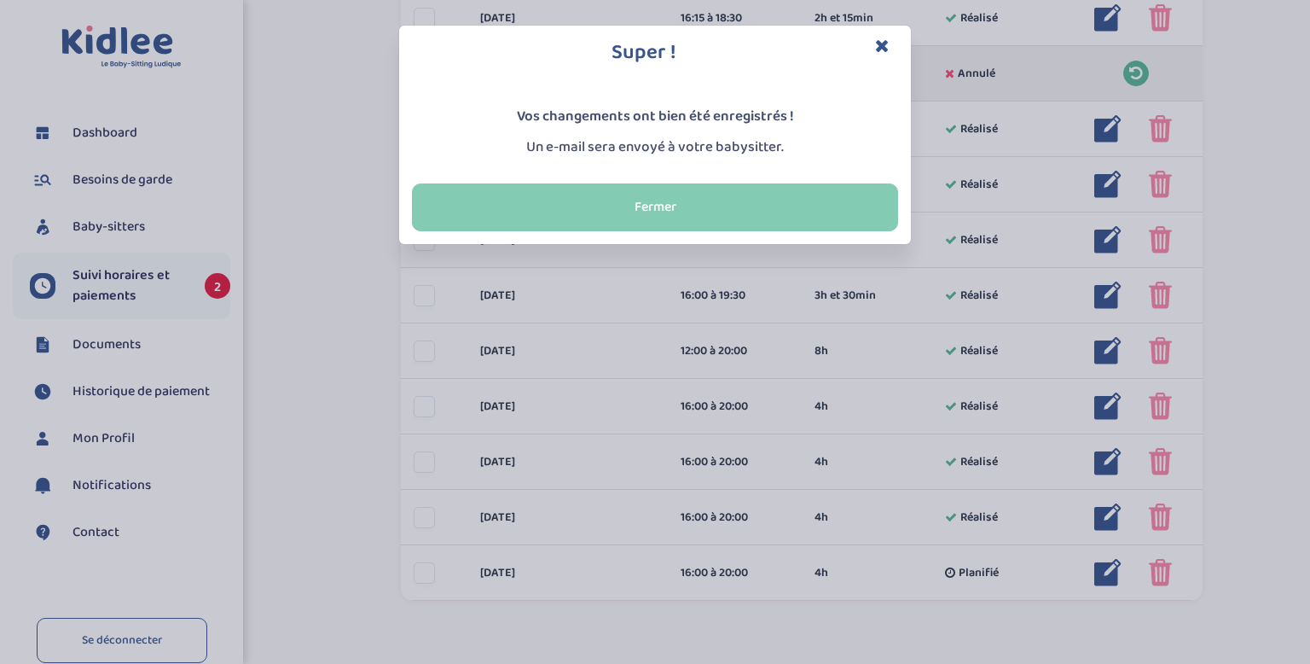
click at [558, 202] on button "Fermer" at bounding box center [655, 207] width 486 height 48
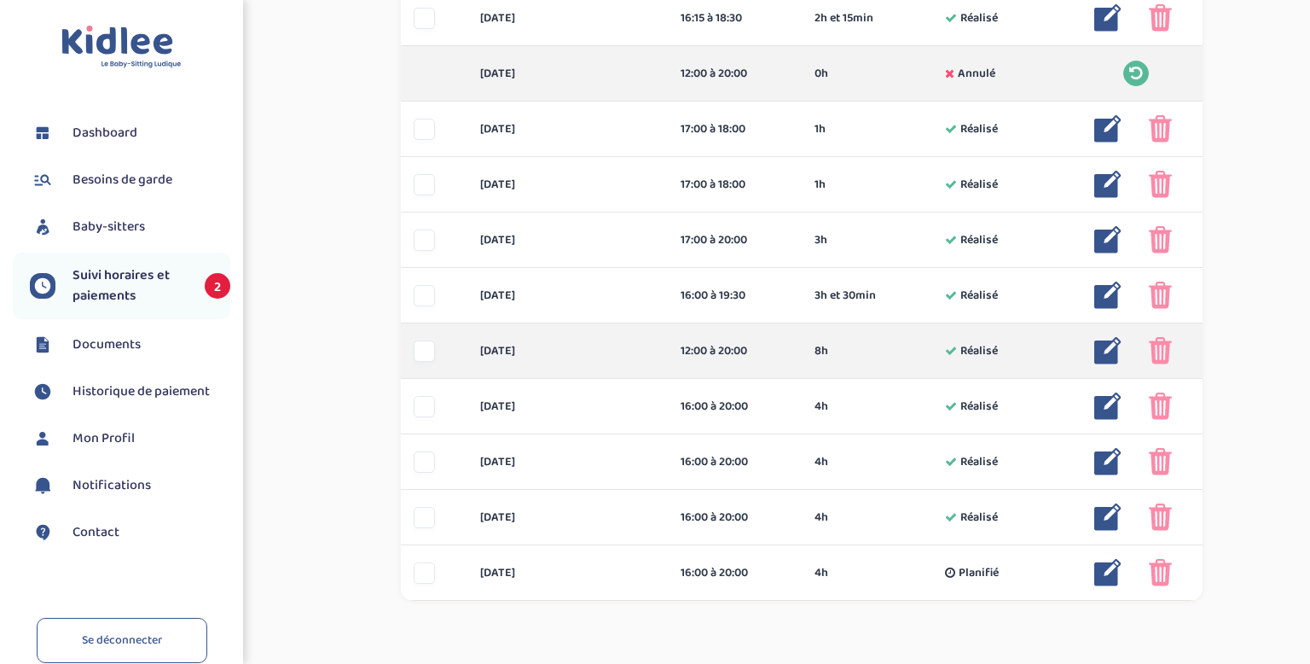
click at [1109, 356] on img at bounding box center [1107, 350] width 27 height 27
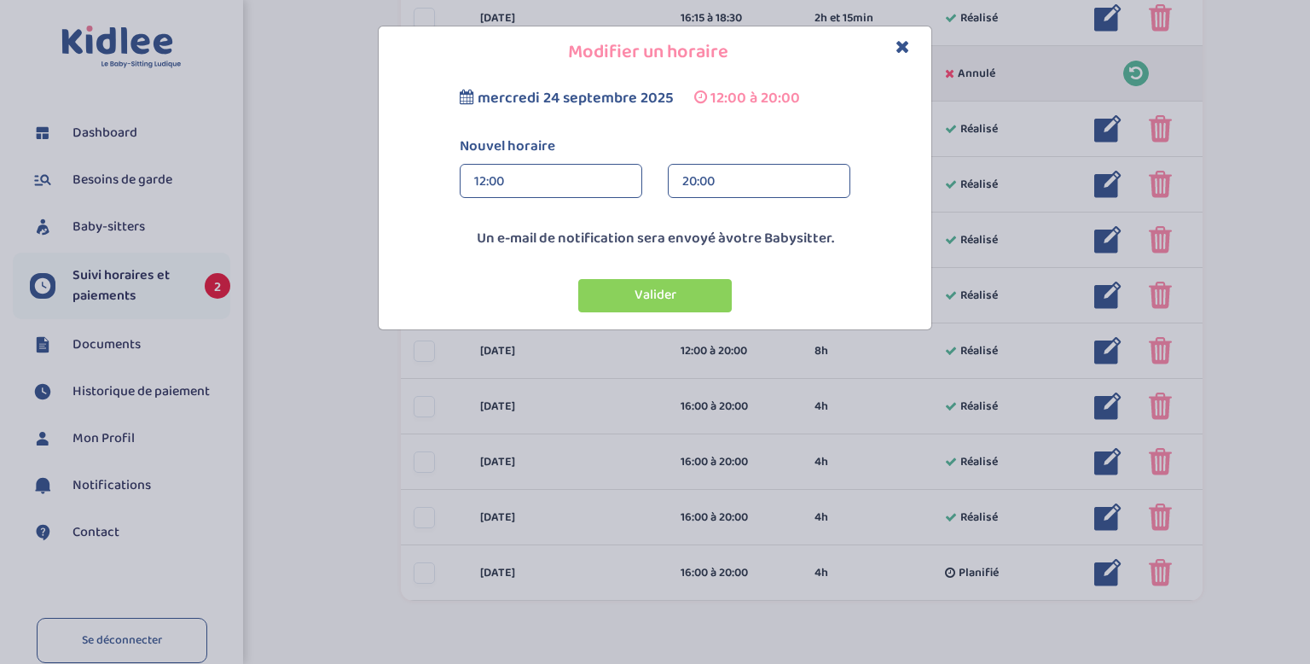
click at [551, 185] on div "12:00" at bounding box center [551, 182] width 154 height 34
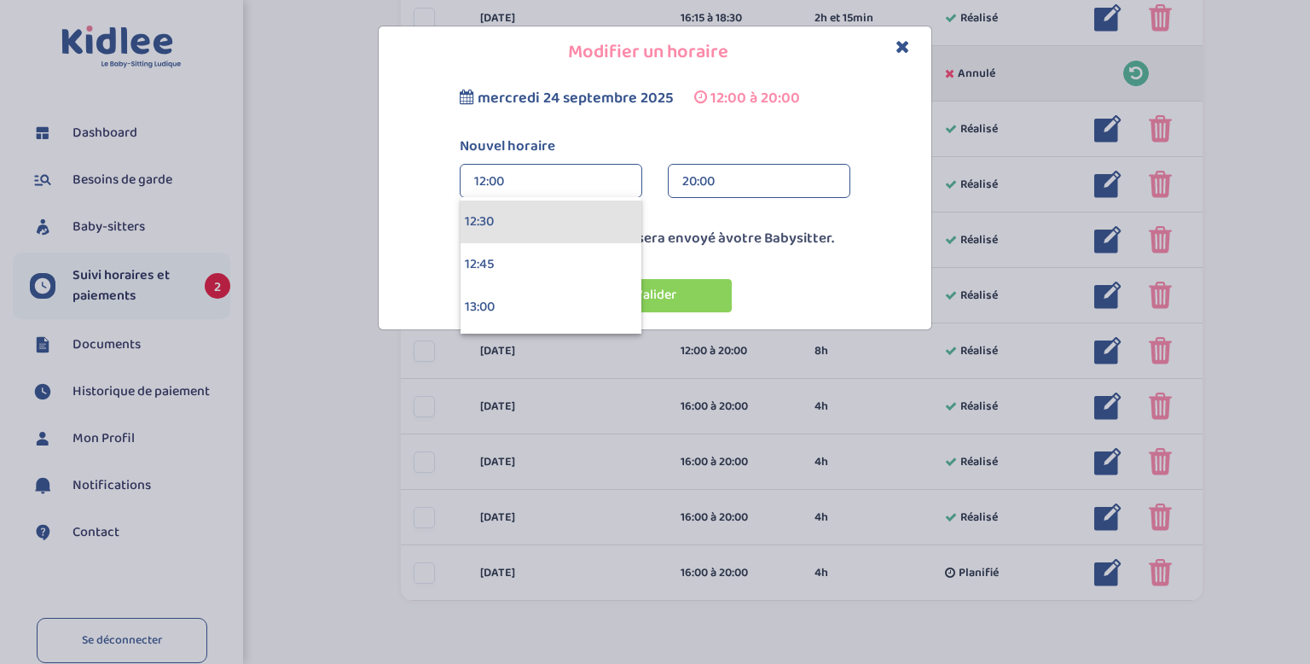
click at [525, 216] on div "12:30" at bounding box center [551, 221] width 181 height 43
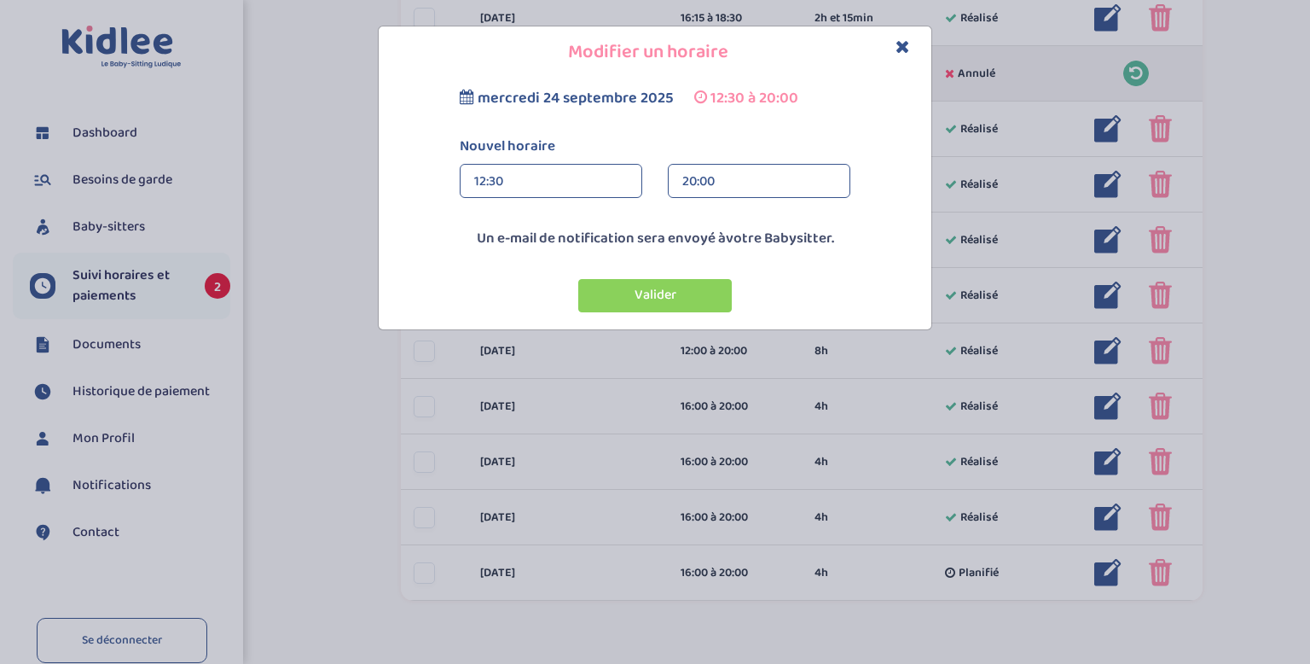
click at [714, 183] on div "20:00" at bounding box center [759, 182] width 154 height 34
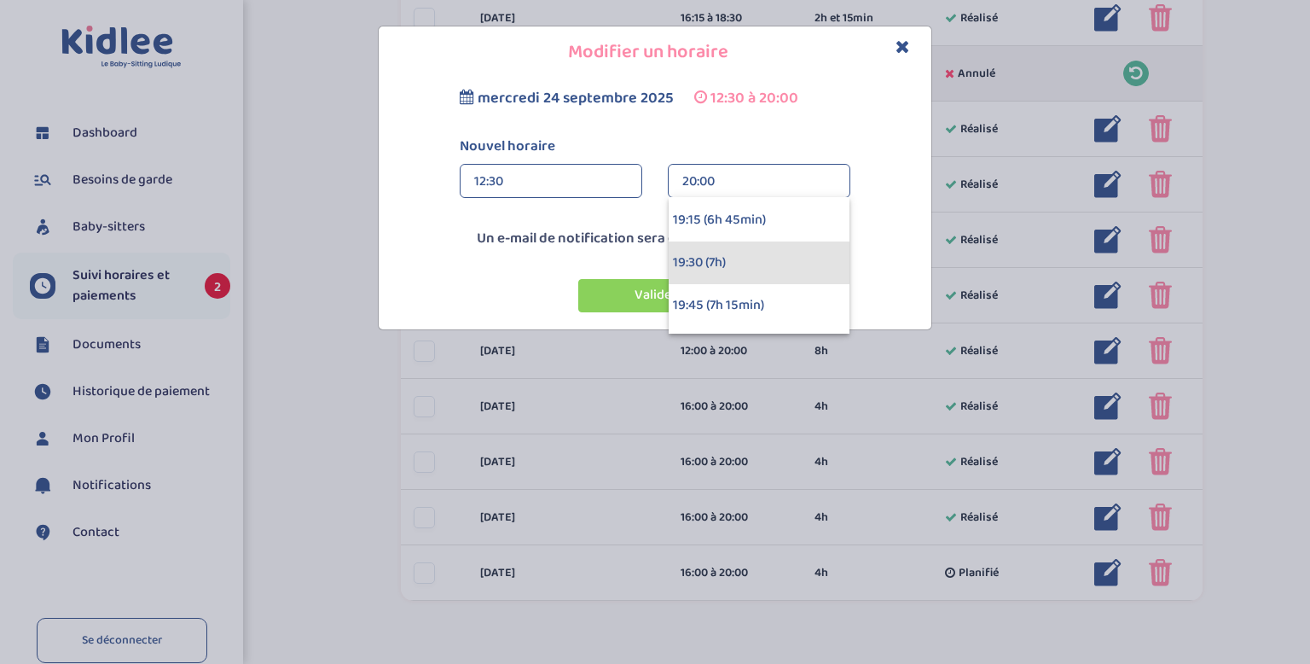
click at [705, 261] on div "19:30 (7h)" at bounding box center [759, 262] width 181 height 43
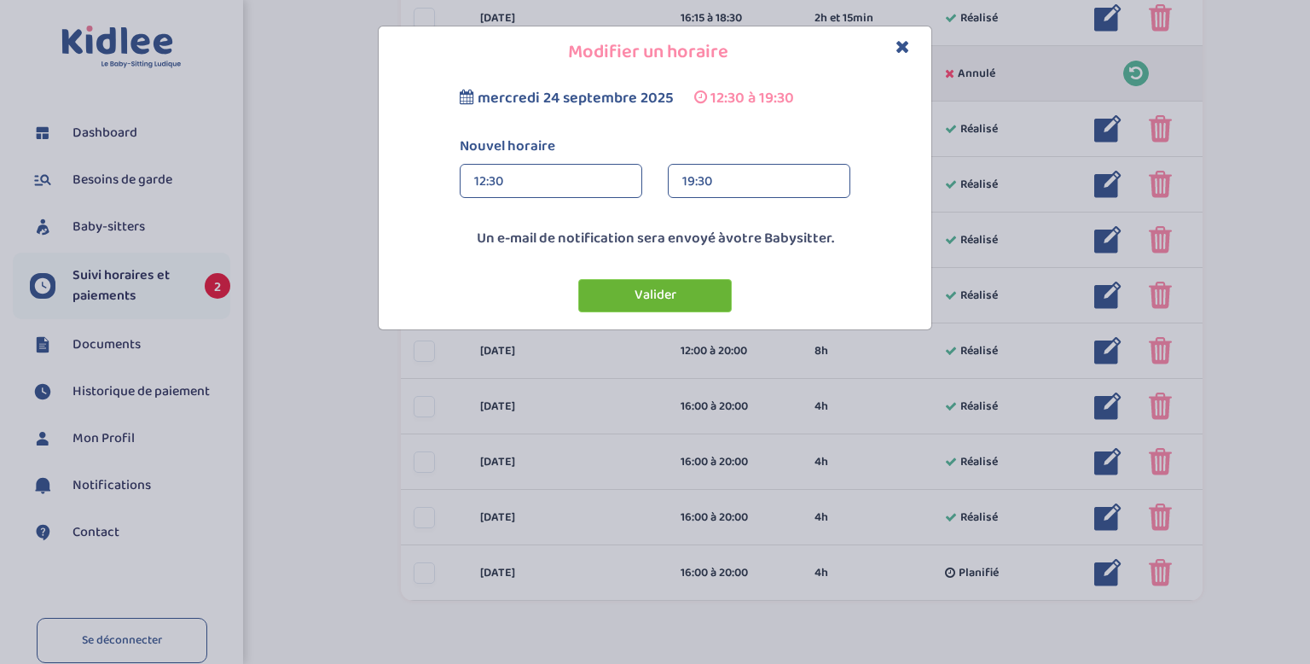
click at [653, 300] on button "Valider" at bounding box center [655, 295] width 154 height 33
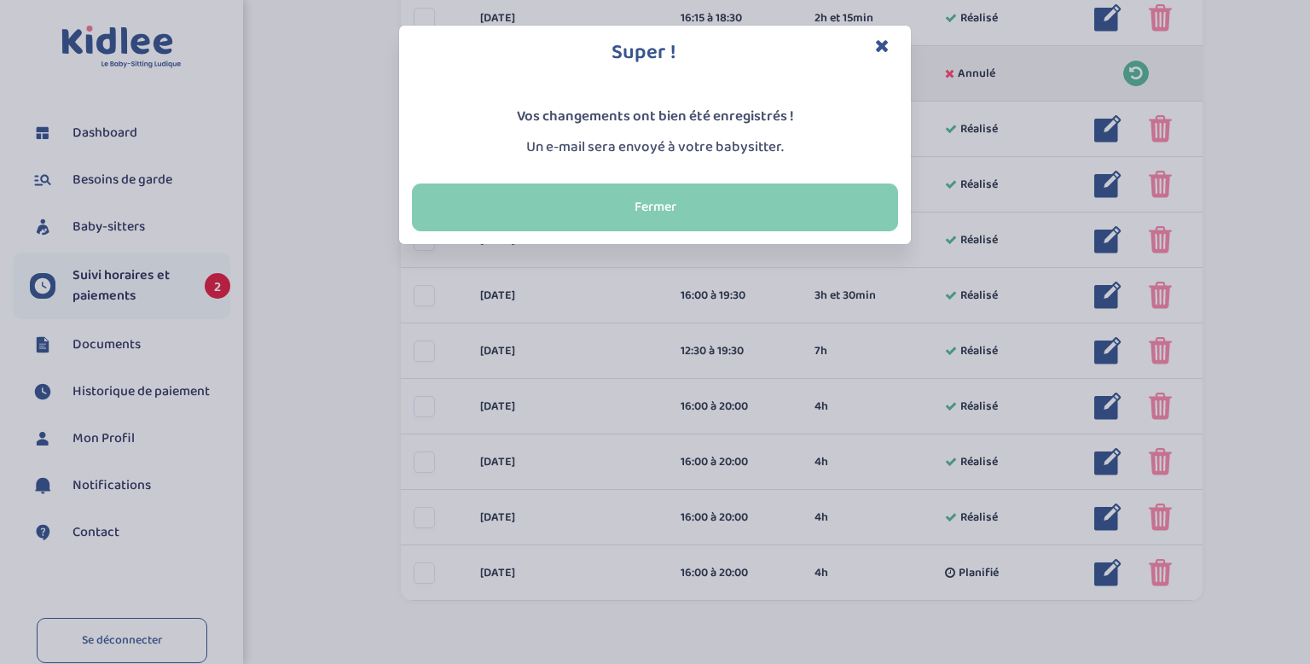
click at [647, 194] on button "Fermer" at bounding box center [655, 207] width 486 height 48
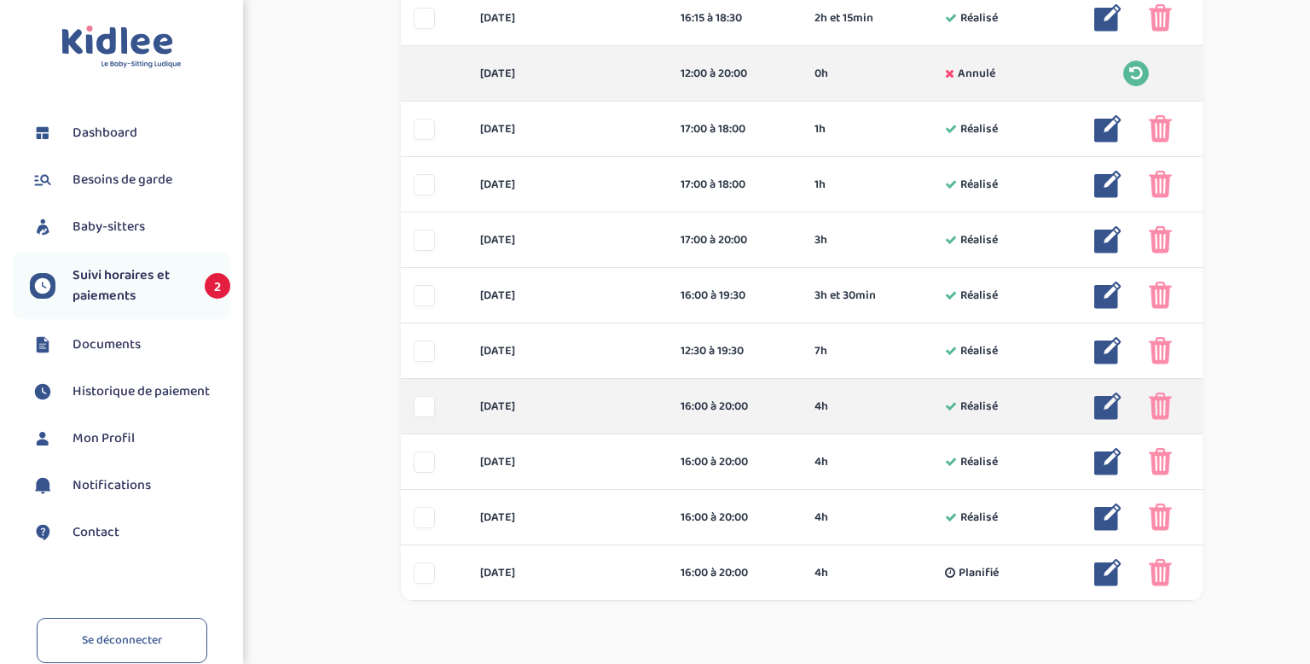
click at [1101, 406] on img at bounding box center [1107, 405] width 27 height 27
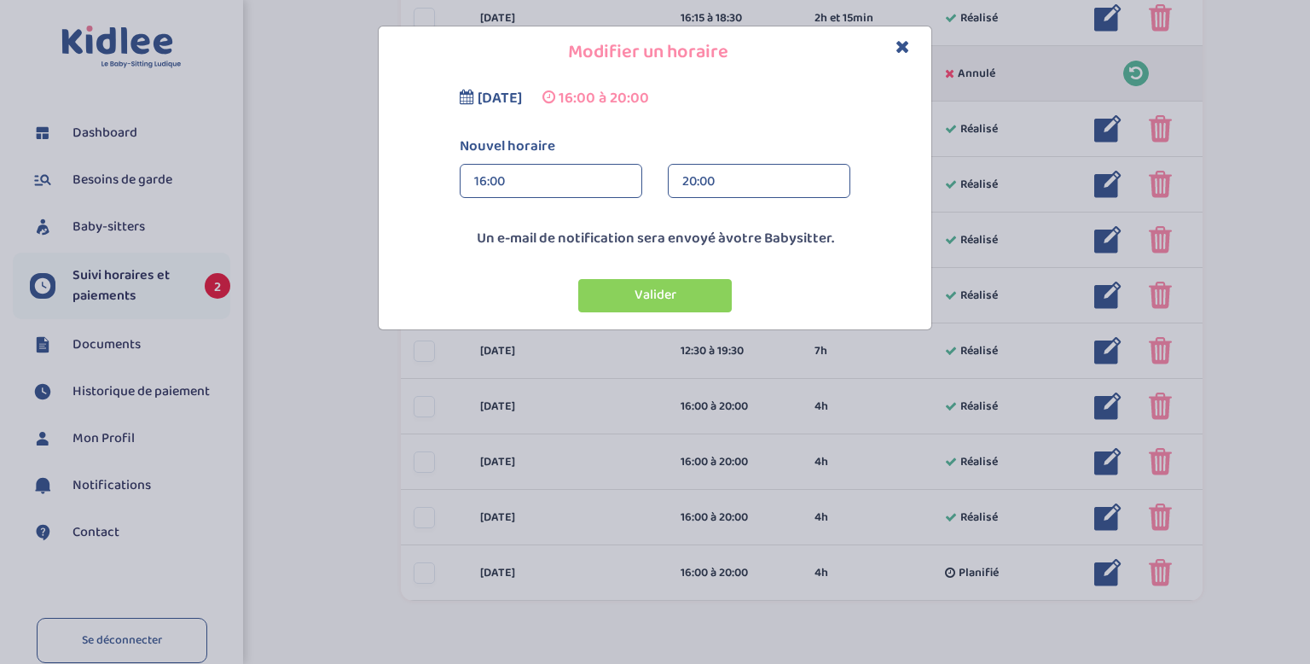
click at [479, 186] on div "16:00" at bounding box center [551, 182] width 154 height 34
click at [489, 253] on div "17:00" at bounding box center [551, 262] width 181 height 43
click at [690, 176] on div "20:00" at bounding box center [759, 182] width 154 height 34
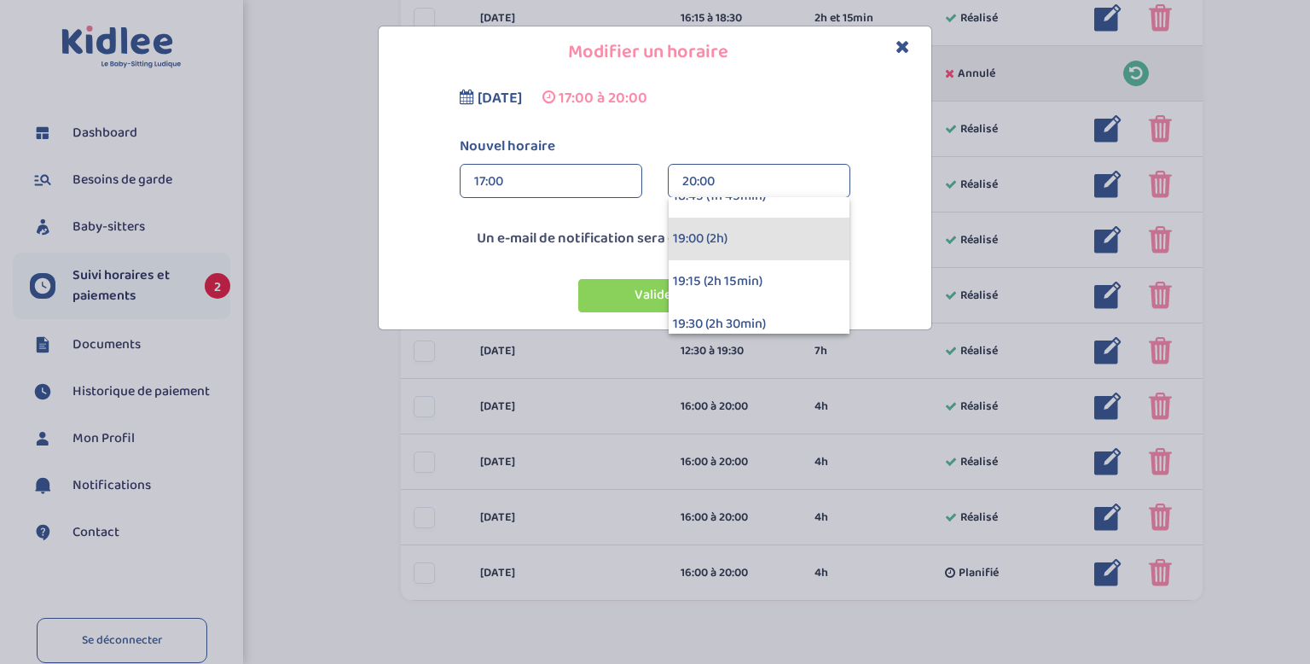
click at [699, 233] on div "19:00 (2h)" at bounding box center [759, 239] width 181 height 43
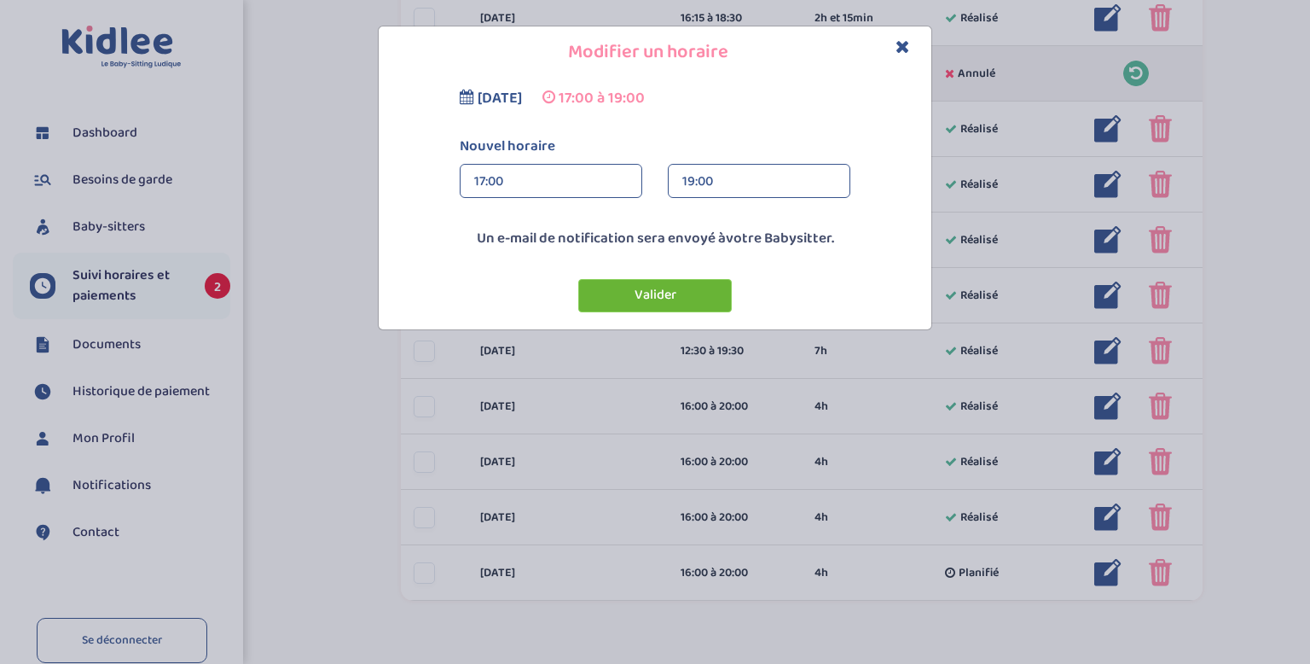
click at [668, 298] on button "Valider" at bounding box center [655, 295] width 154 height 33
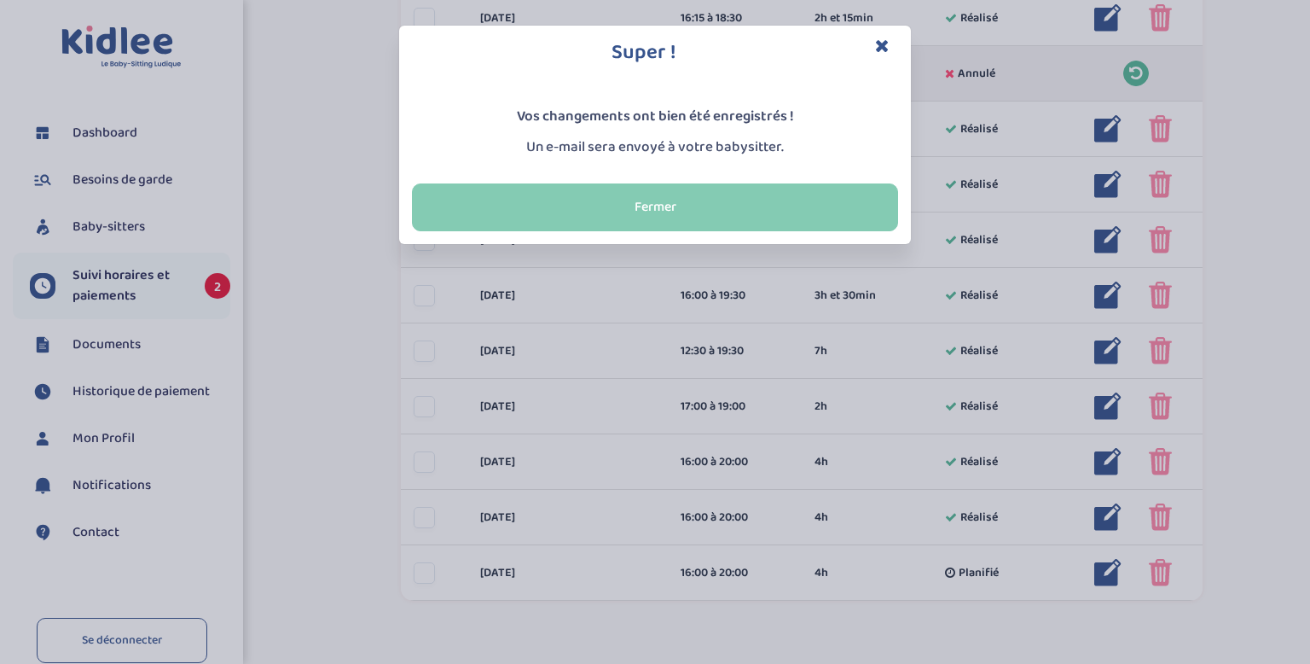
click at [691, 212] on button "Fermer" at bounding box center [655, 207] width 486 height 48
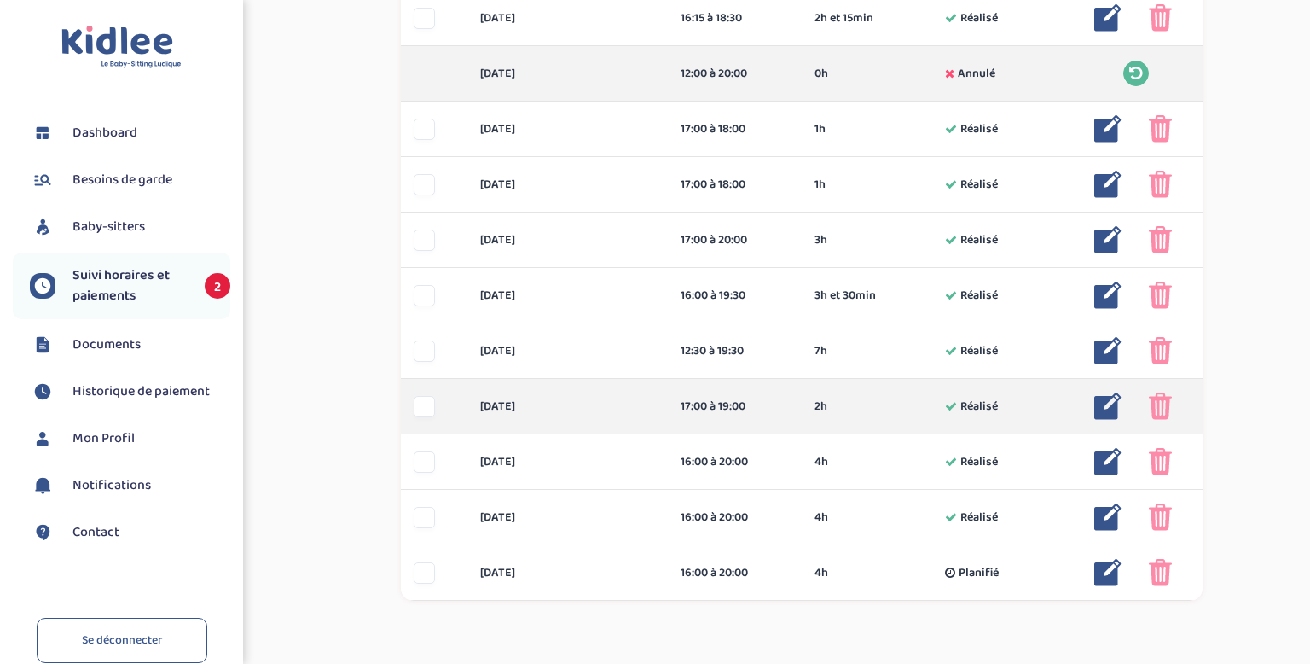
click at [1107, 414] on img at bounding box center [1107, 405] width 27 height 27
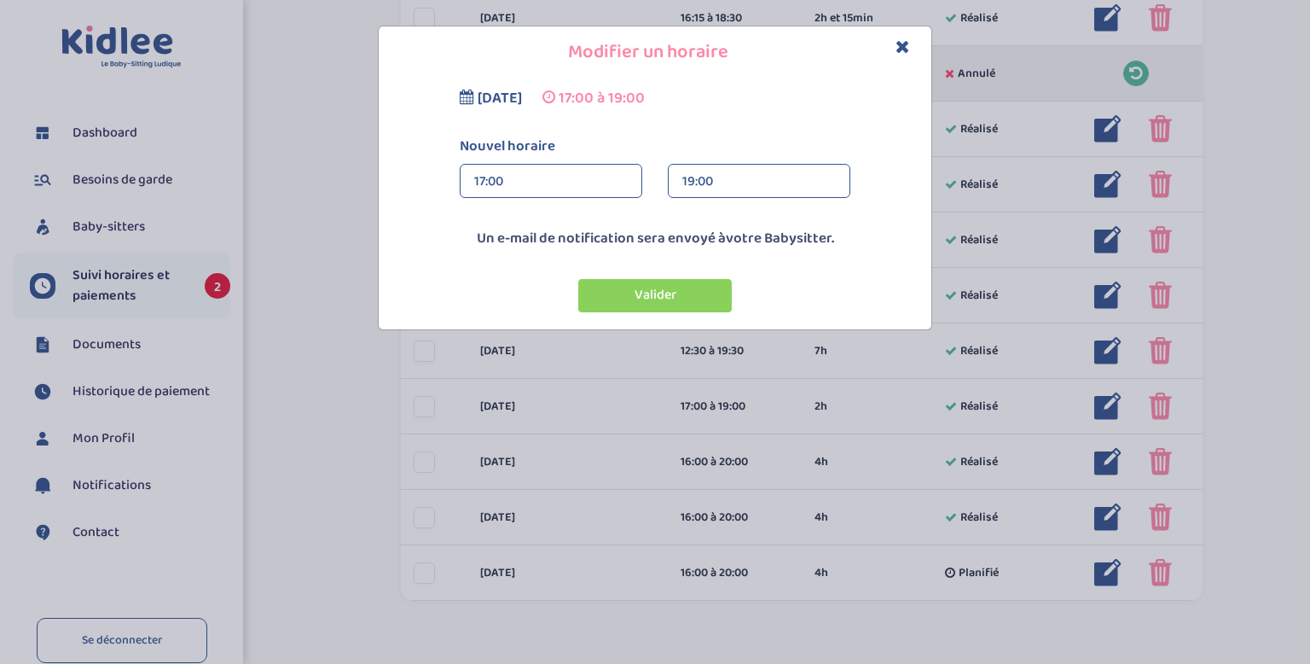
click at [702, 177] on div "19:00" at bounding box center [759, 182] width 154 height 34
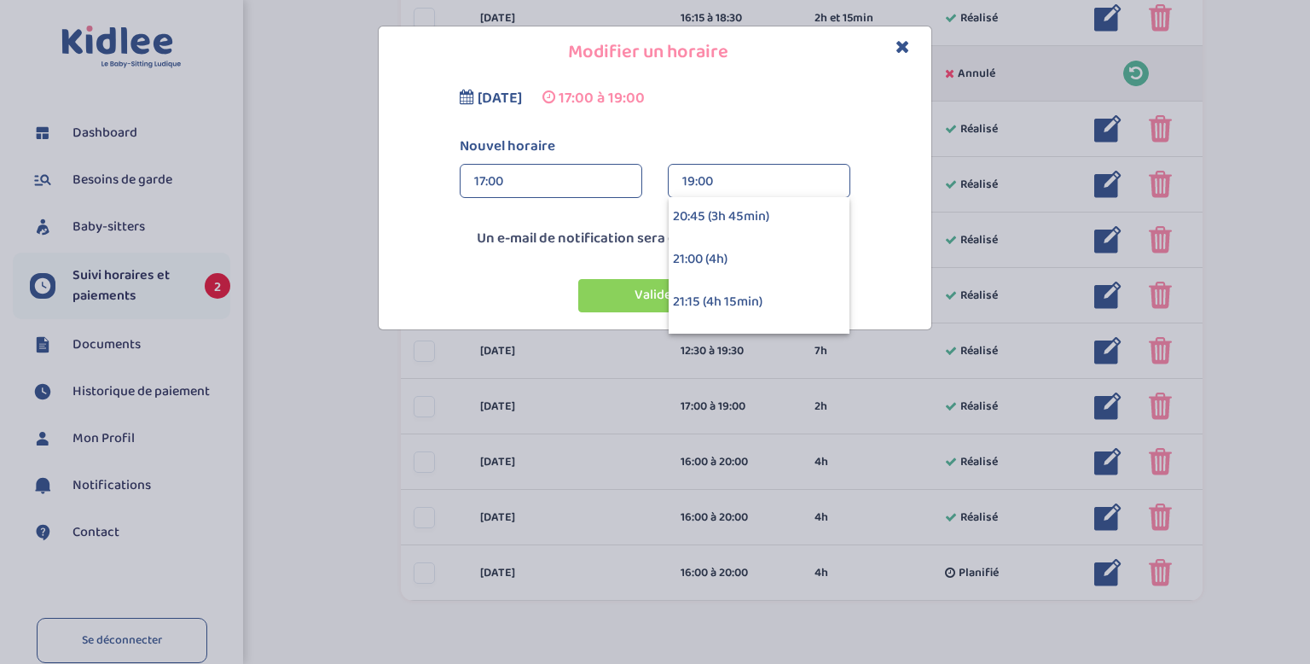
scroll to position [601, 0]
click at [715, 251] on div "21:00 (4h)" at bounding box center [759, 257] width 181 height 43
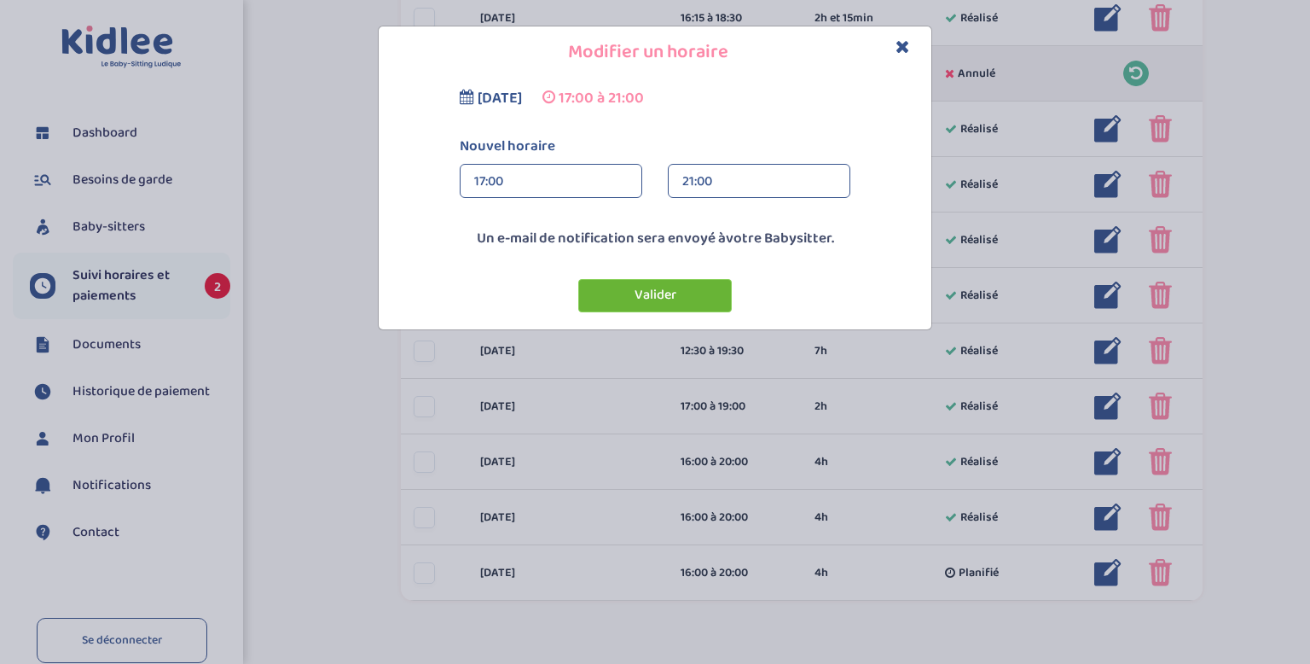
click at [683, 288] on button "Valider" at bounding box center [655, 295] width 154 height 33
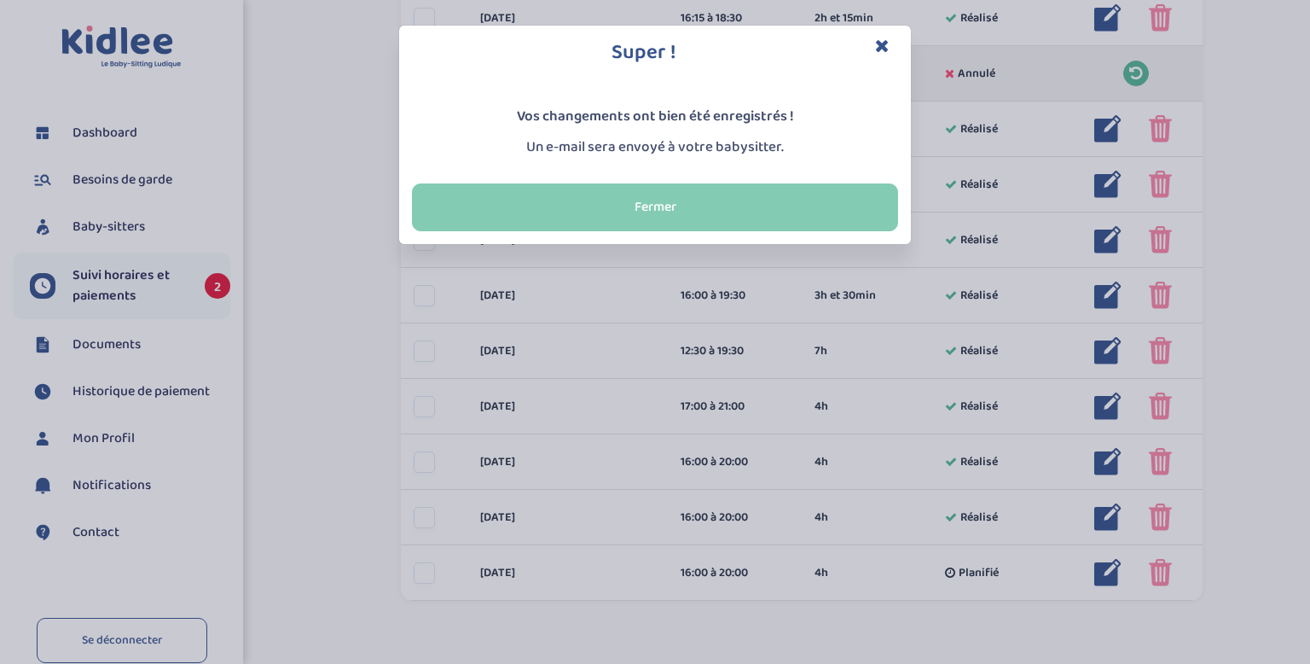
click at [717, 213] on button "Fermer" at bounding box center [655, 207] width 486 height 48
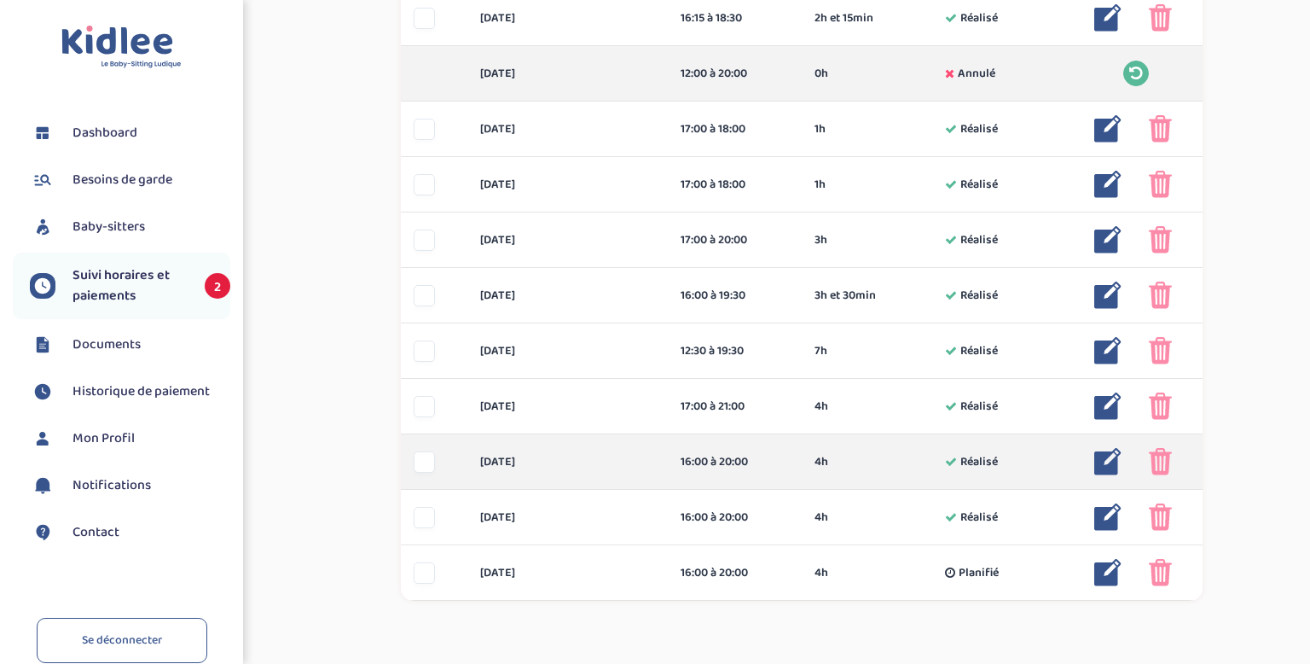
click at [1161, 455] on img at bounding box center [1160, 461] width 23 height 27
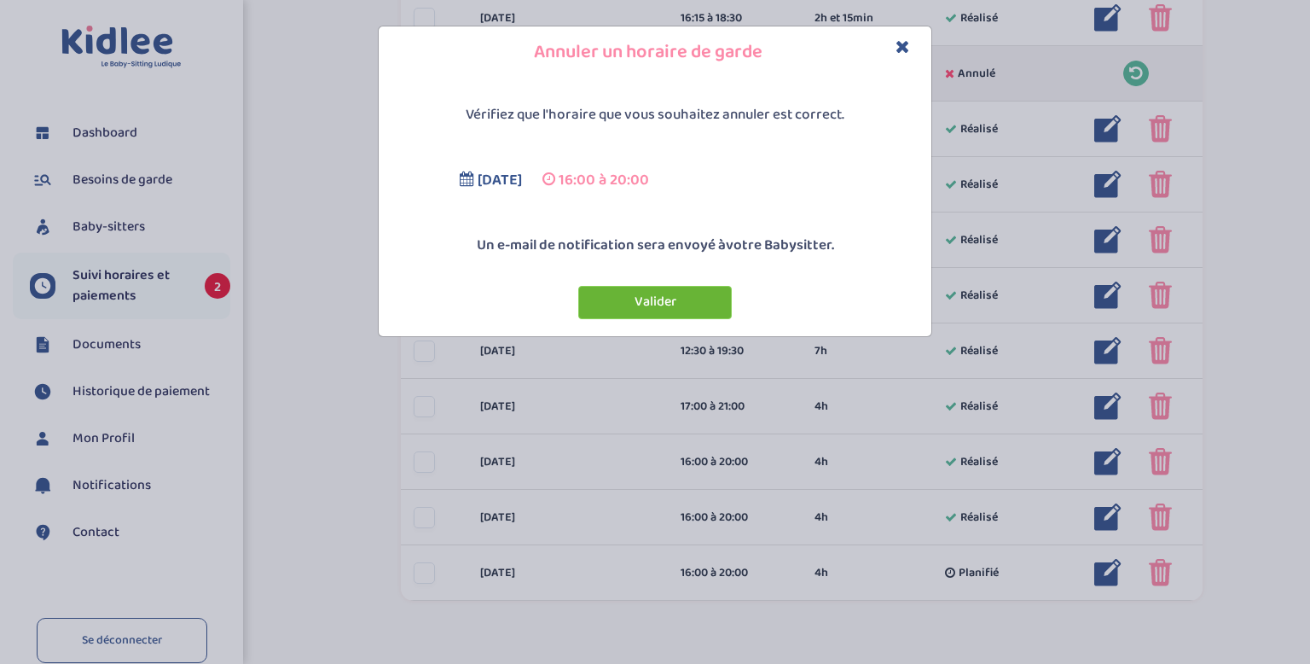
click at [662, 304] on button "Valider" at bounding box center [655, 302] width 154 height 33
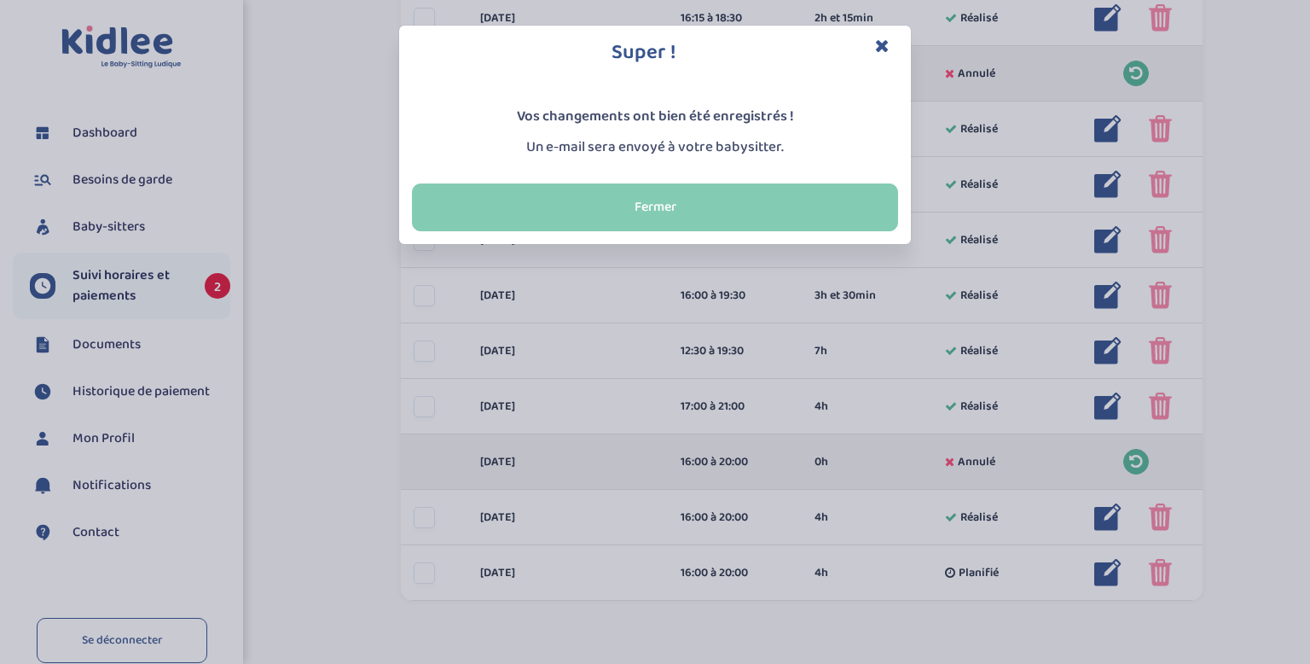
click at [711, 212] on button "Fermer" at bounding box center [655, 207] width 486 height 48
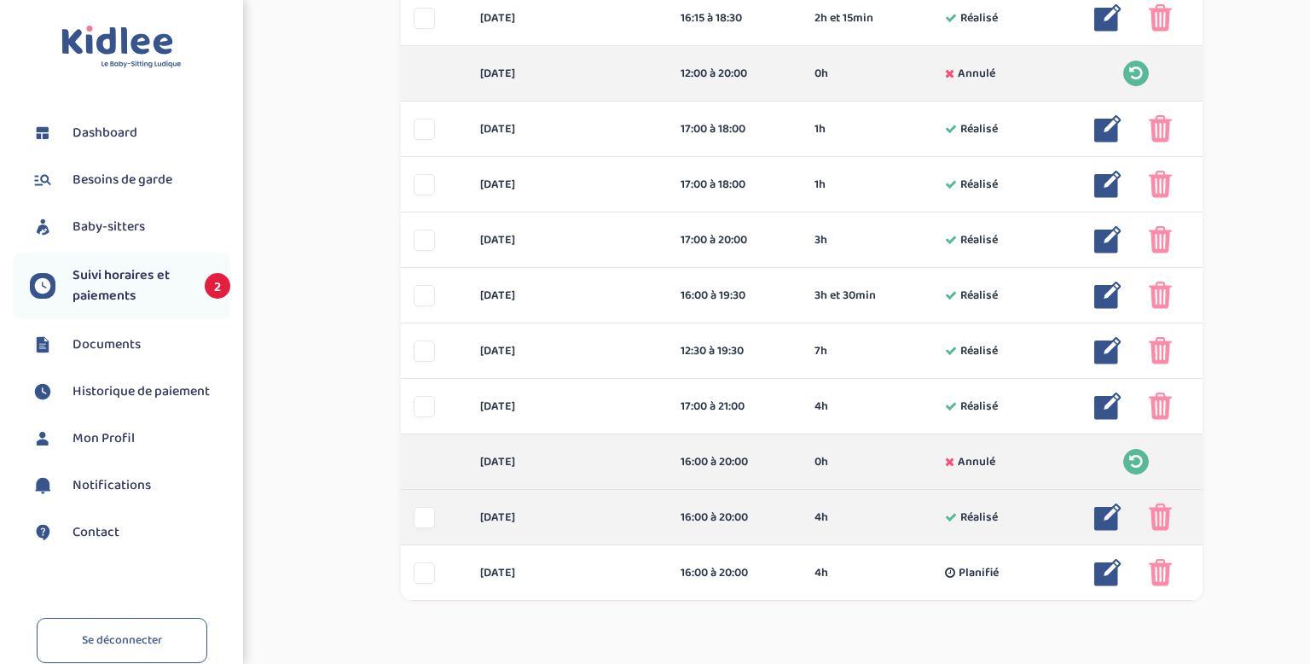
click at [1106, 517] on img at bounding box center [1107, 516] width 27 height 27
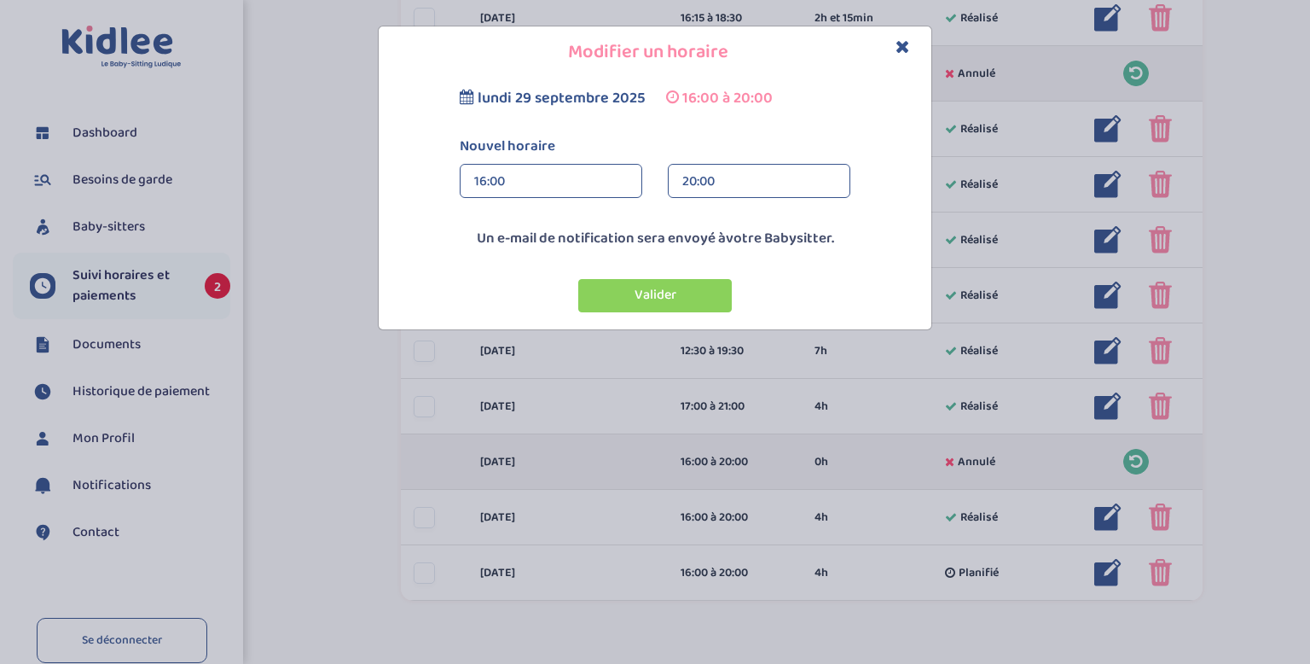
click at [511, 192] on div "16:00" at bounding box center [551, 182] width 154 height 34
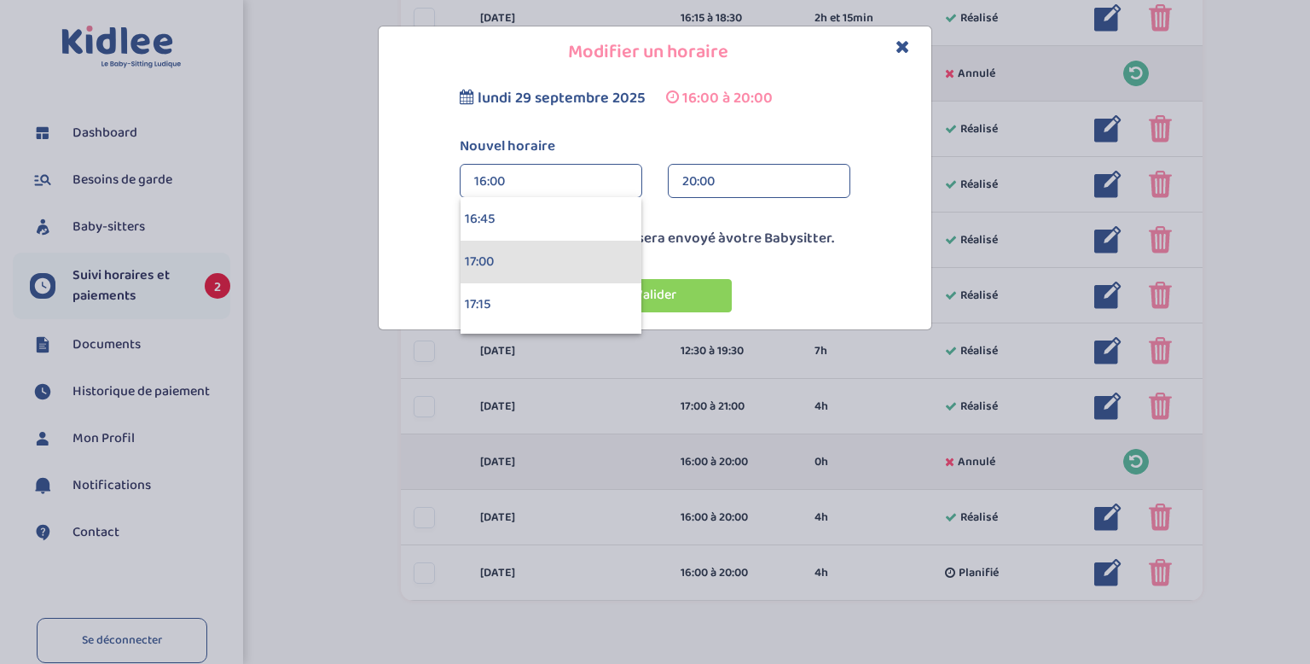
click at [517, 258] on div "17:00" at bounding box center [551, 262] width 181 height 43
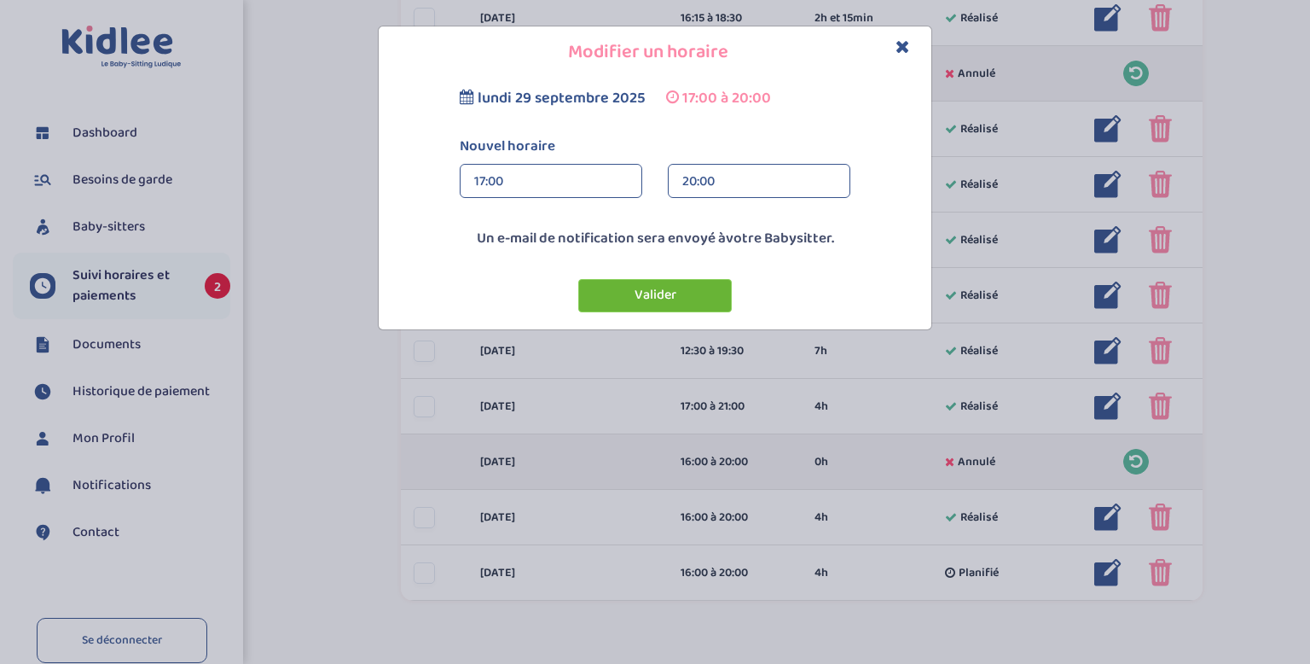
click at [621, 301] on button "Valider" at bounding box center [655, 295] width 154 height 33
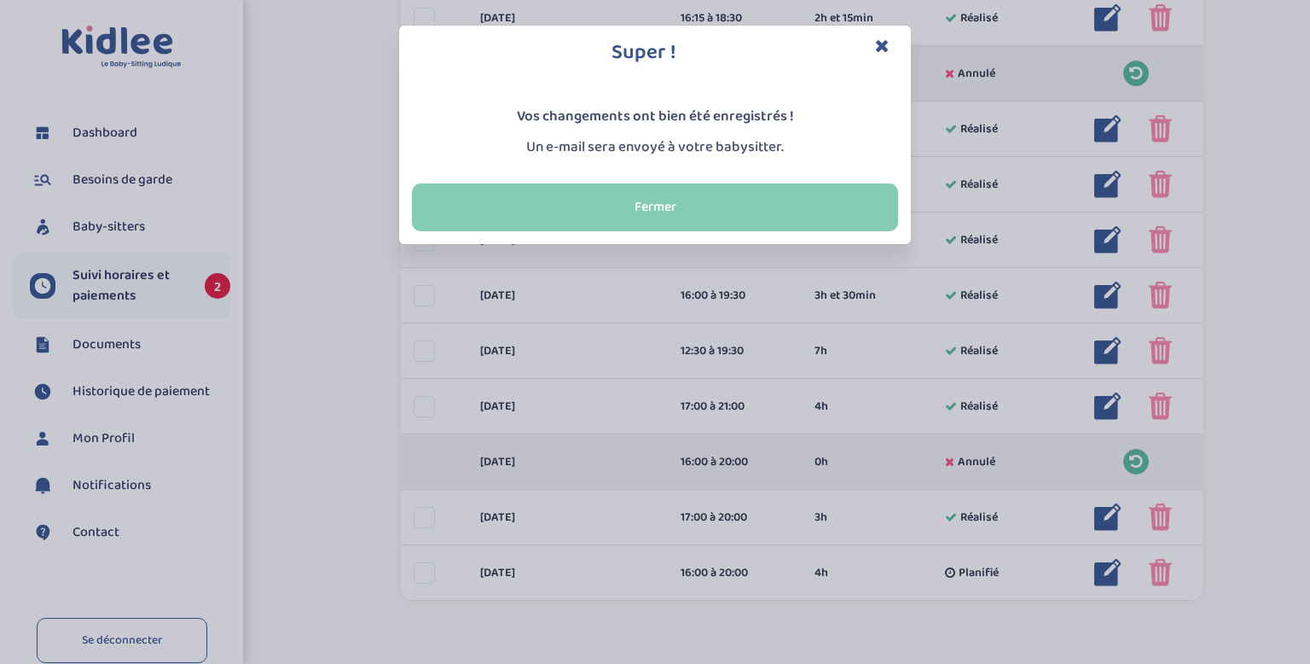
click at [758, 186] on button "Fermer" at bounding box center [655, 207] width 486 height 48
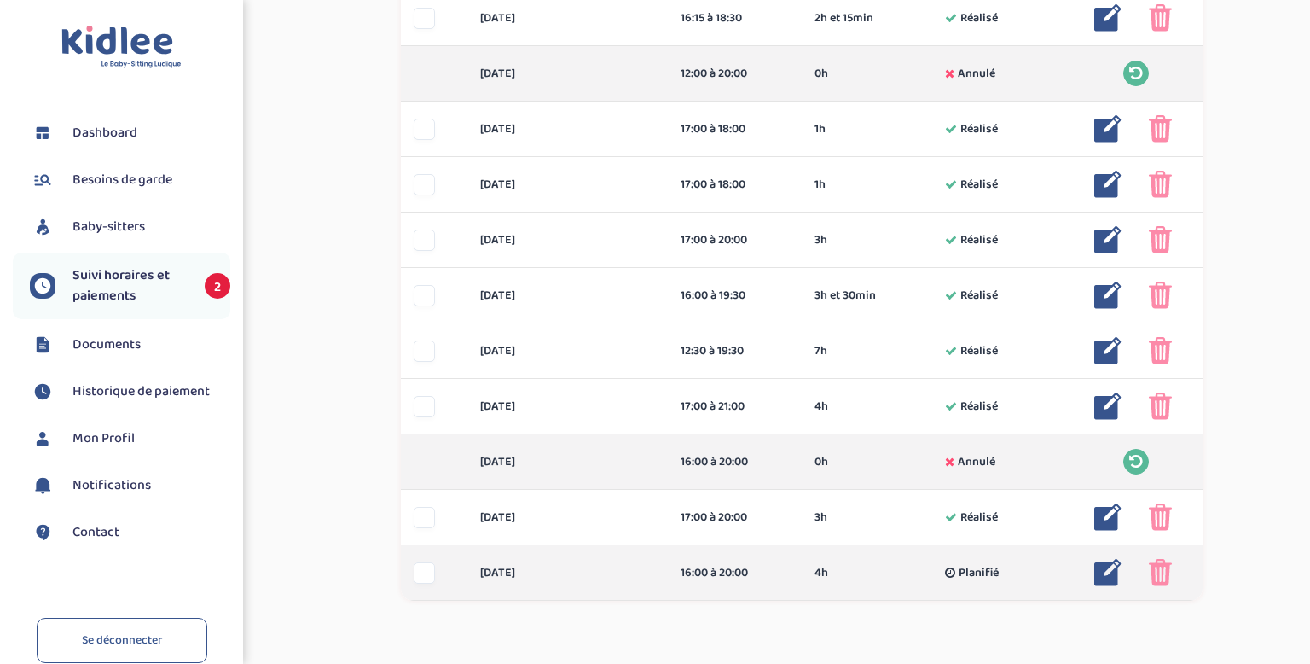
click at [1108, 580] on img at bounding box center [1107, 572] width 27 height 27
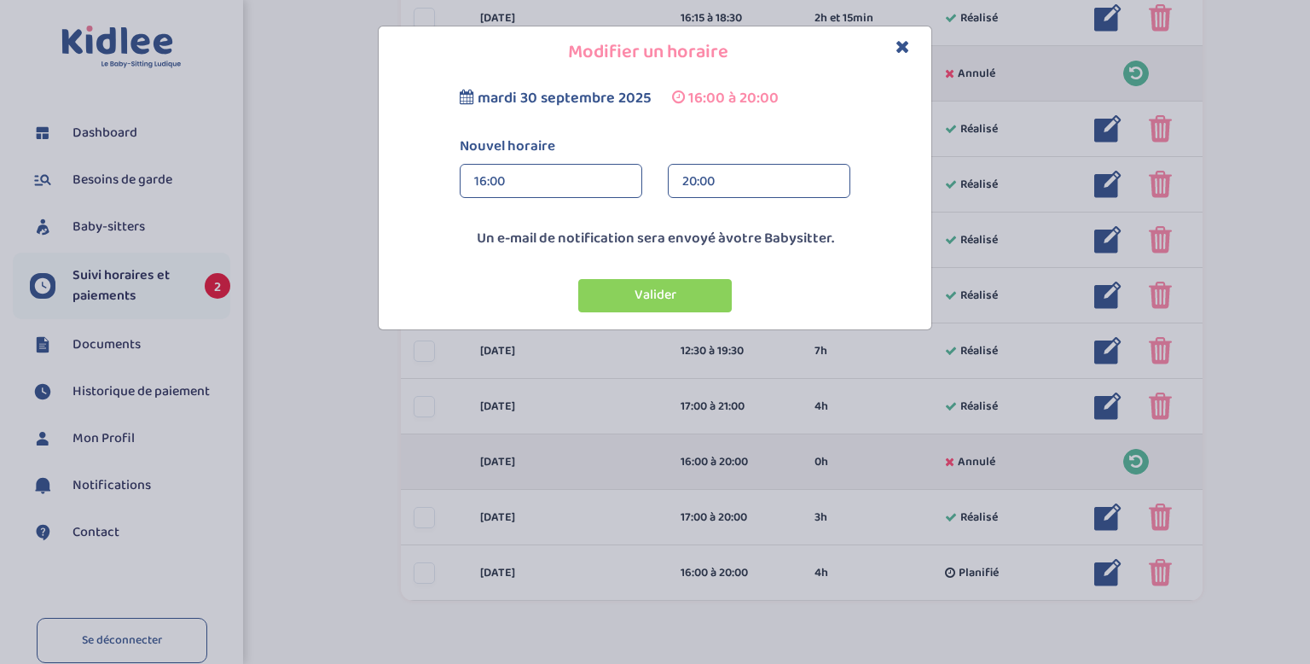
click at [691, 191] on div "20:00" at bounding box center [759, 182] width 154 height 34
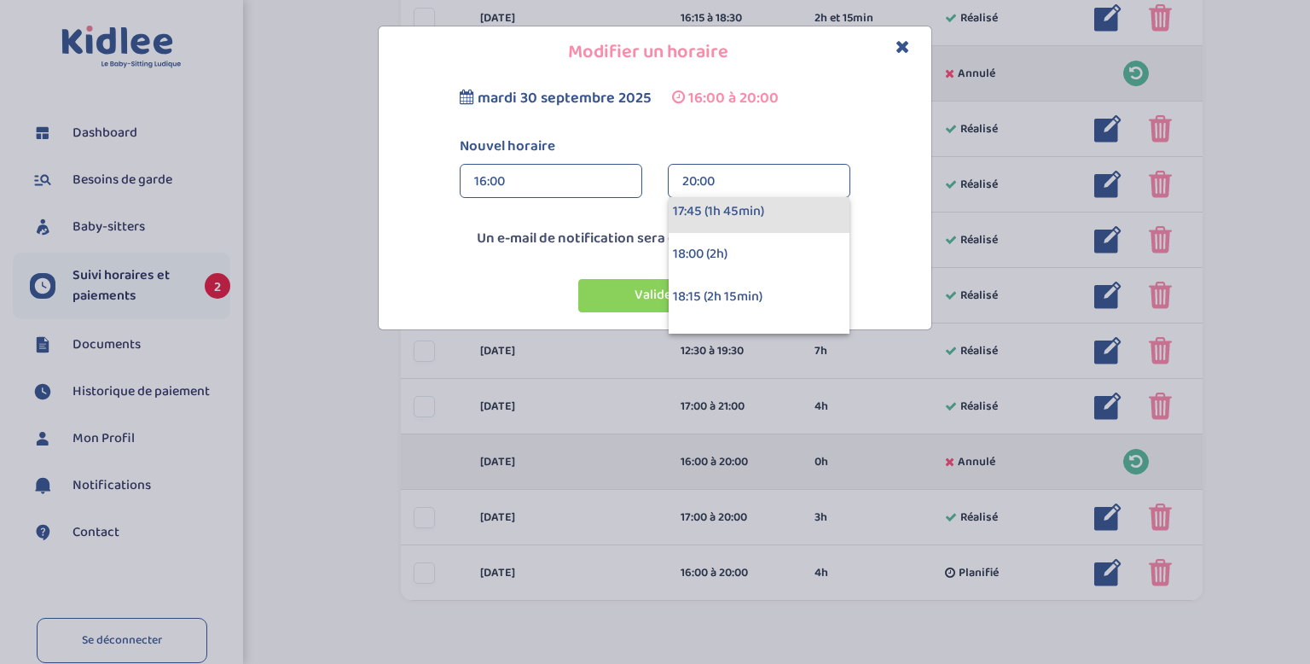
click at [702, 225] on div "17:45 (1h 45min)" at bounding box center [759, 211] width 181 height 43
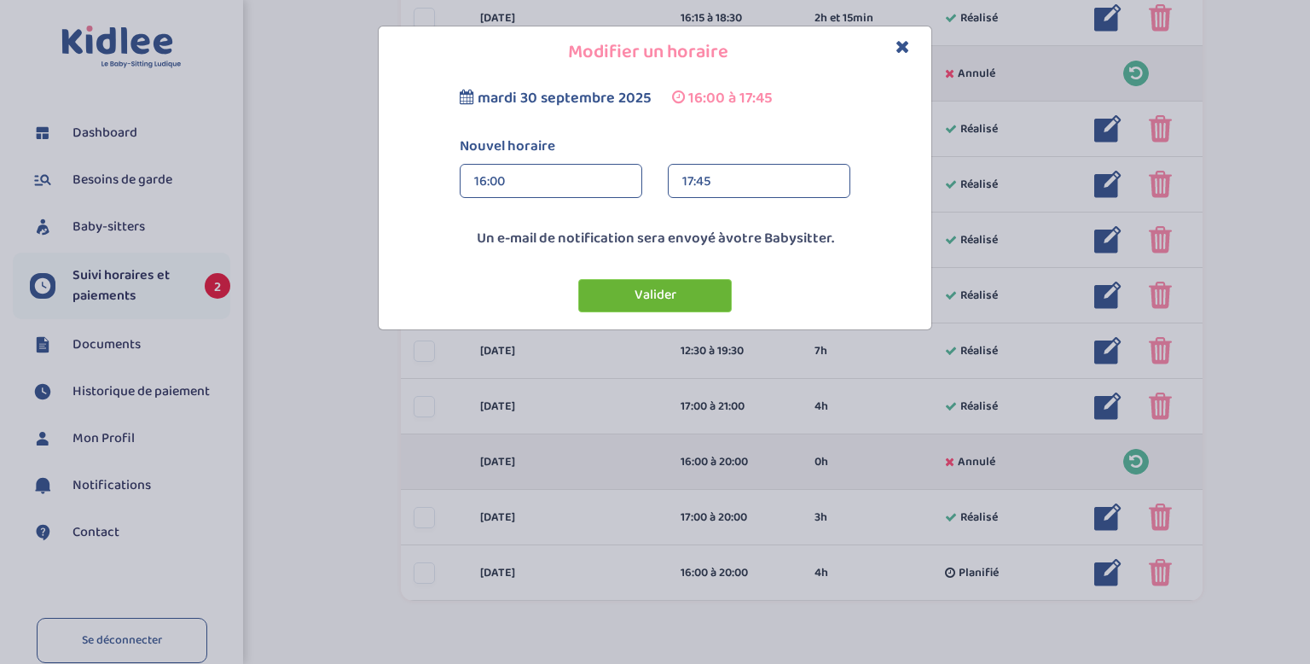
click at [677, 293] on button "Valider" at bounding box center [655, 295] width 154 height 33
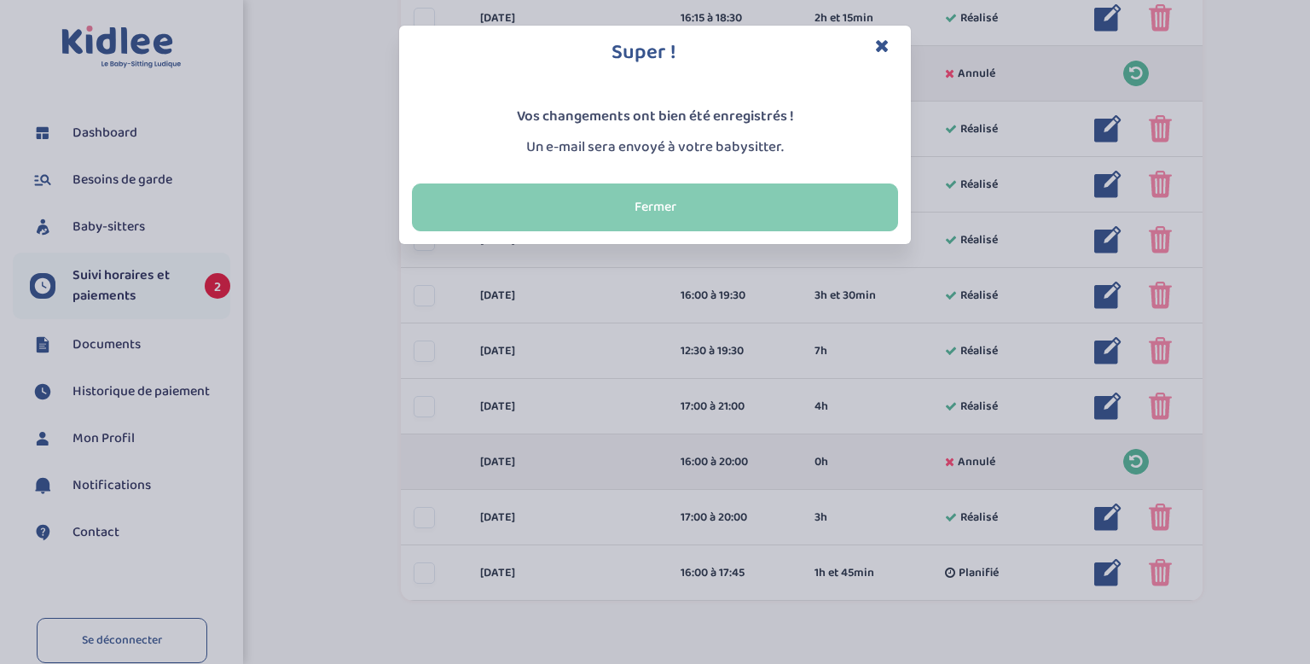
click at [694, 212] on button "Fermer" at bounding box center [655, 207] width 486 height 48
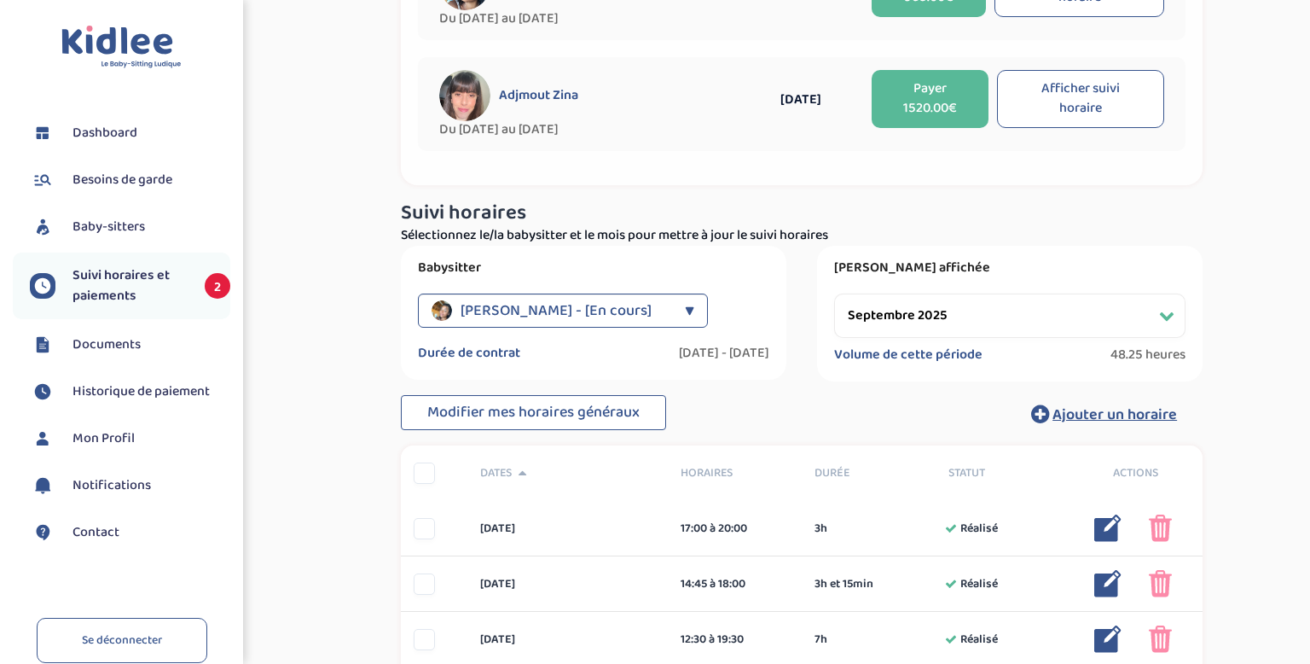
scroll to position [188, 0]
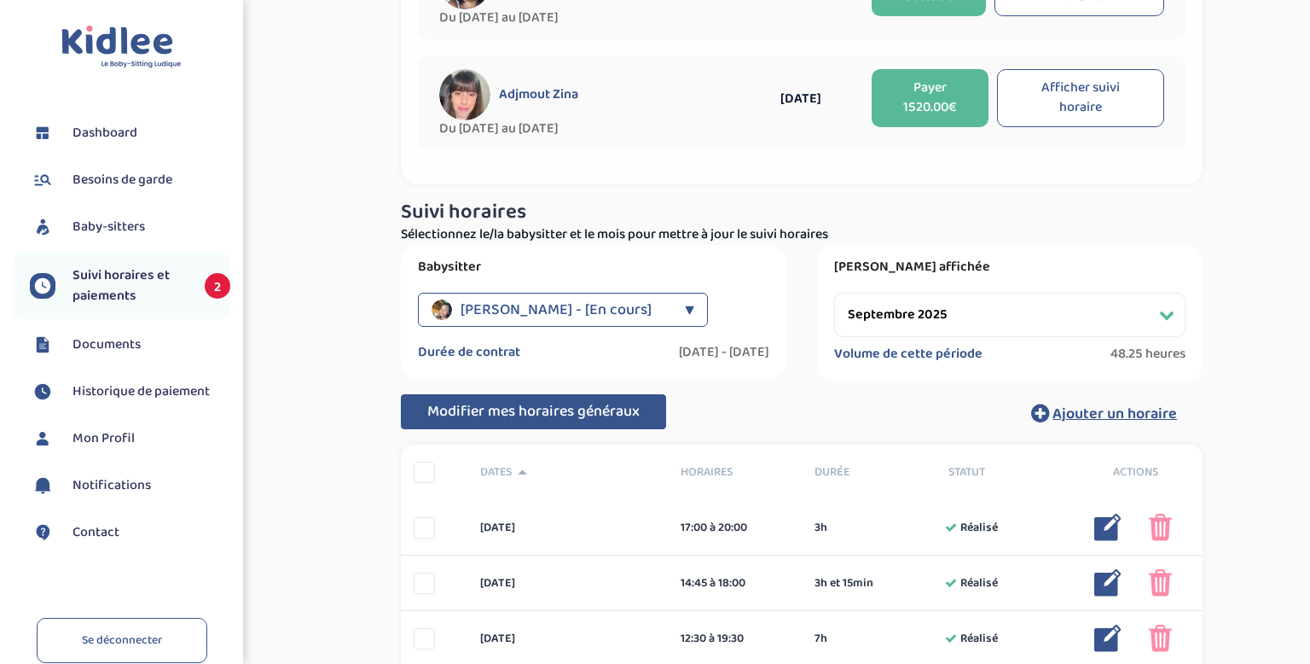
click at [595, 416] on span "Modifier mes horaires généraux" at bounding box center [533, 411] width 212 height 24
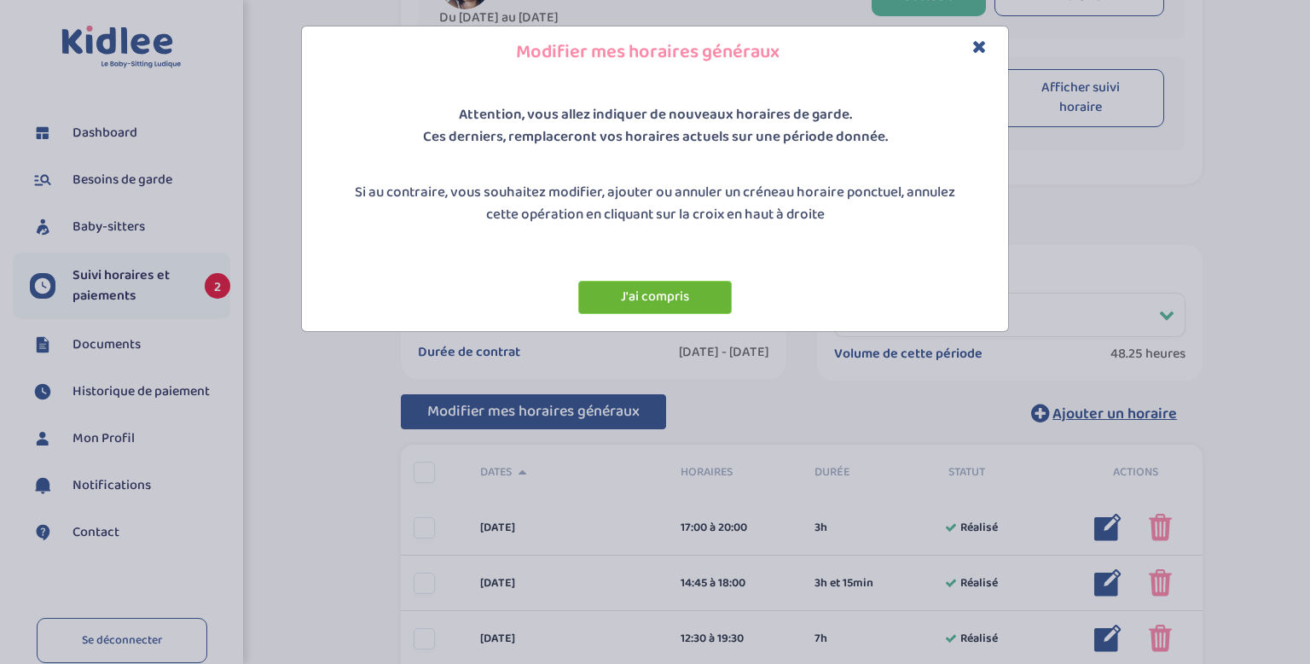
click at [657, 292] on button "J'ai compris" at bounding box center [655, 297] width 154 height 33
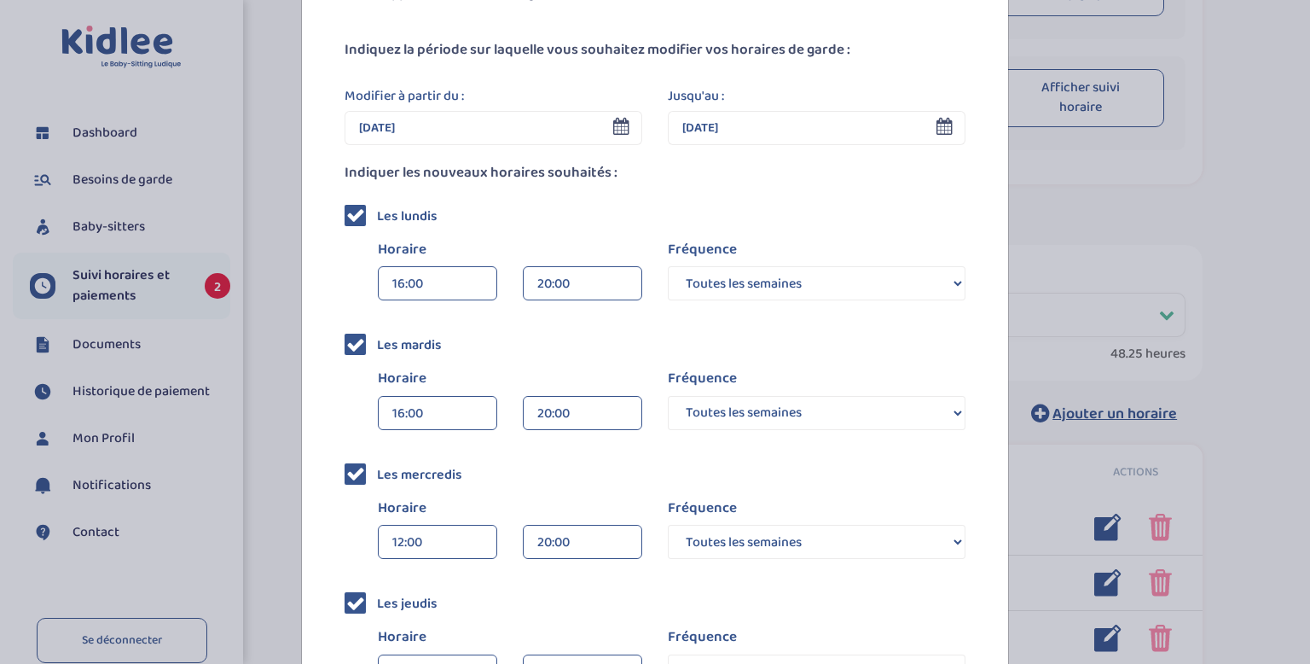
scroll to position [121, 0]
click at [418, 279] on div "16:00" at bounding box center [437, 284] width 90 height 34
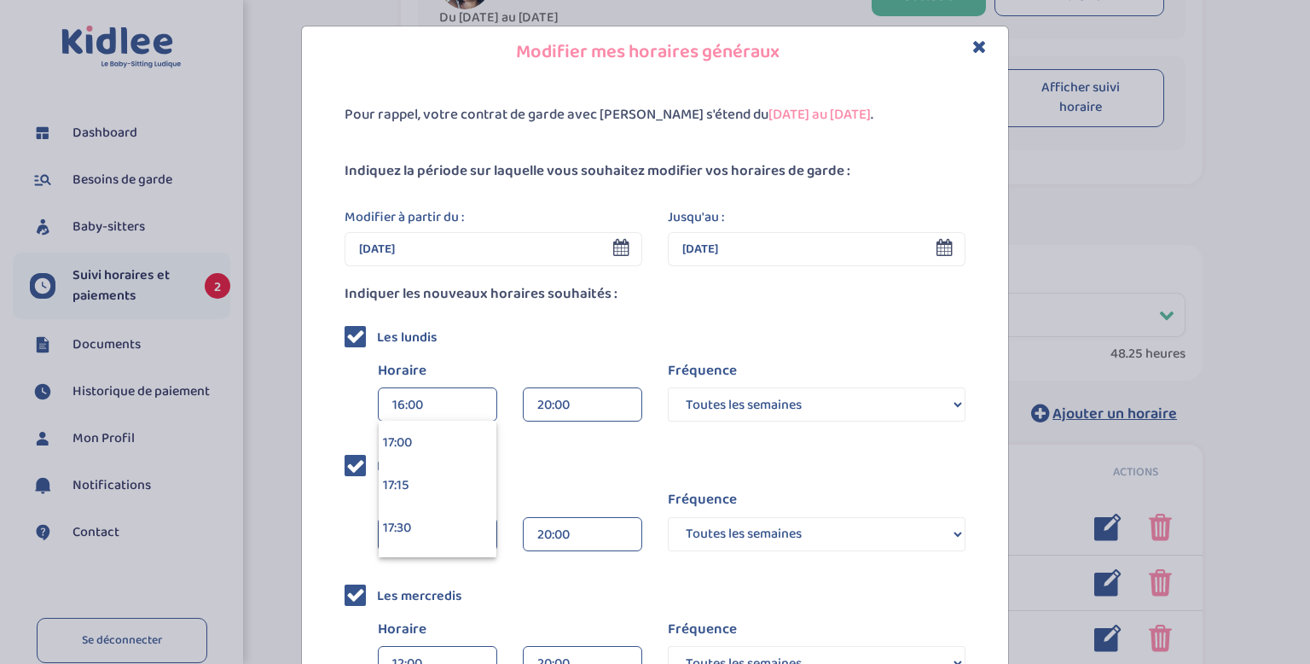
scroll to position [2894, 0]
click at [440, 452] on div "17:00" at bounding box center [438, 448] width 118 height 43
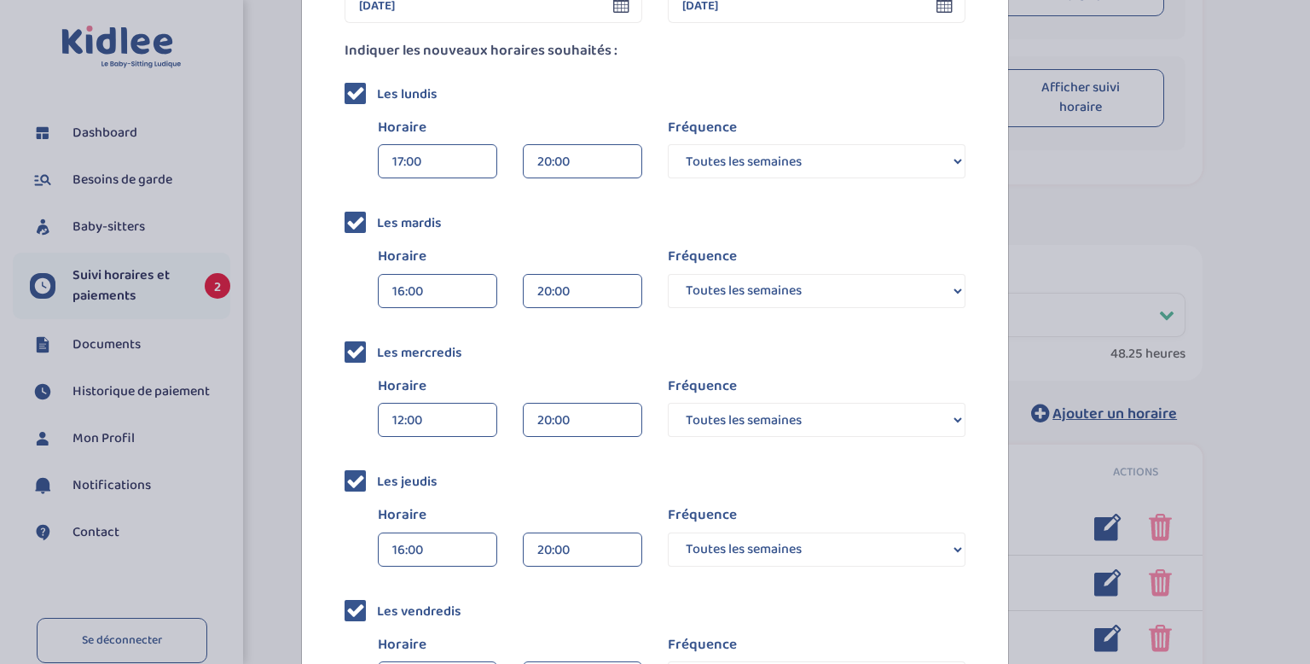
scroll to position [244, 0]
click at [421, 423] on div "12:00" at bounding box center [437, 420] width 90 height 34
click at [438, 453] on div "12:30" at bounding box center [438, 455] width 118 height 43
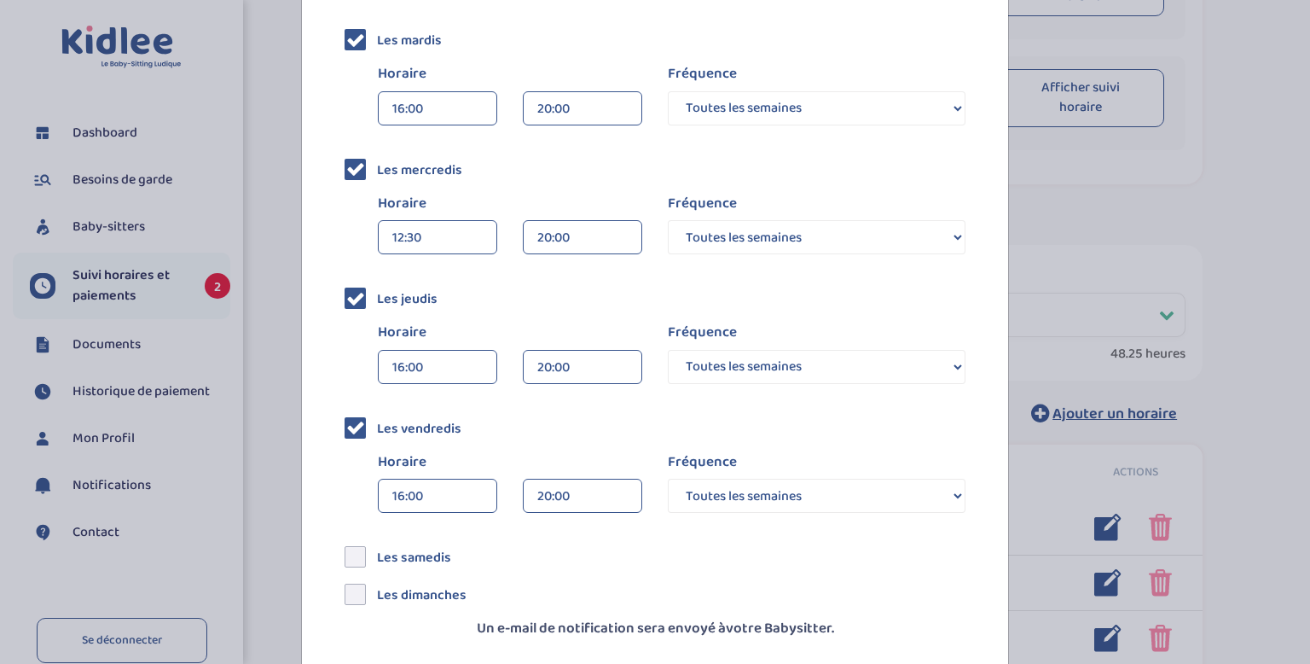
scroll to position [427, 0]
click at [422, 368] on div "16:00" at bounding box center [437, 367] width 90 height 34
click at [415, 461] on div "17:00" at bounding box center [438, 453] width 118 height 43
click at [414, 499] on div "16:00" at bounding box center [437, 496] width 90 height 34
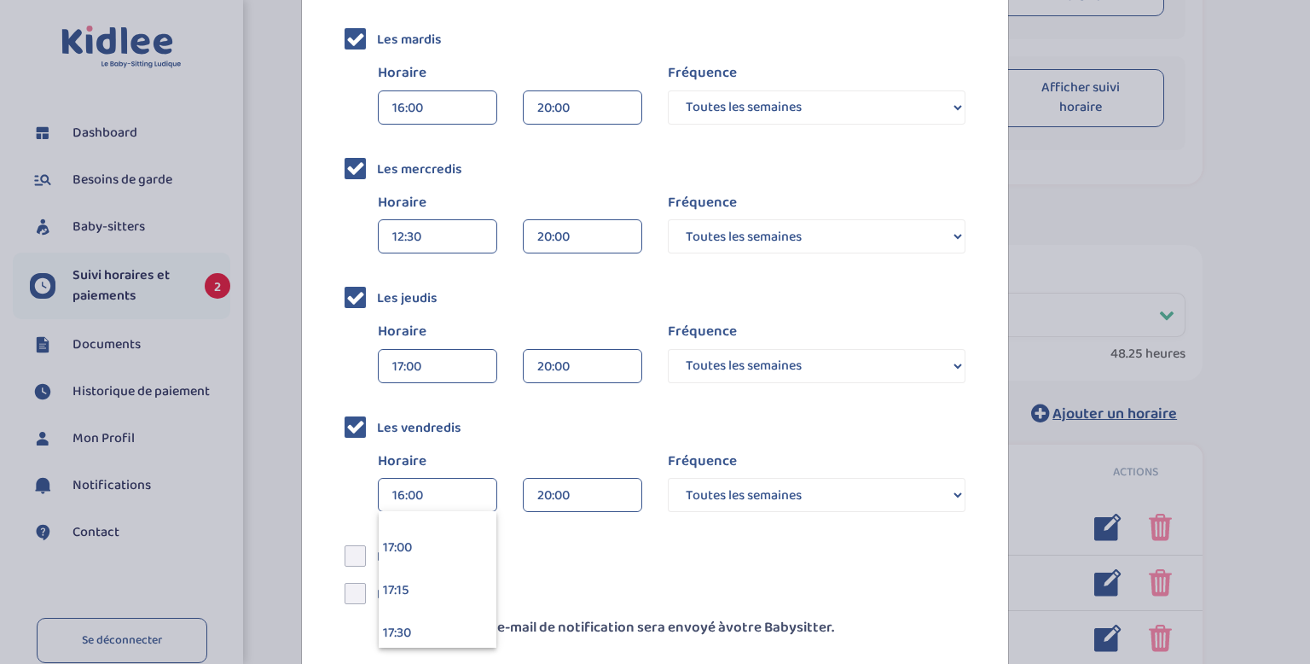
scroll to position [2885, 0]
click at [418, 564] on div "17:00" at bounding box center [438, 547] width 118 height 43
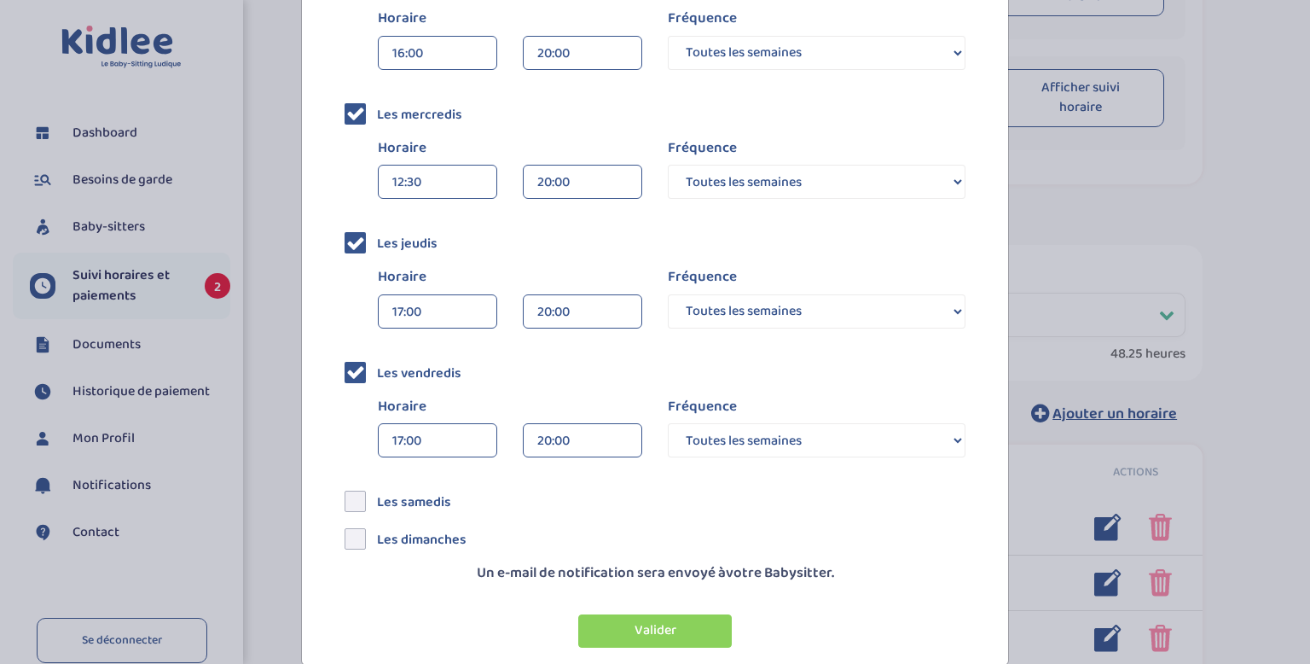
scroll to position [508, 0]
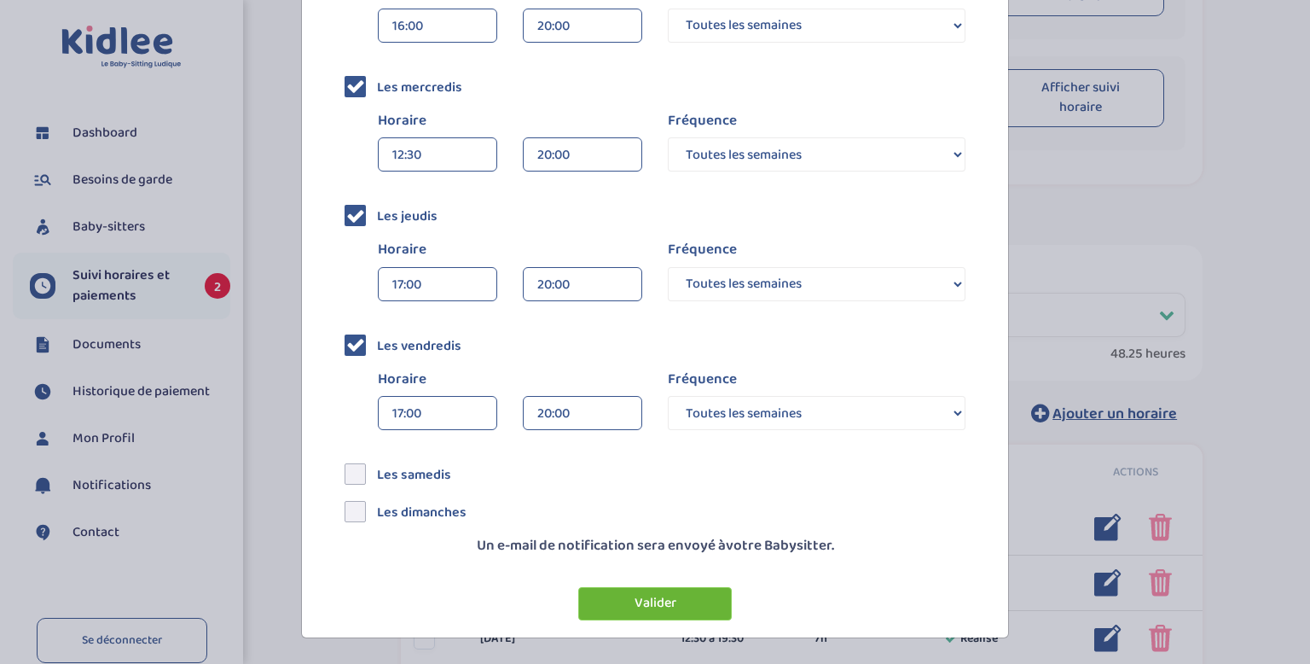
click at [619, 605] on button "Valider" at bounding box center [655, 603] width 154 height 33
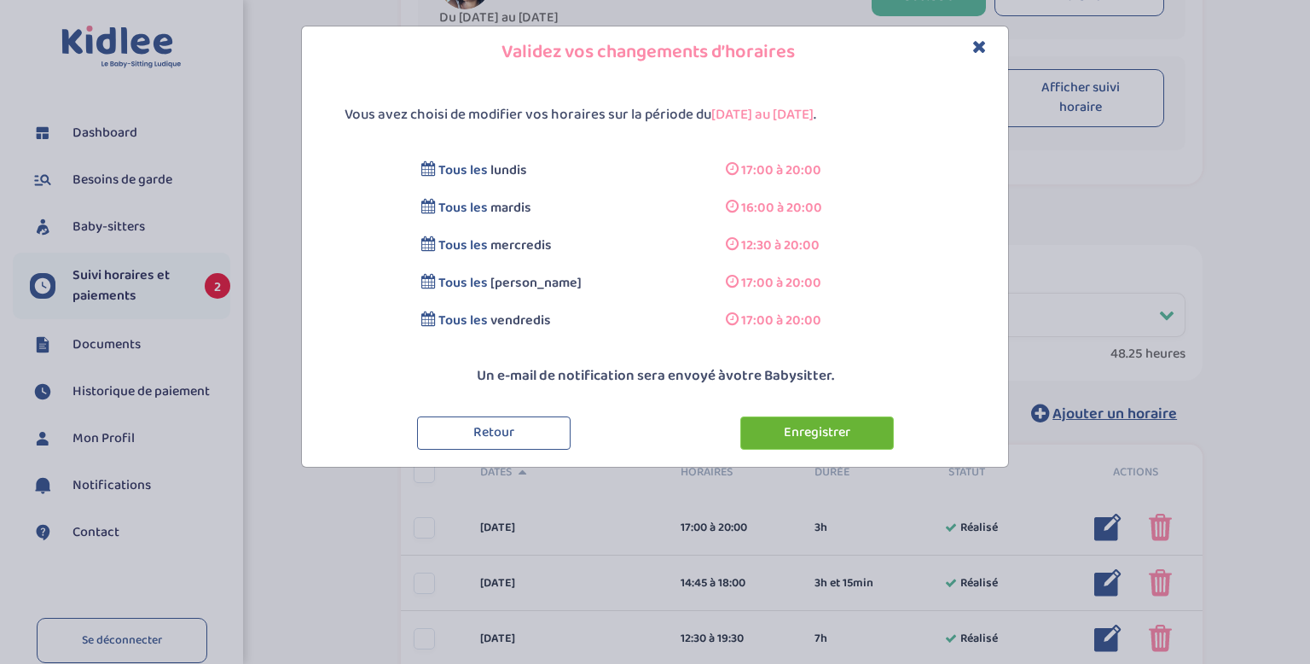
click at [788, 428] on button "Enregistrer" at bounding box center [817, 432] width 154 height 33
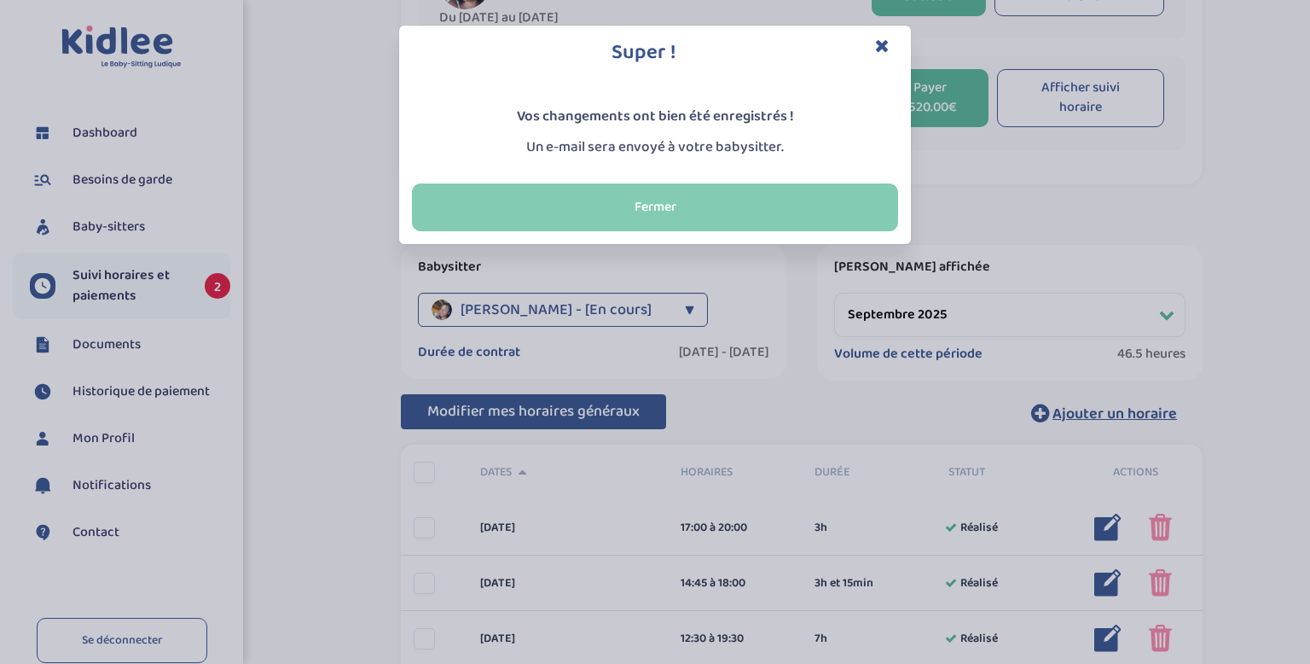
click at [703, 210] on button "Fermer" at bounding box center [655, 207] width 486 height 48
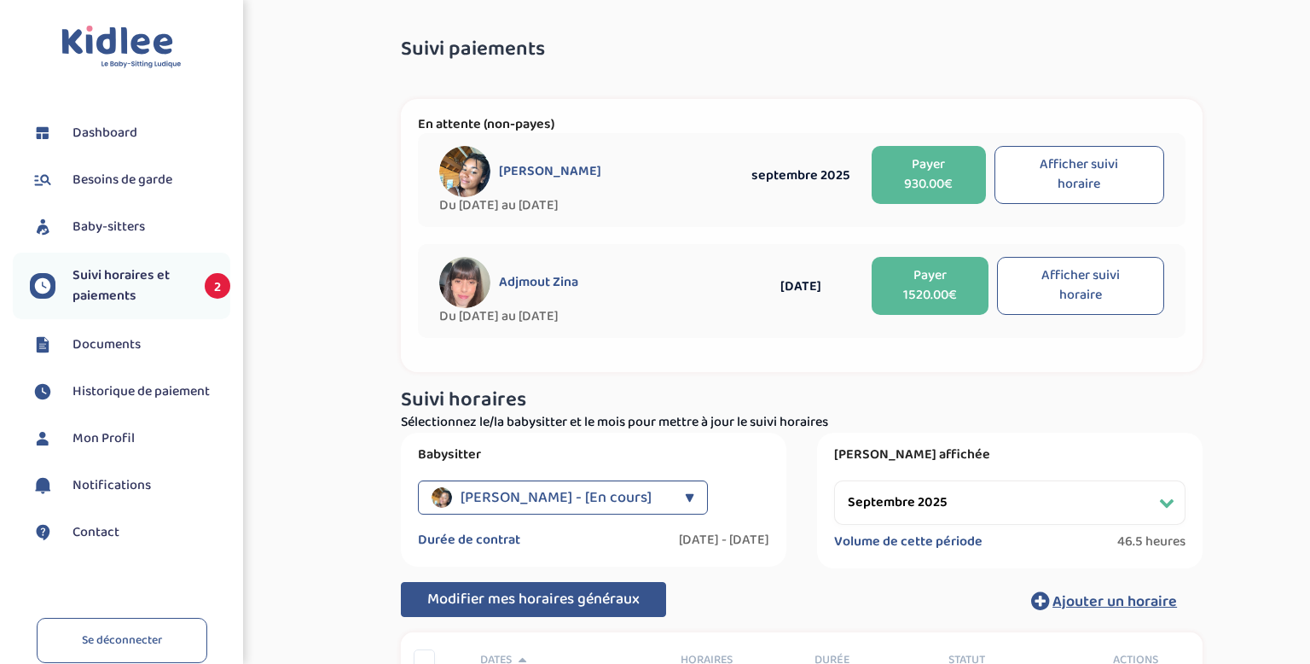
click at [1084, 295] on button "Afficher suivi horaire" at bounding box center [1081, 286] width 168 height 58
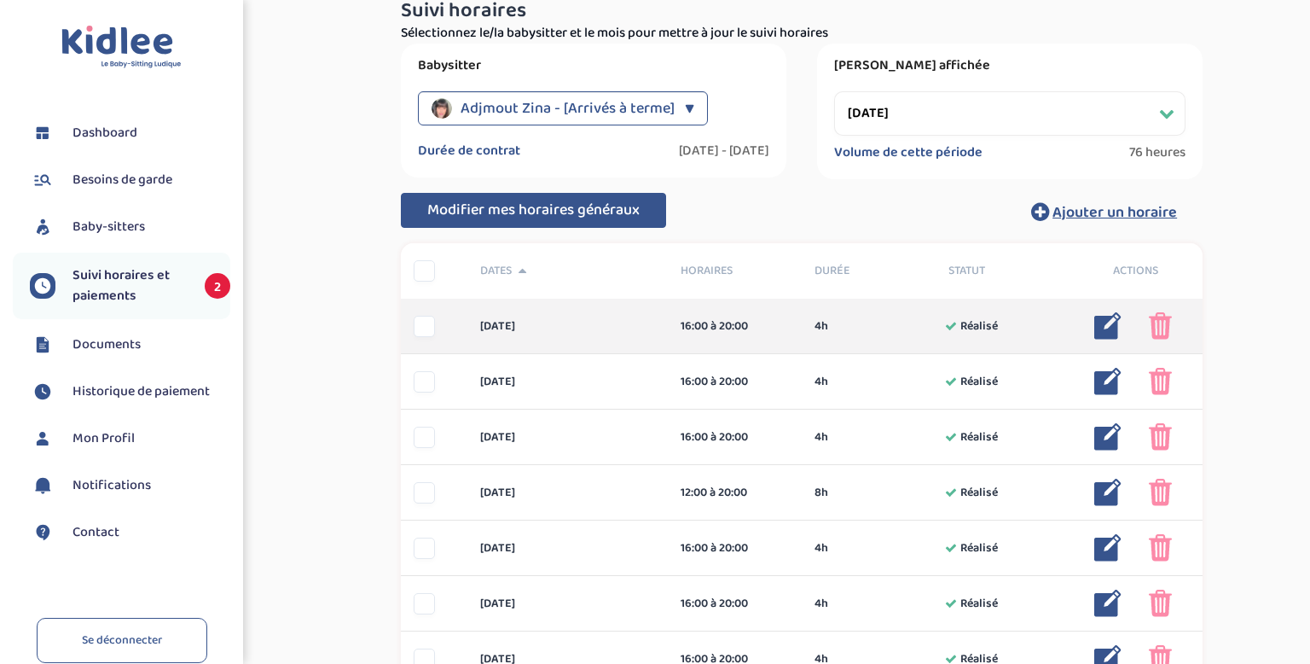
scroll to position [389, 0]
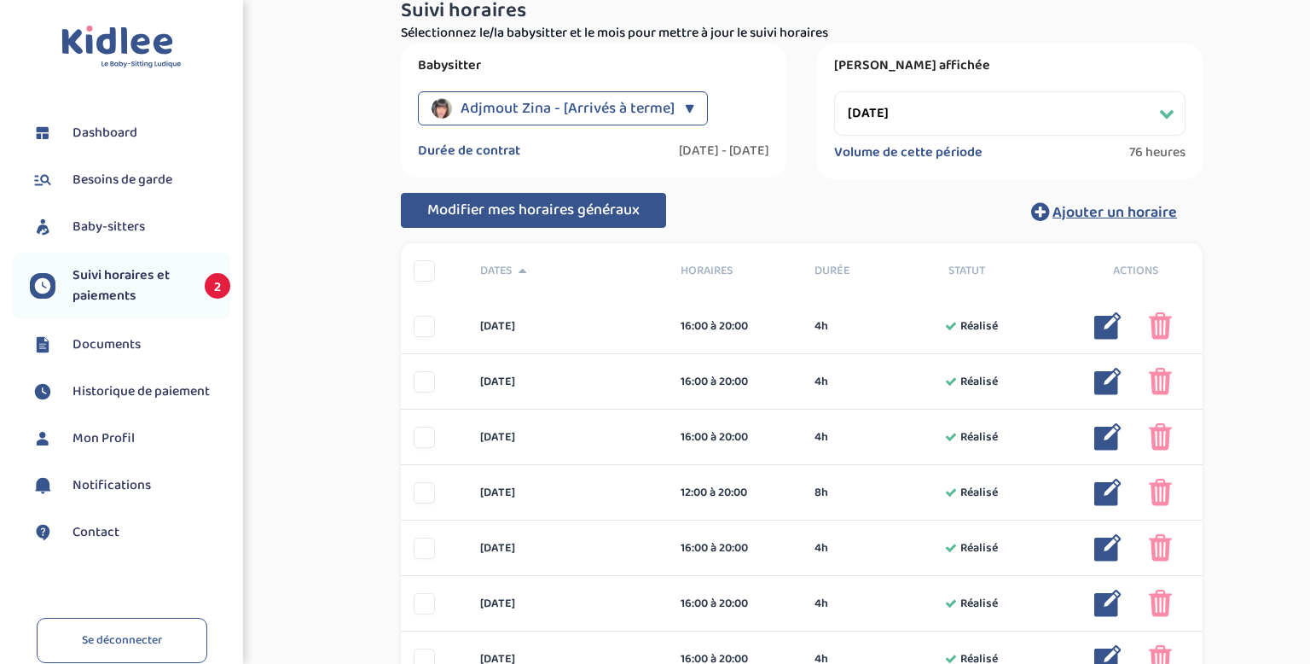
click at [416, 260] on div at bounding box center [424, 270] width 21 height 21
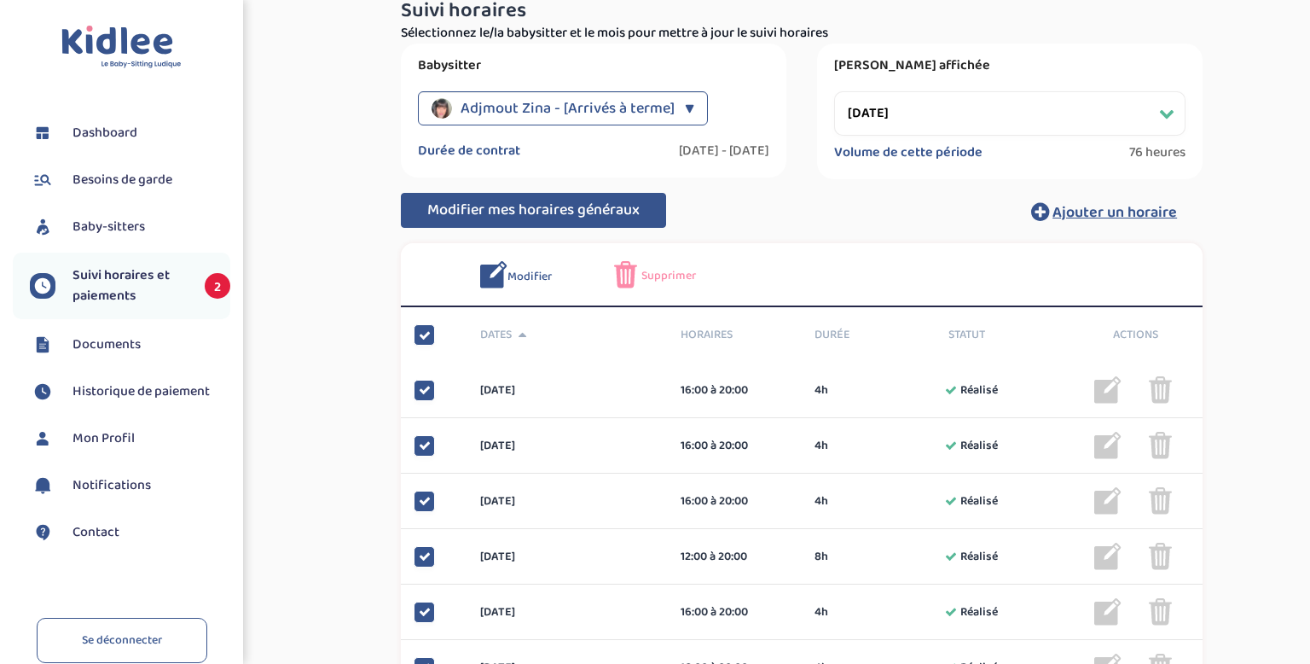
click at [619, 275] on img at bounding box center [625, 274] width 23 height 27
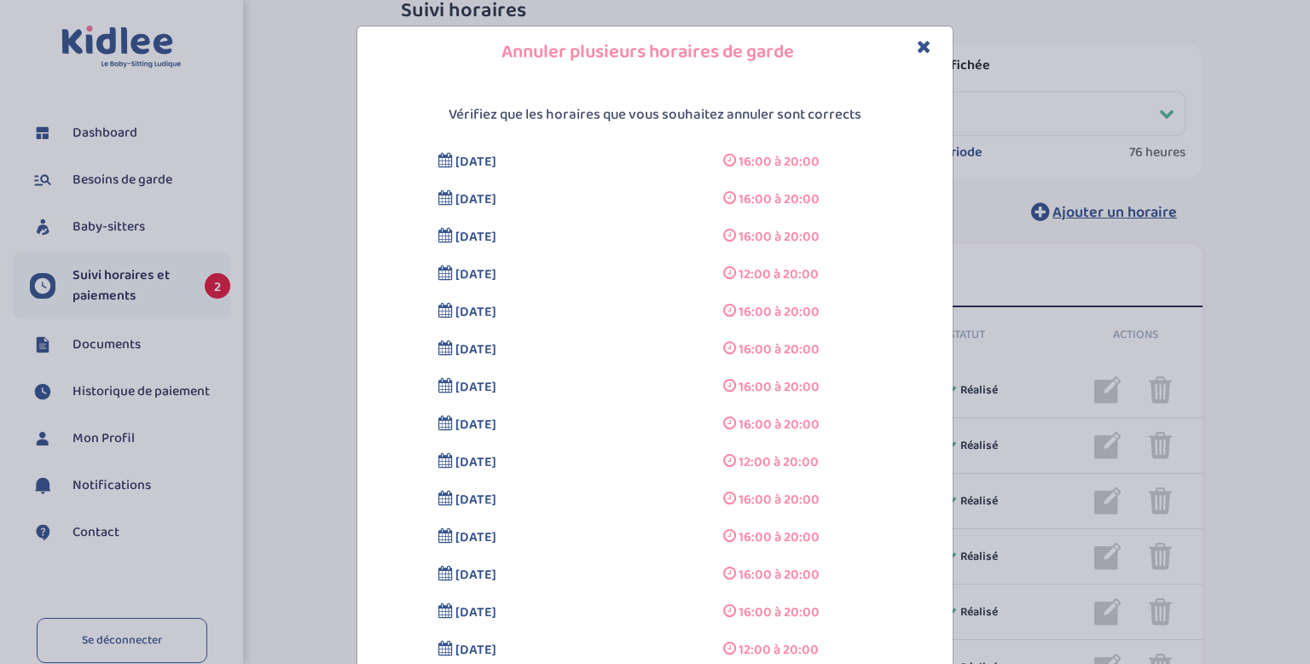
scroll to position [234, 0]
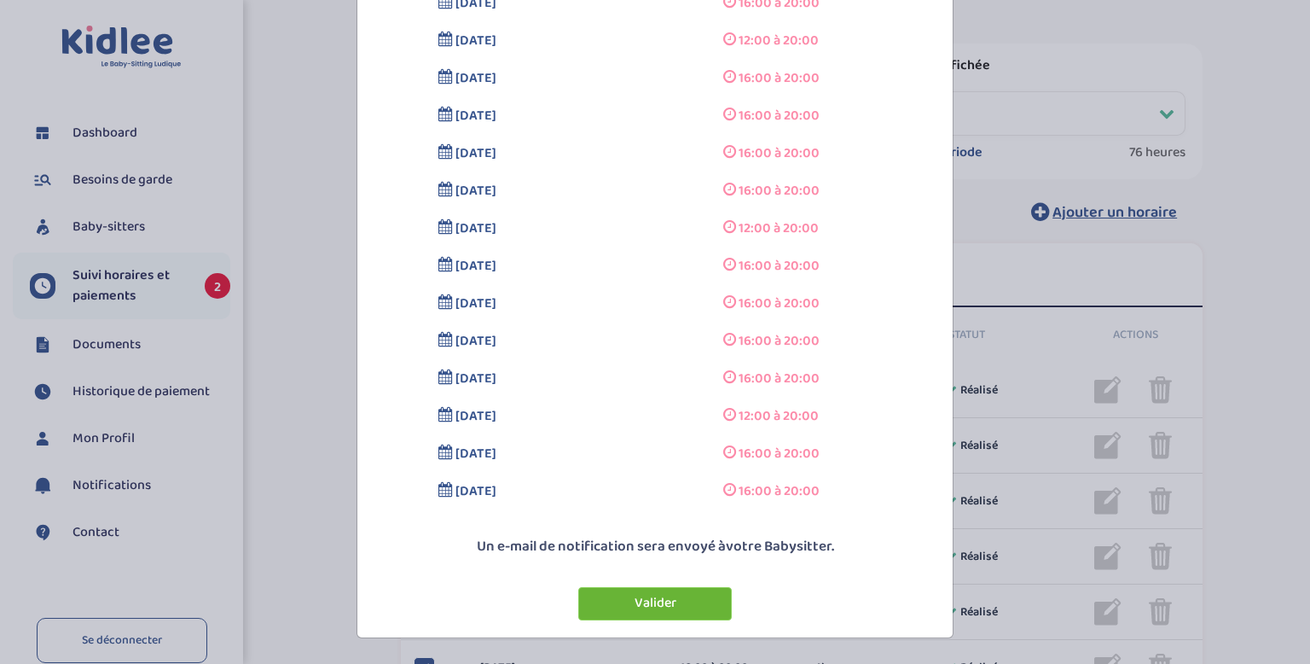
click at [663, 600] on button "Valider" at bounding box center [655, 603] width 154 height 33
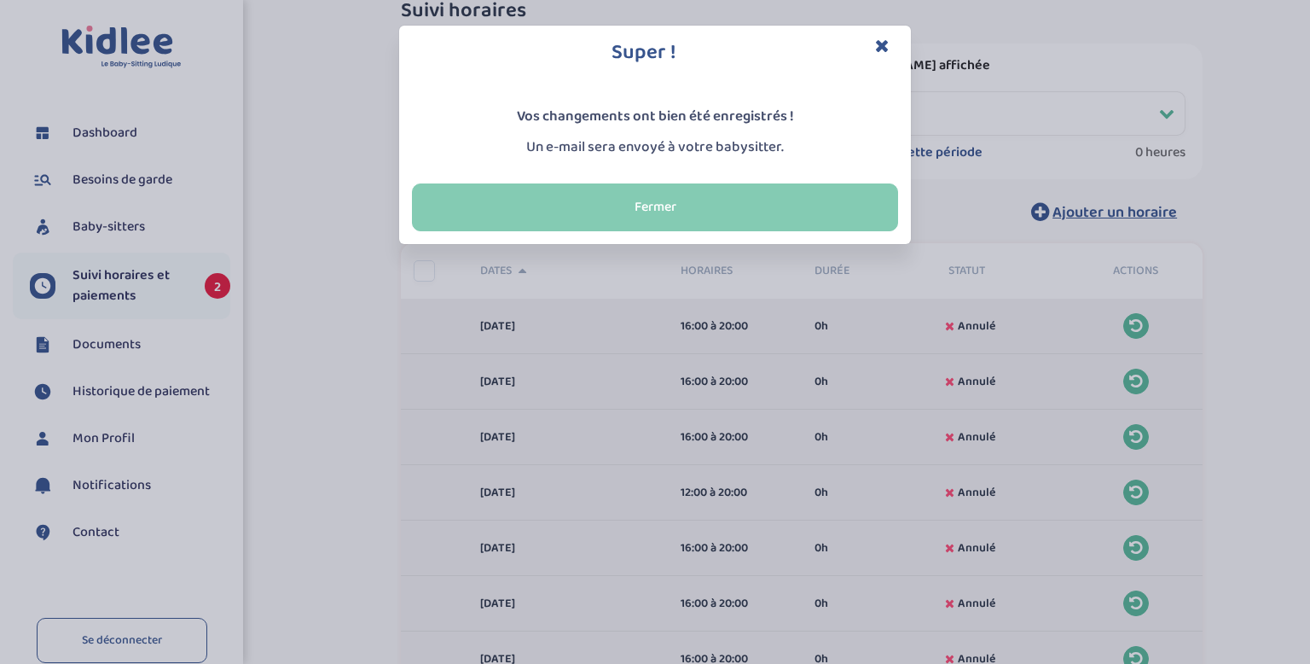
click at [717, 201] on button "Fermer" at bounding box center [655, 207] width 486 height 48
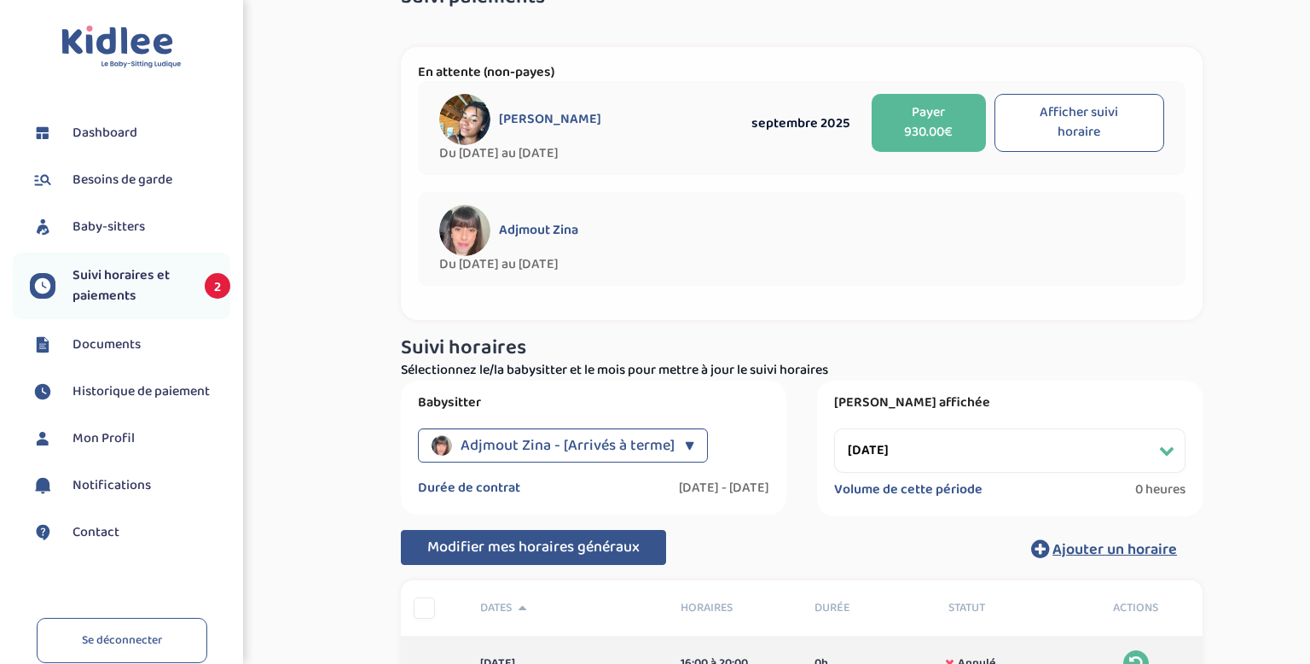
scroll to position [35, 0]
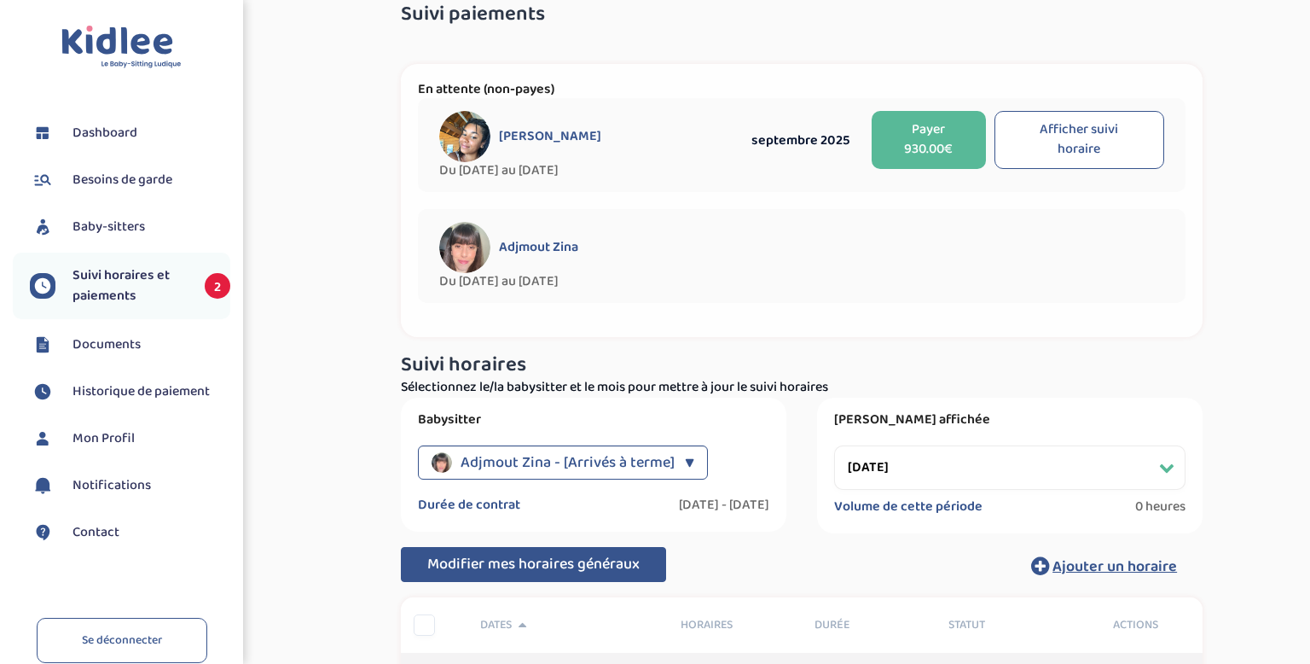
click at [814, 270] on div at bounding box center [951, 256] width 427 height 68
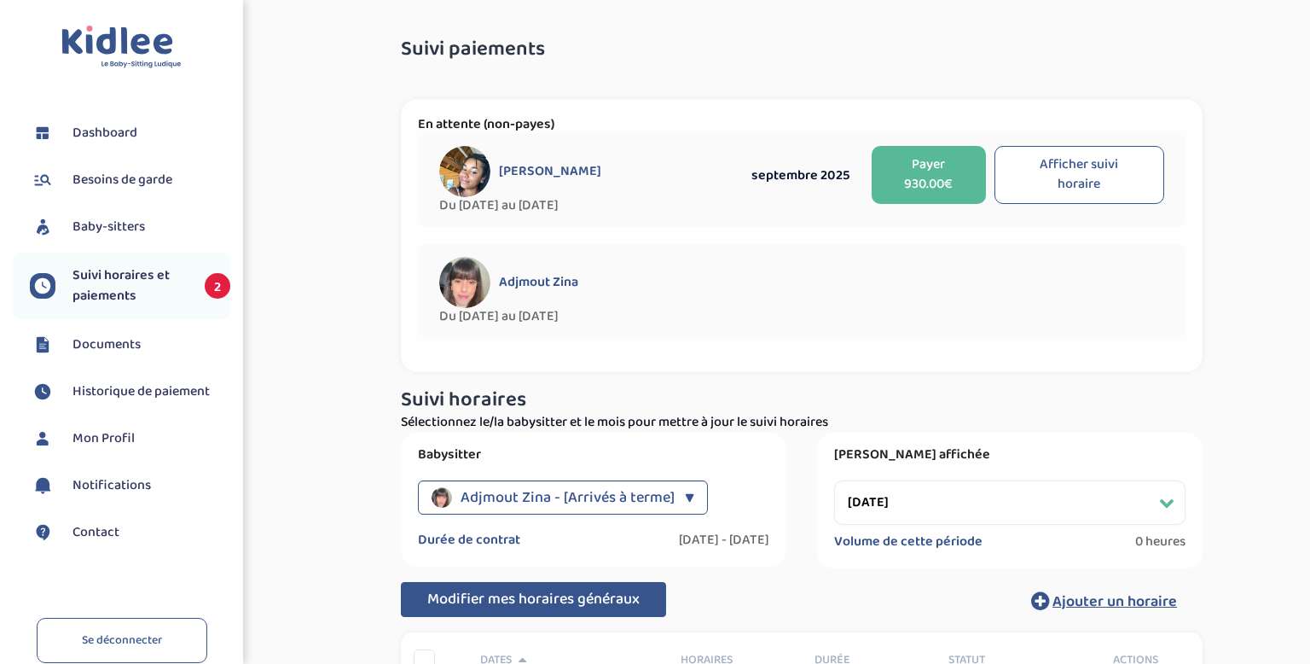
click at [1053, 154] on button "Afficher suivi horaire" at bounding box center [1080, 175] width 170 height 58
select select "septembre 2025"
